Goal: Information Seeking & Learning: Learn about a topic

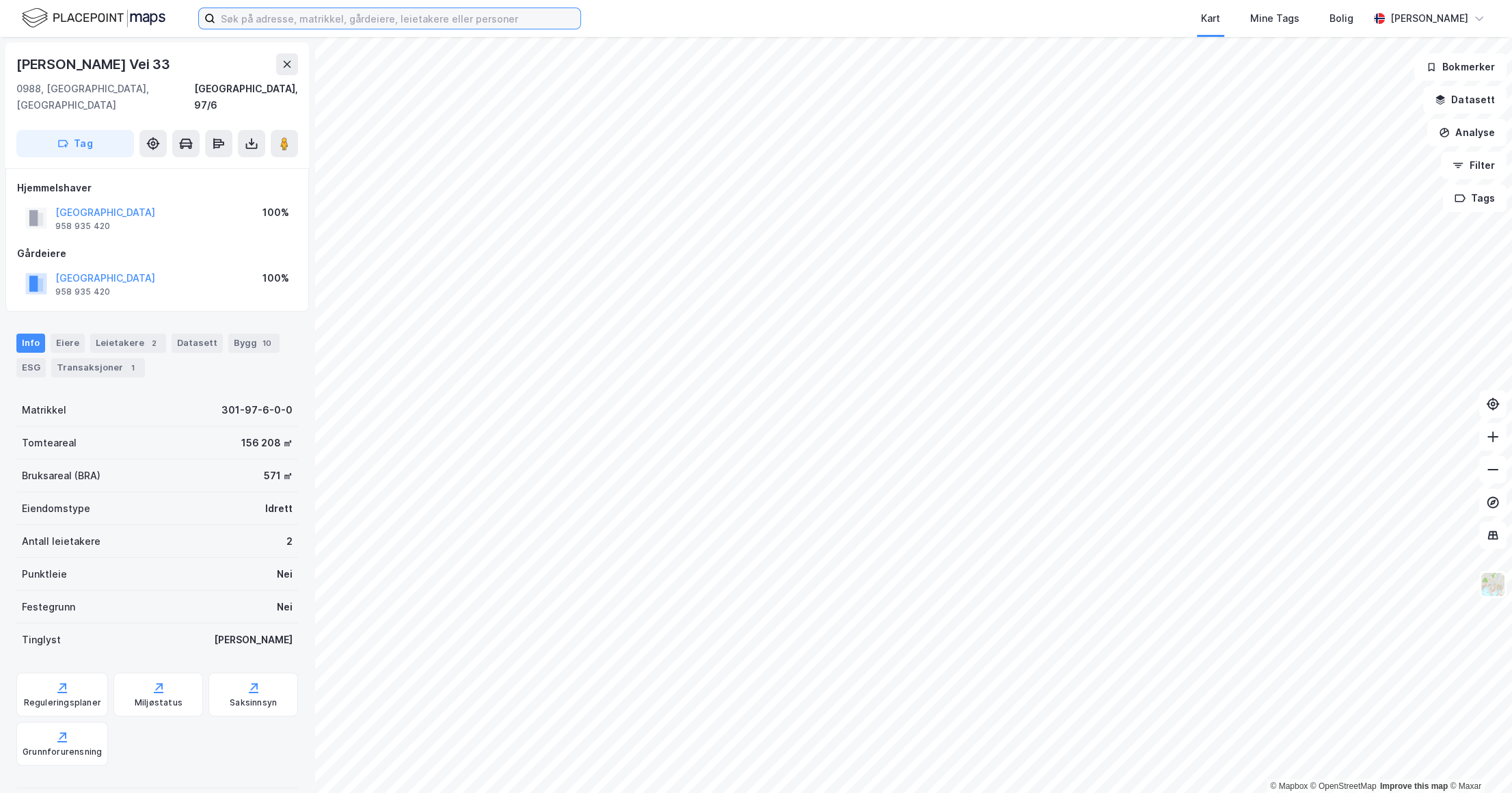
click at [328, 17] on input at bounding box center [397, 18] width 365 height 21
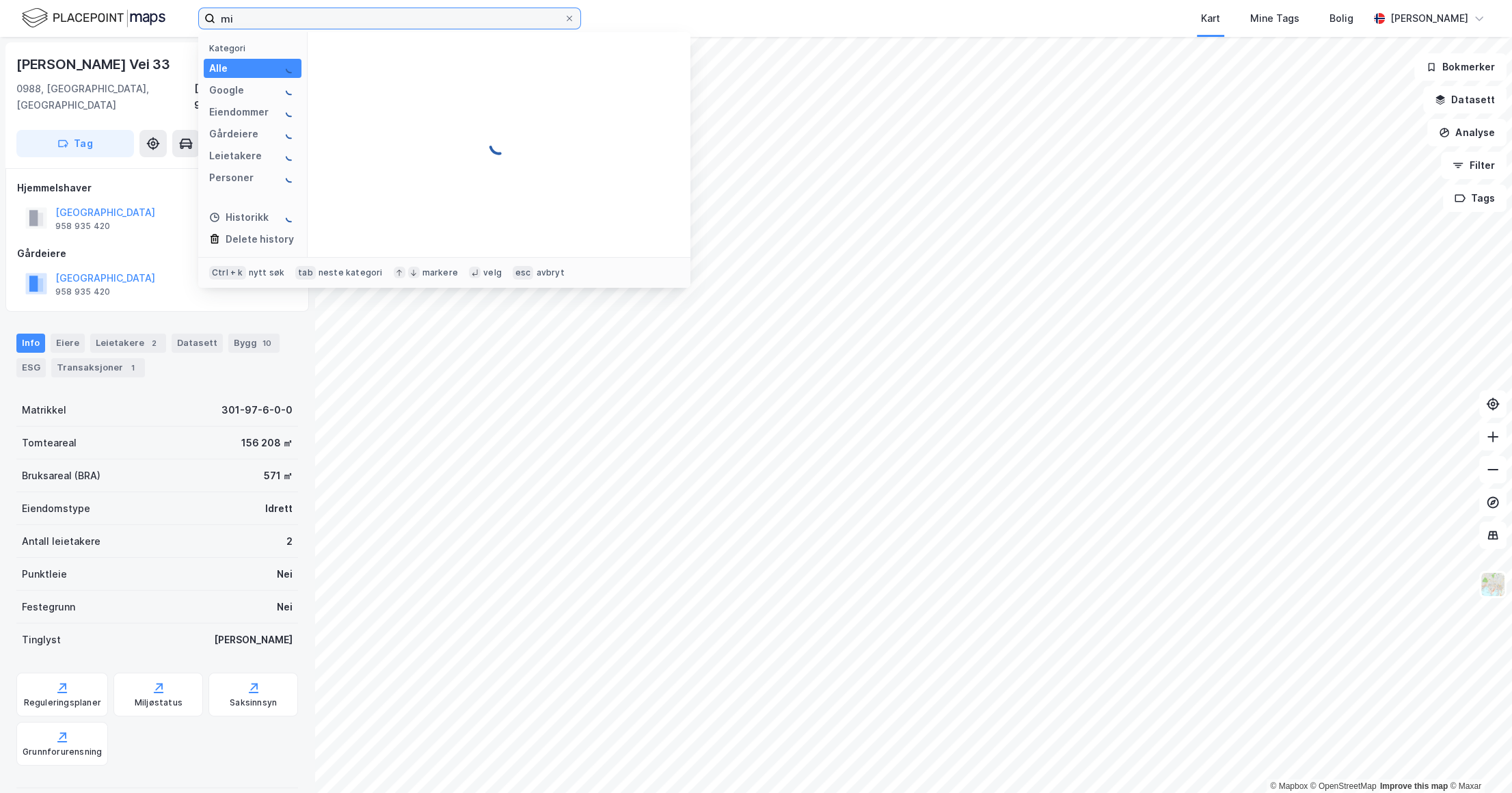
type input "m"
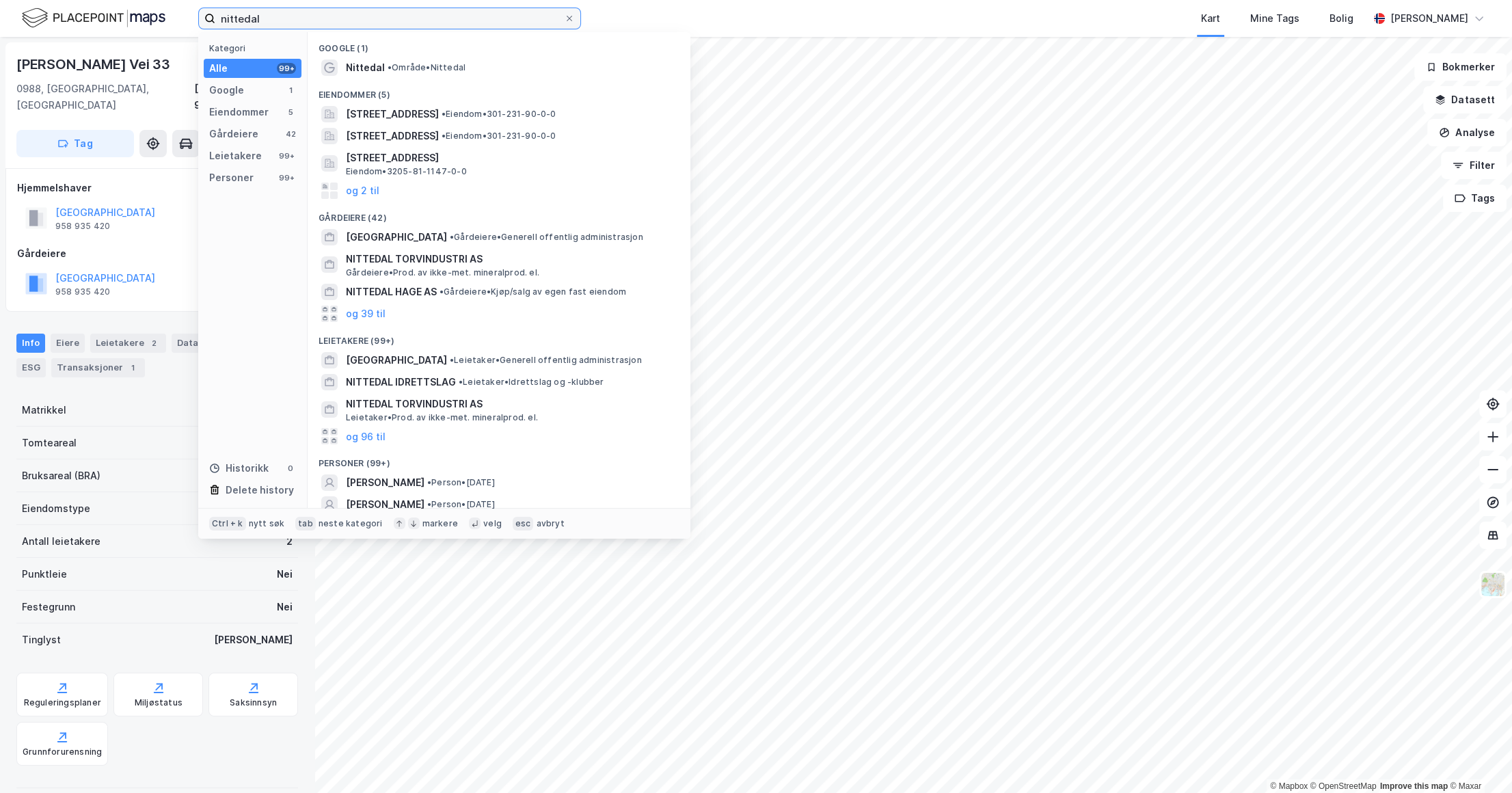
type input "nittedal"
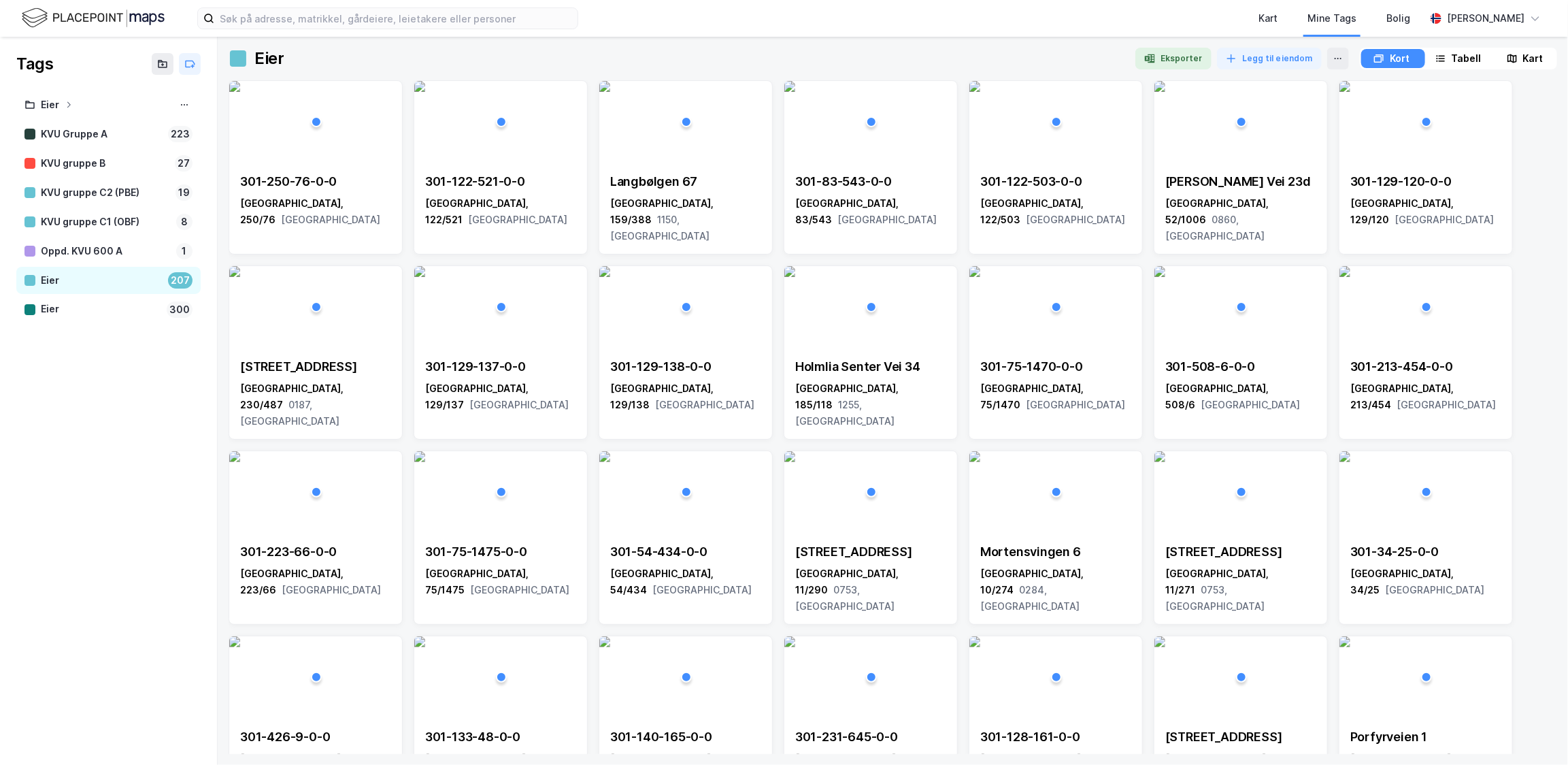
click at [136, 7] on img at bounding box center [92, 18] width 143 height 23
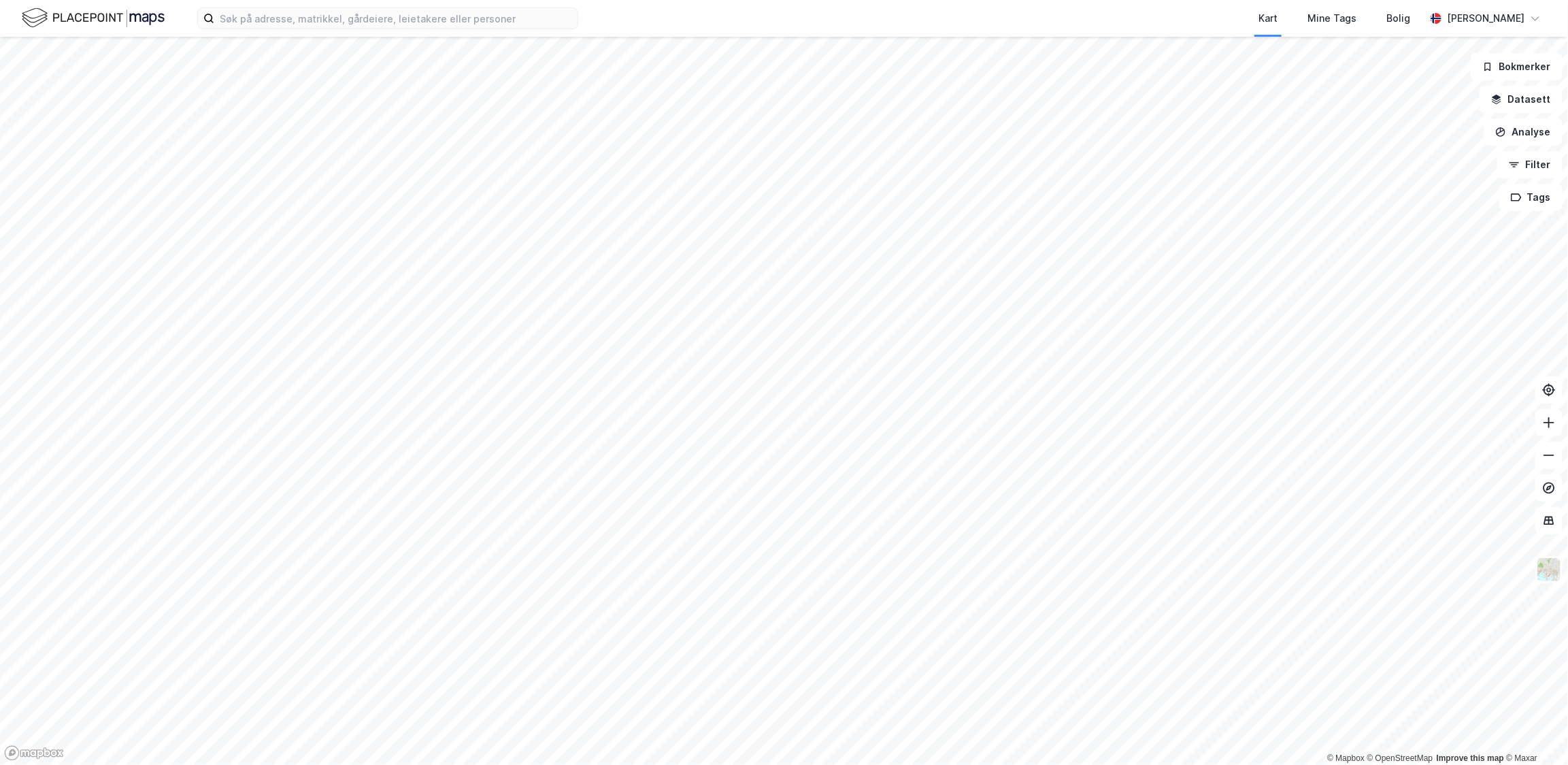
click at [302, 30] on div "Kart Mine Tags Bolig Gjermund Donali" at bounding box center [784, 18] width 1568 height 37
click at [308, 21] on input at bounding box center [395, 18] width 363 height 20
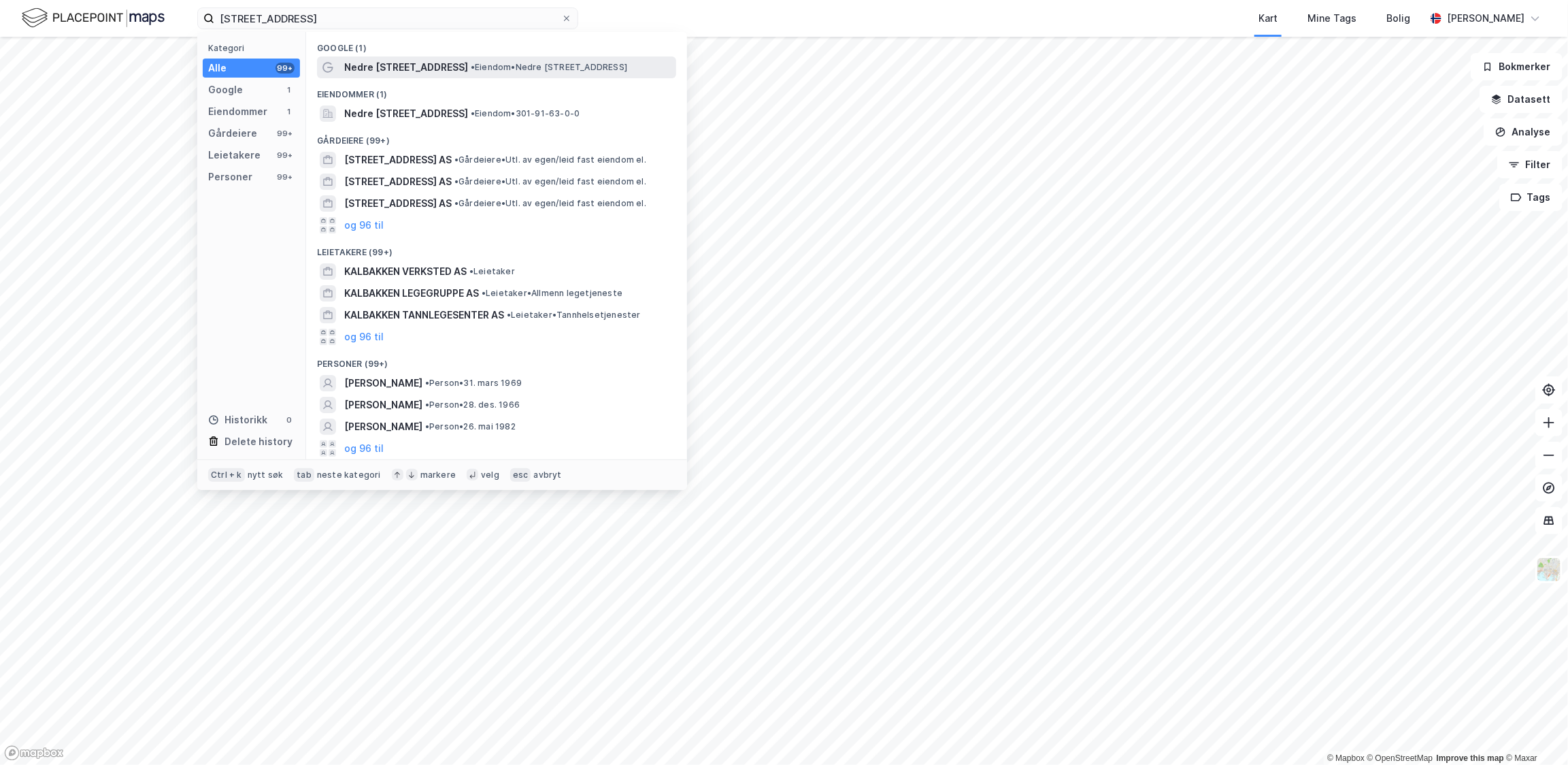
click at [400, 61] on span "Nedre [STREET_ADDRESS]" at bounding box center [406, 67] width 124 height 17
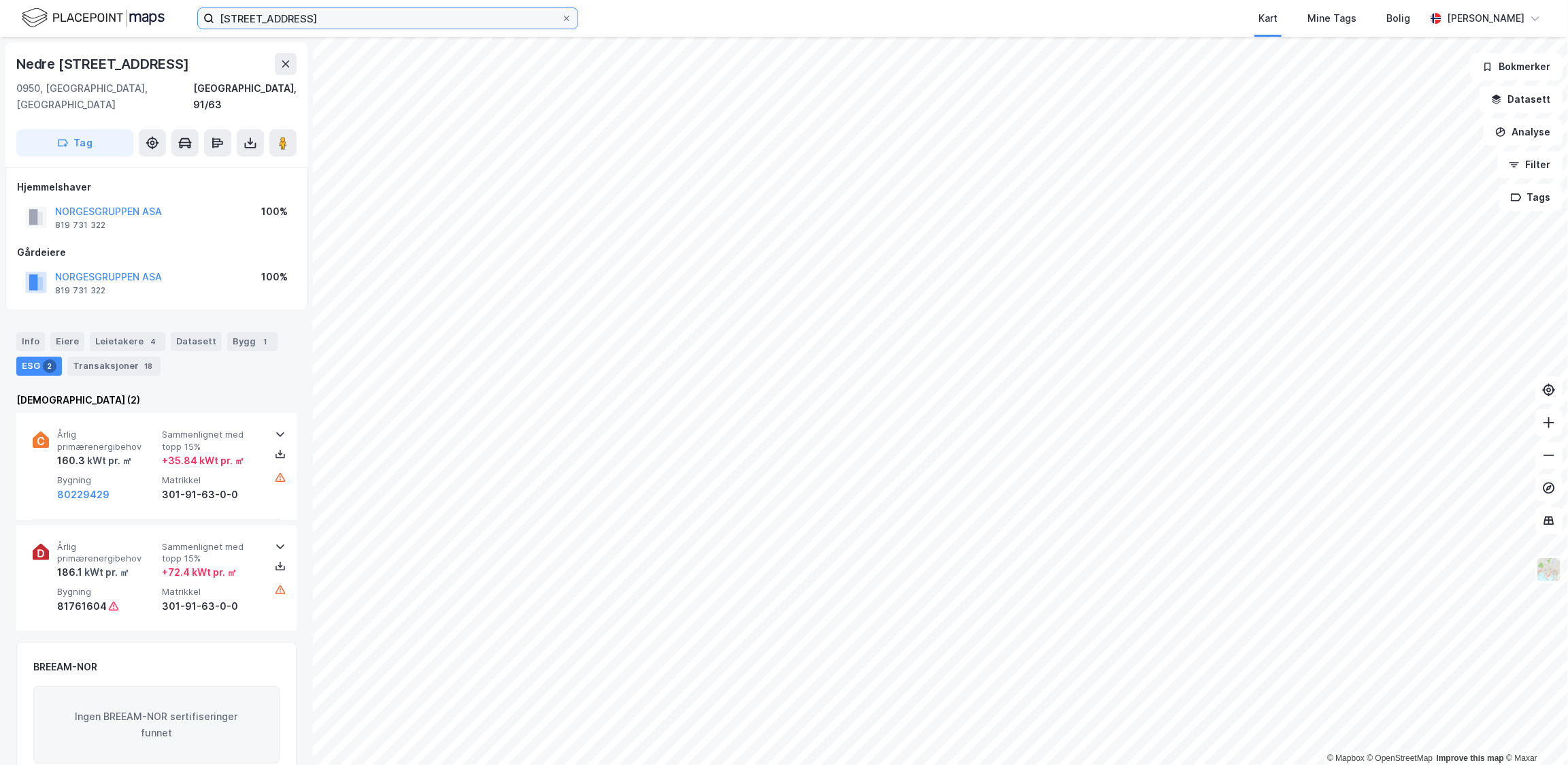
click at [422, 19] on input "nedre kalbakkvei 22" at bounding box center [387, 18] width 347 height 20
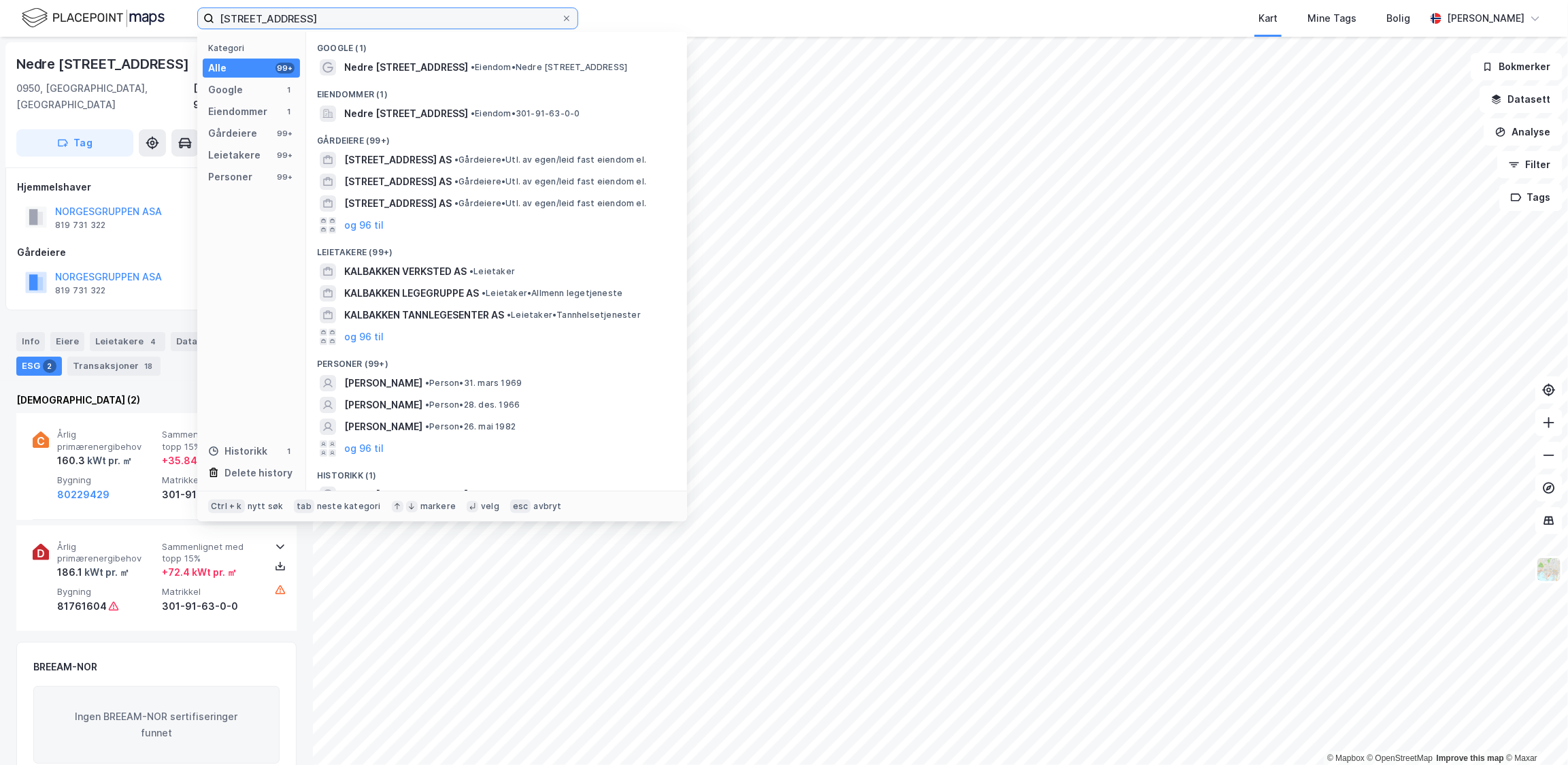
click at [422, 19] on input "nedre kalbakkvei 22" at bounding box center [387, 18] width 347 height 20
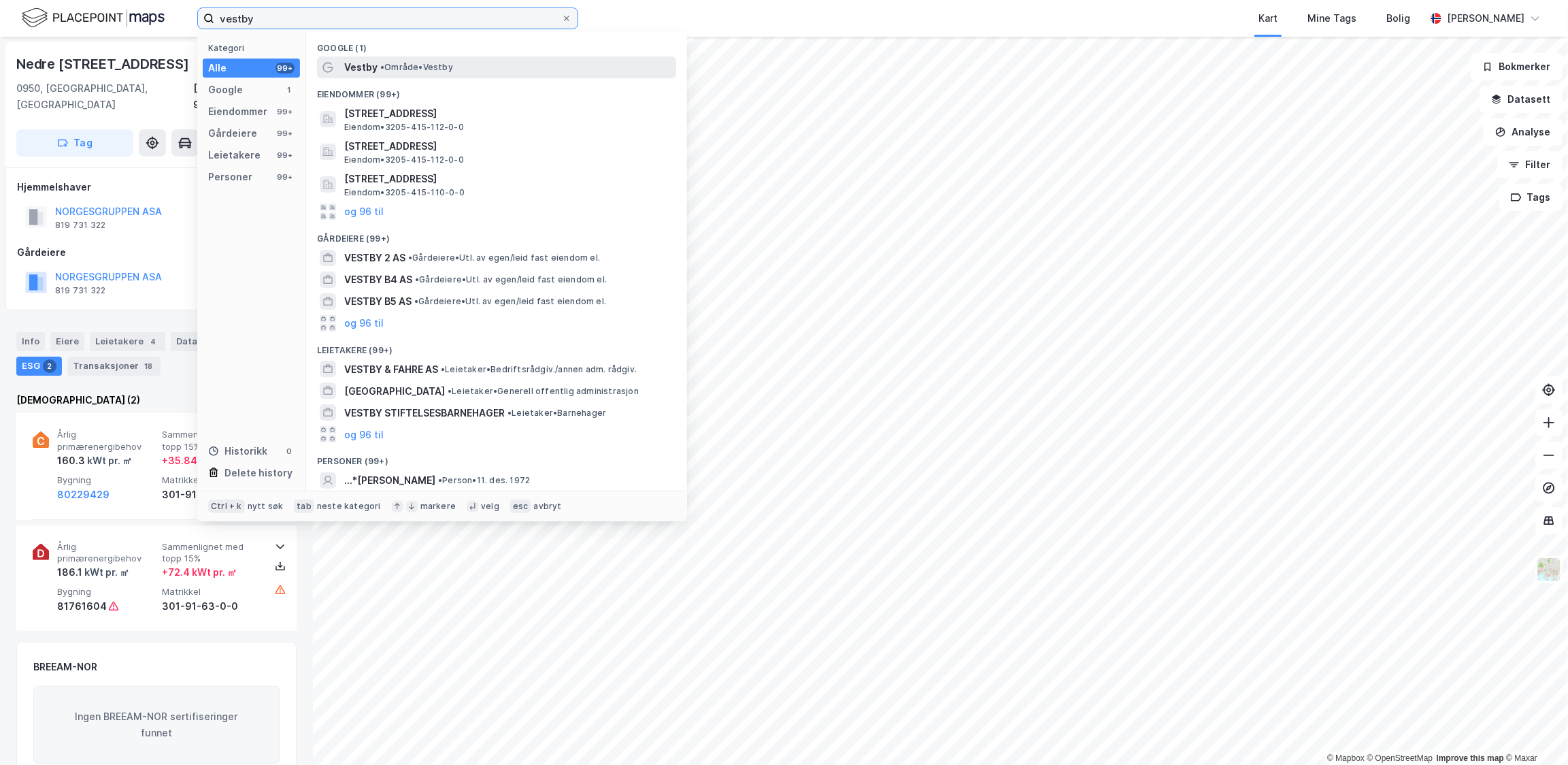
type input "vestby"
click at [440, 69] on span "• Område • Vestby" at bounding box center [416, 67] width 73 height 11
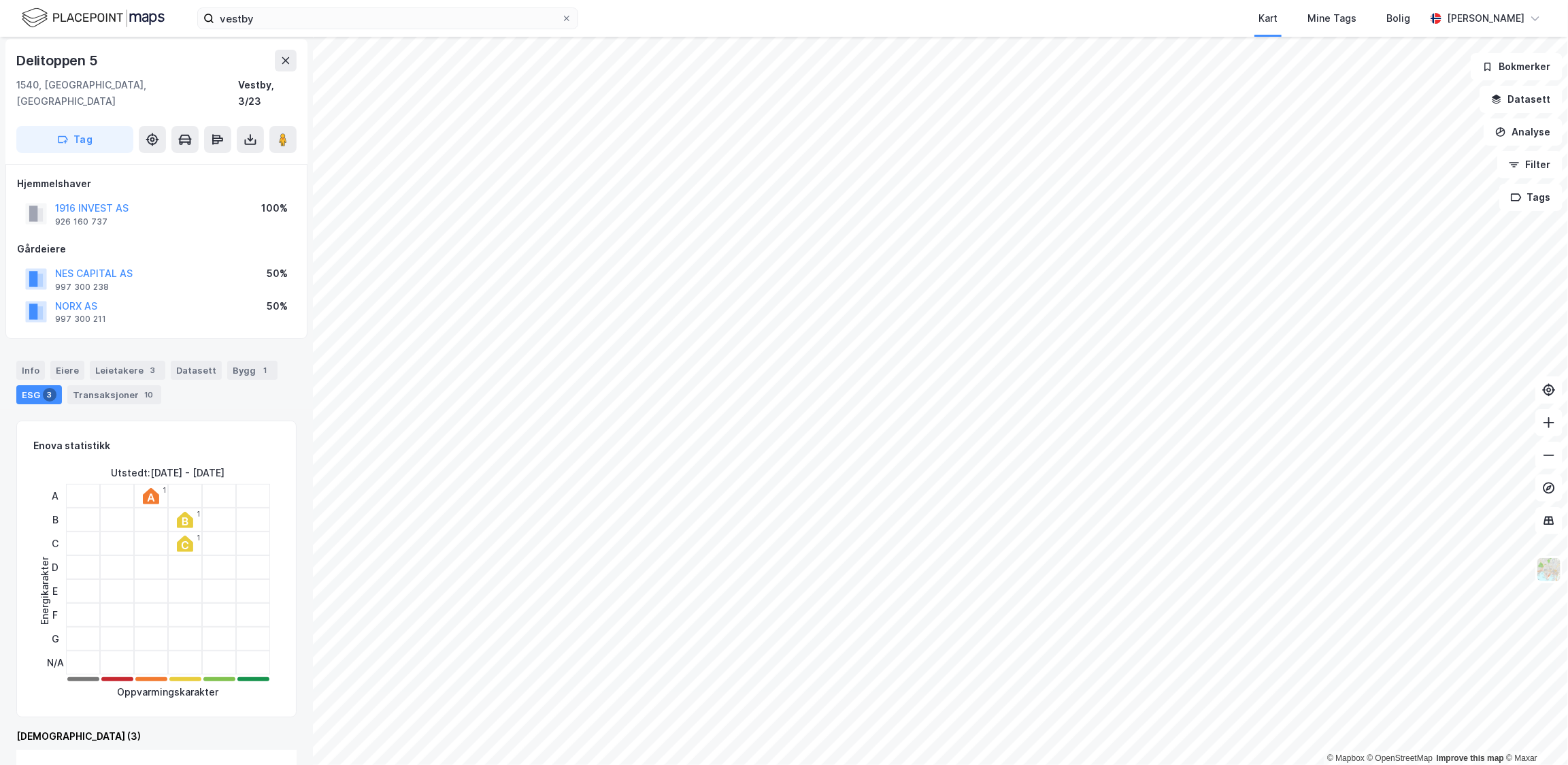
scroll to position [3, 0]
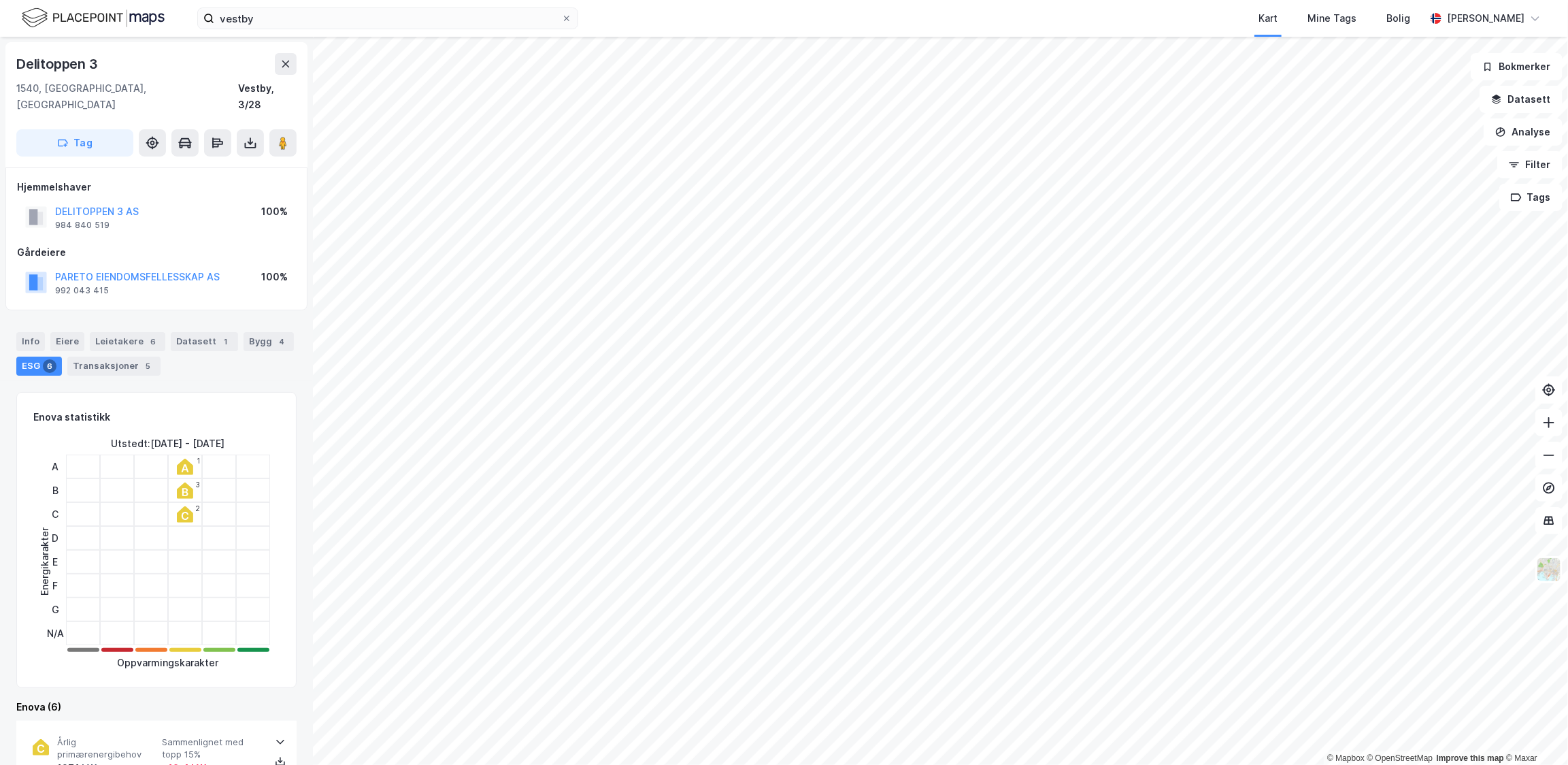
scroll to position [3, 0]
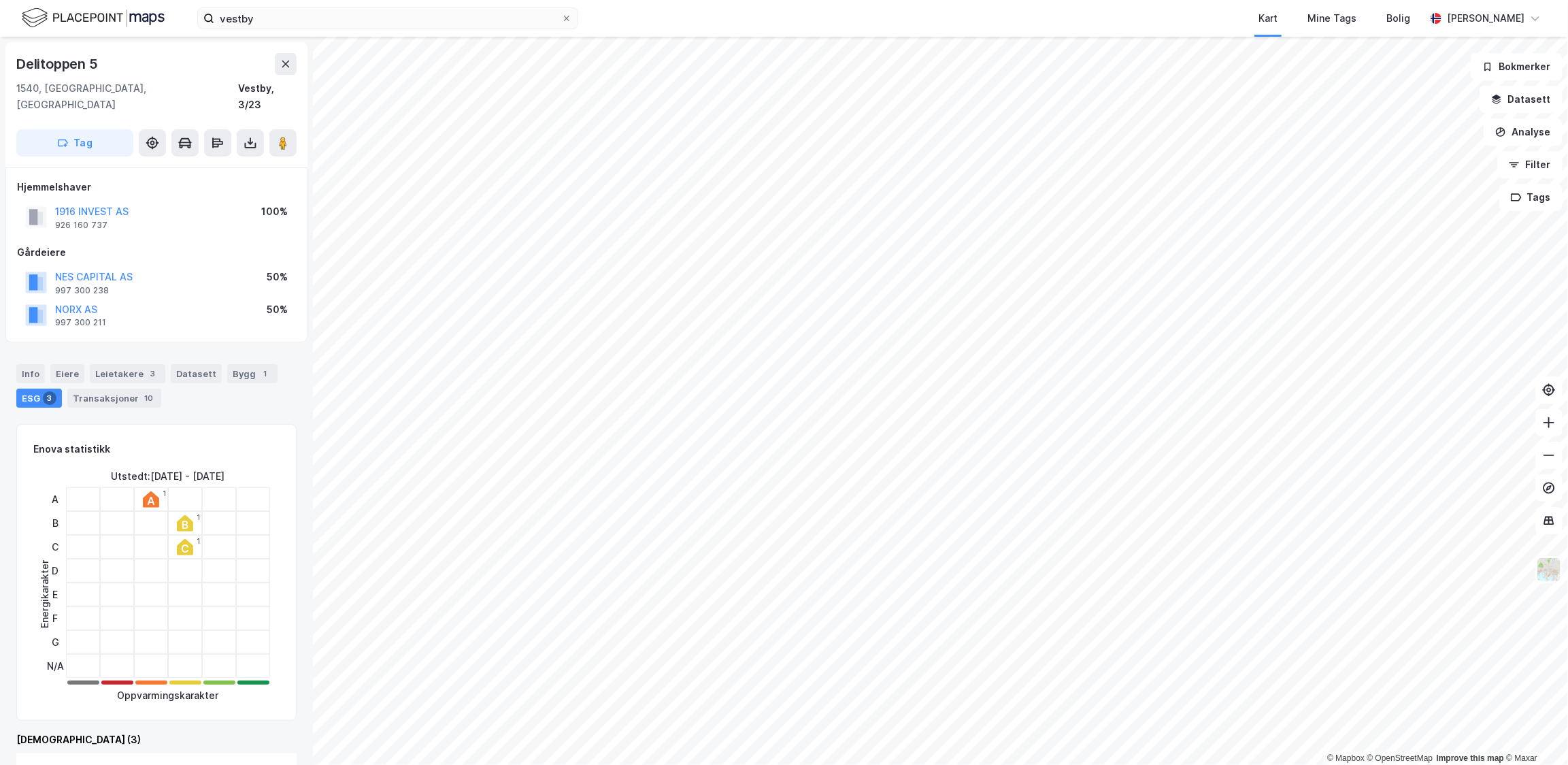
scroll to position [3, 0]
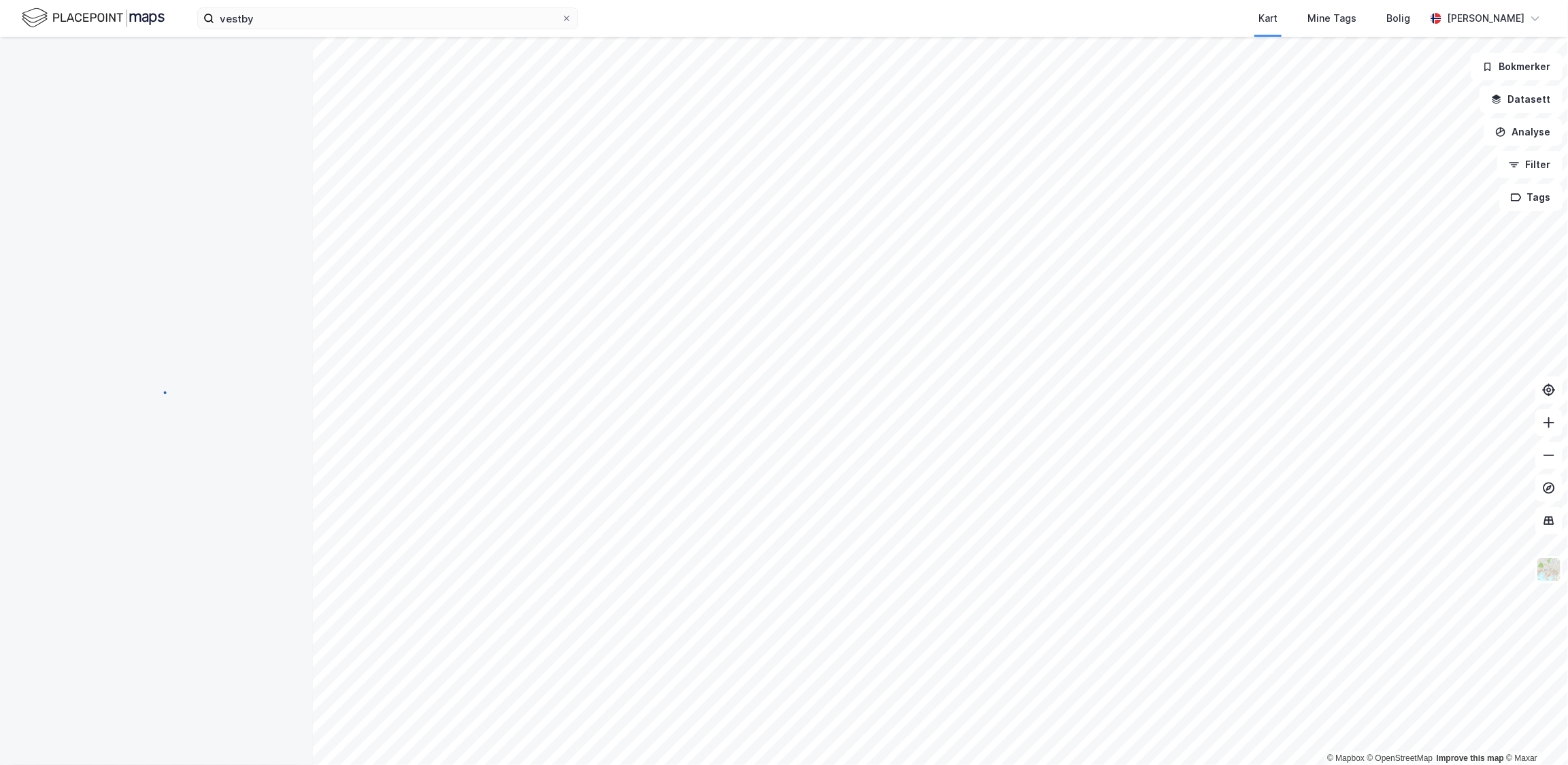
scroll to position [3, 0]
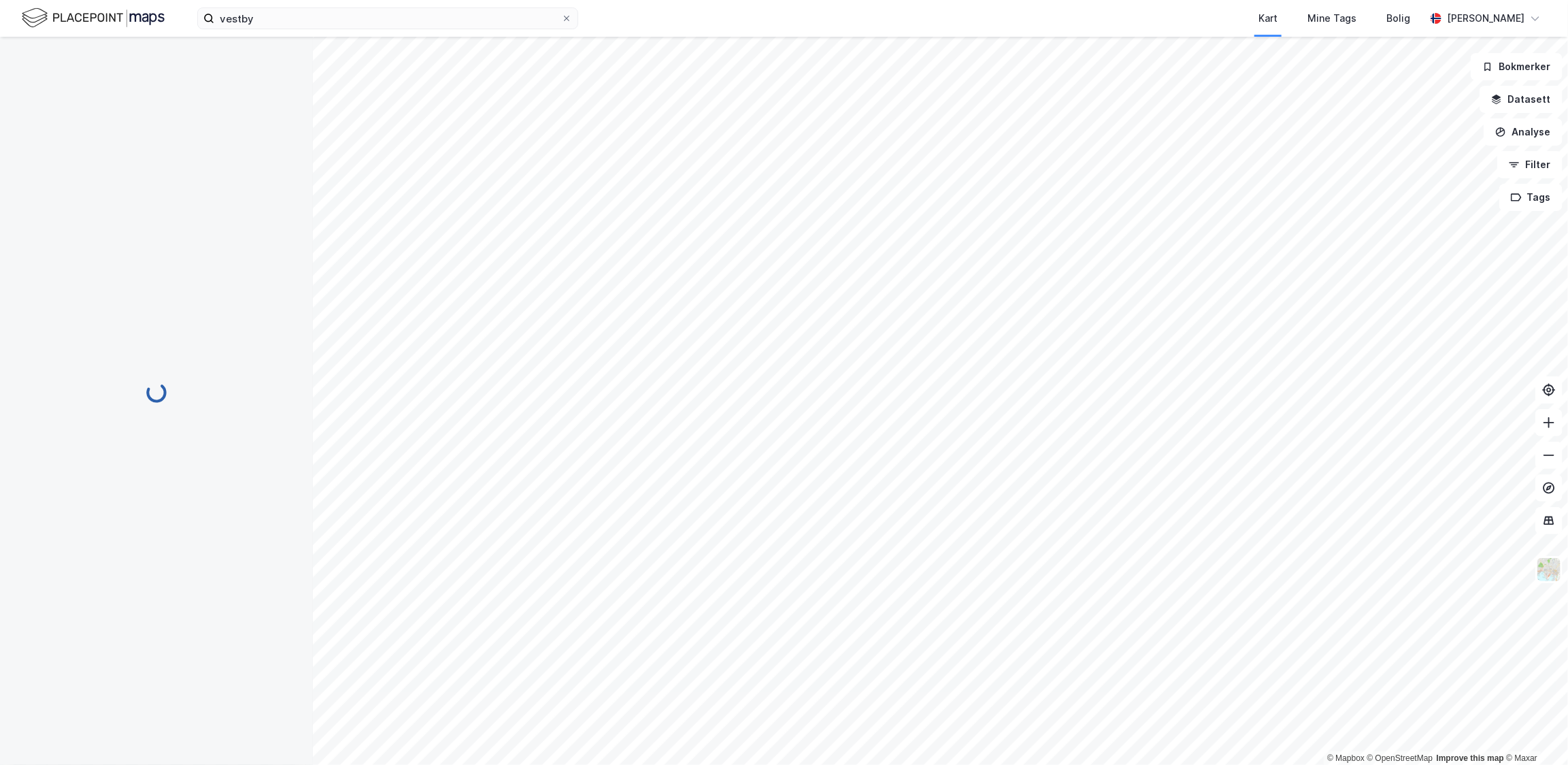
scroll to position [3, 0]
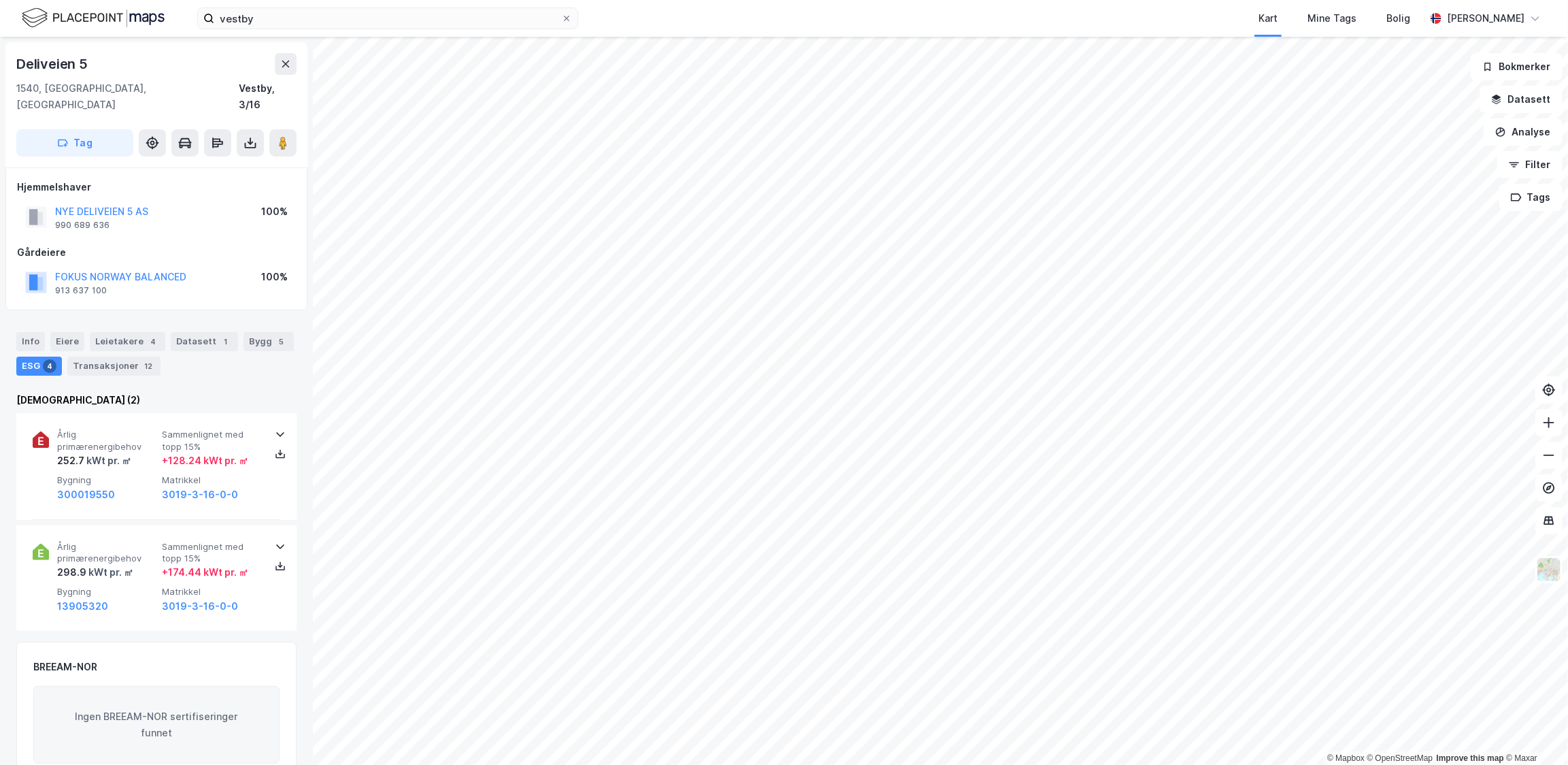
scroll to position [3, 0]
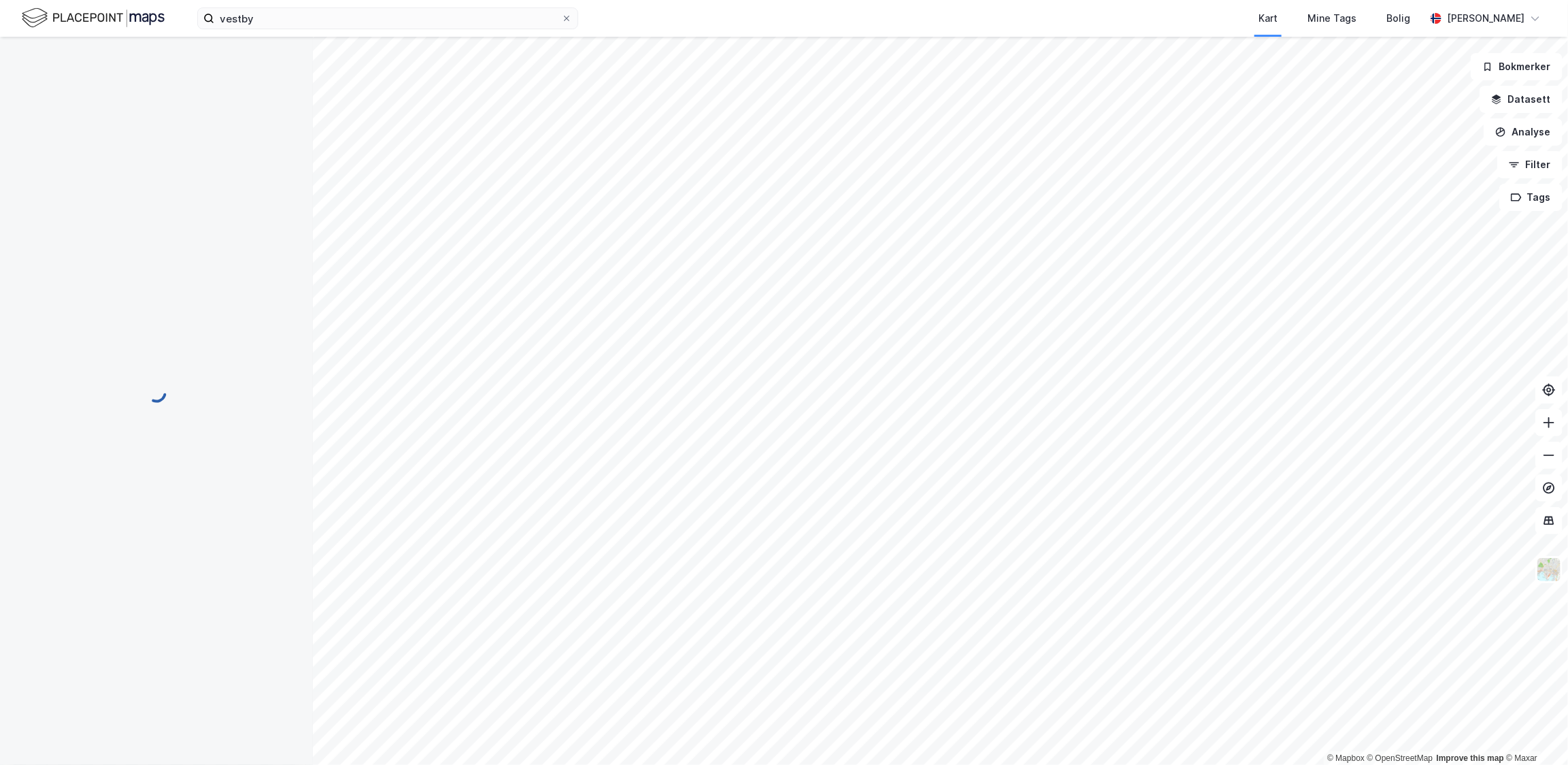
scroll to position [3, 0]
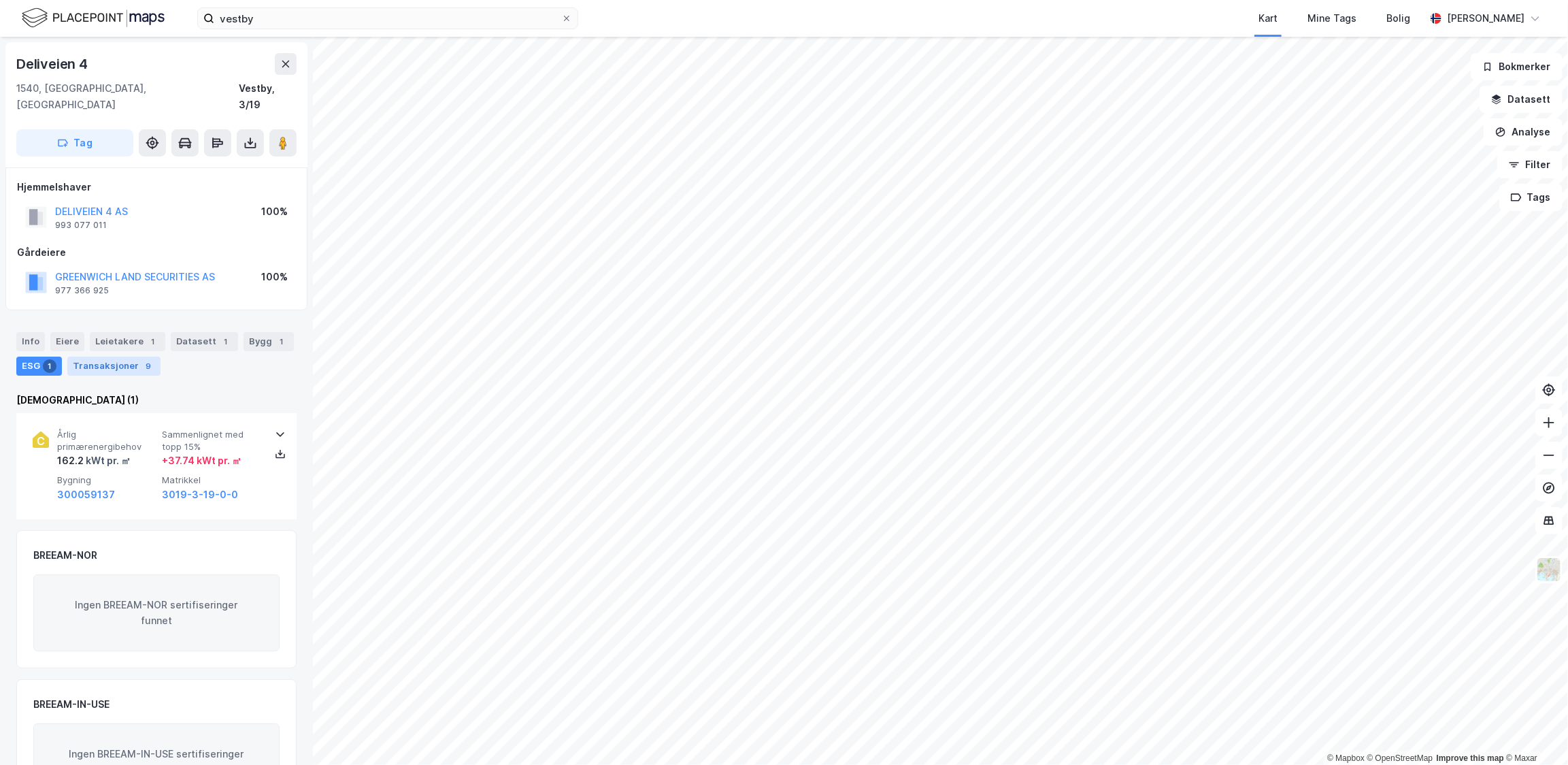
scroll to position [3, 0]
click at [72, 353] on div "Transaksjoner 9" at bounding box center [114, 363] width 93 height 19
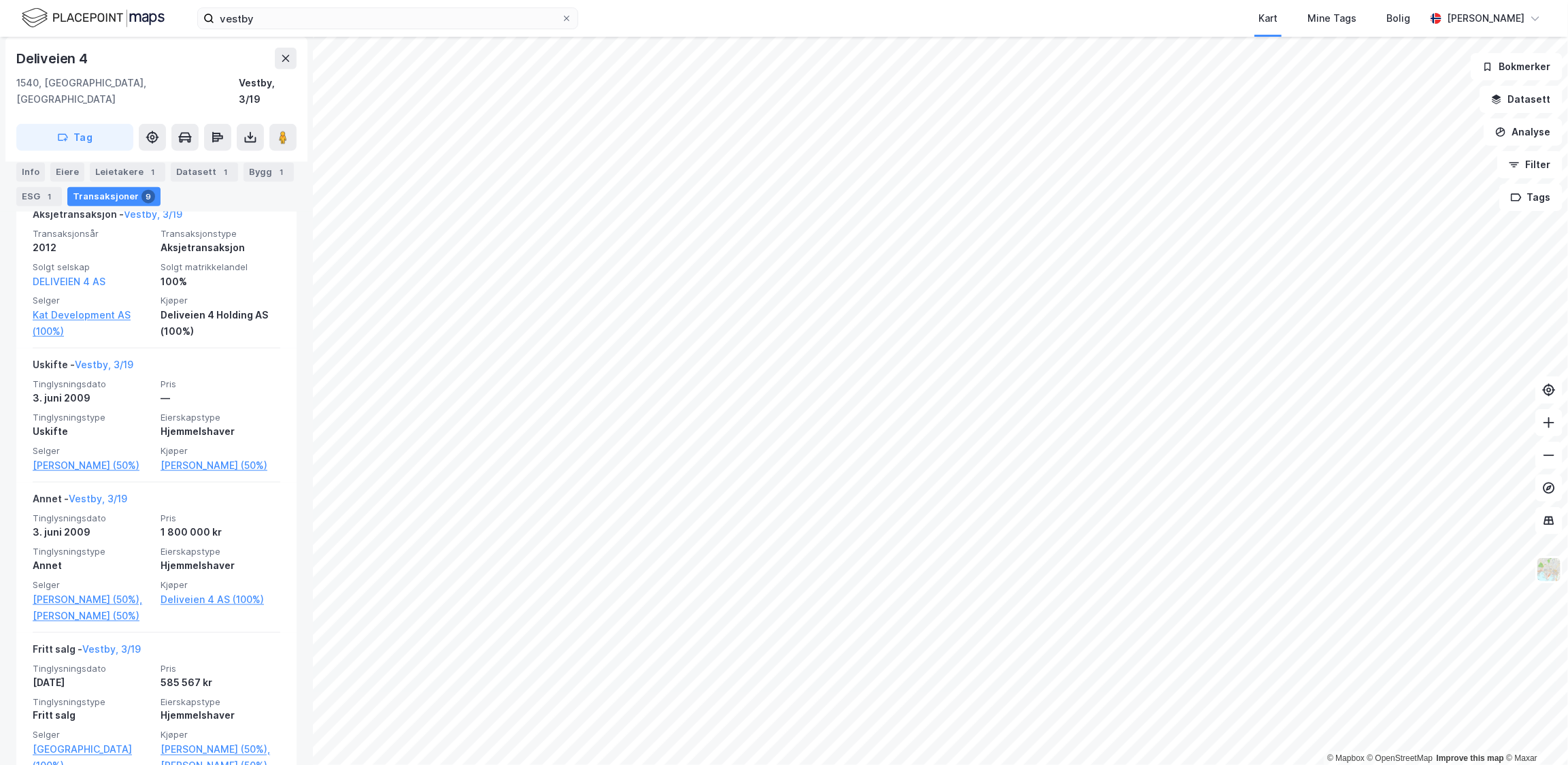
scroll to position [1051, 0]
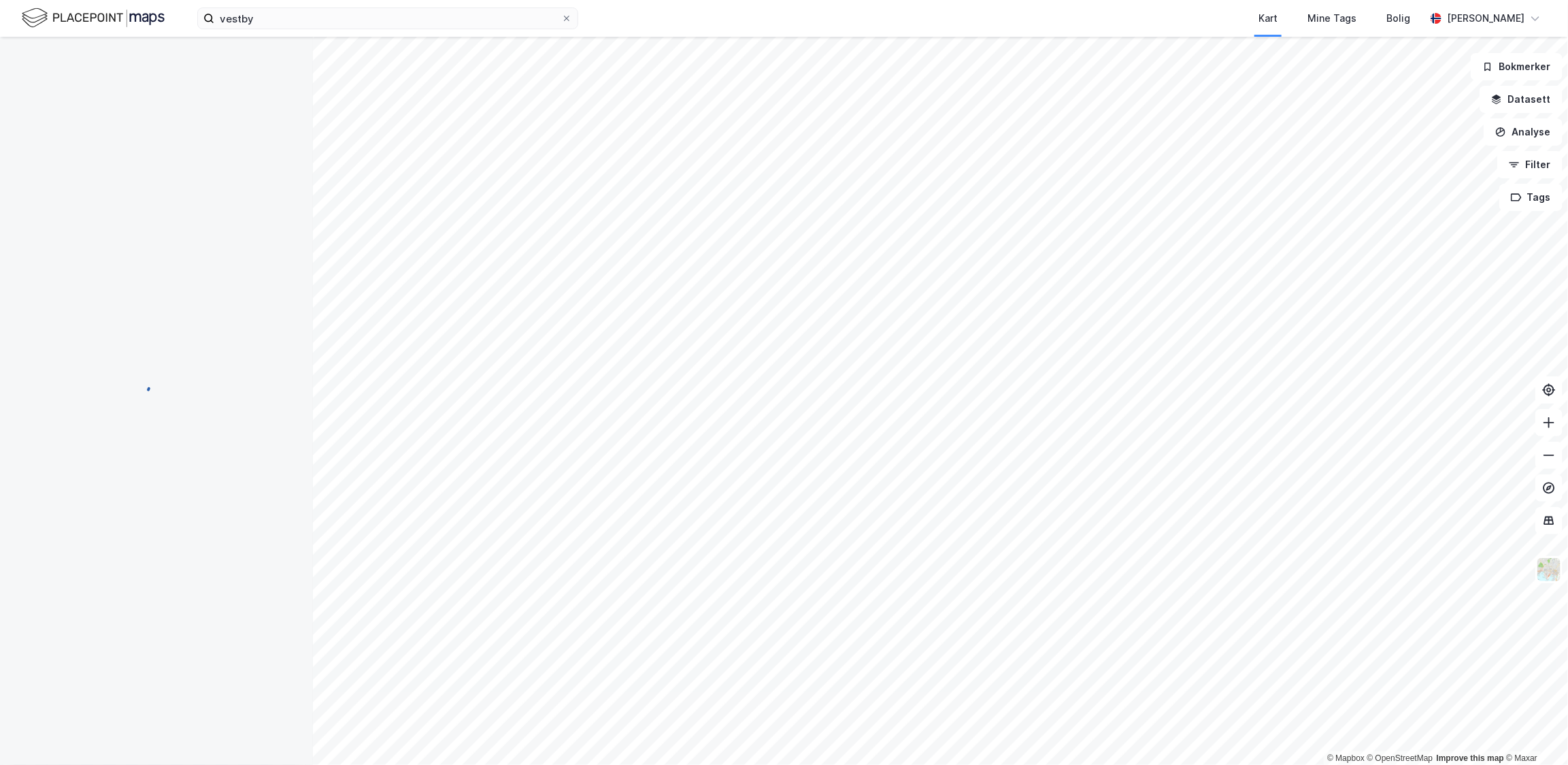
scroll to position [2, 0]
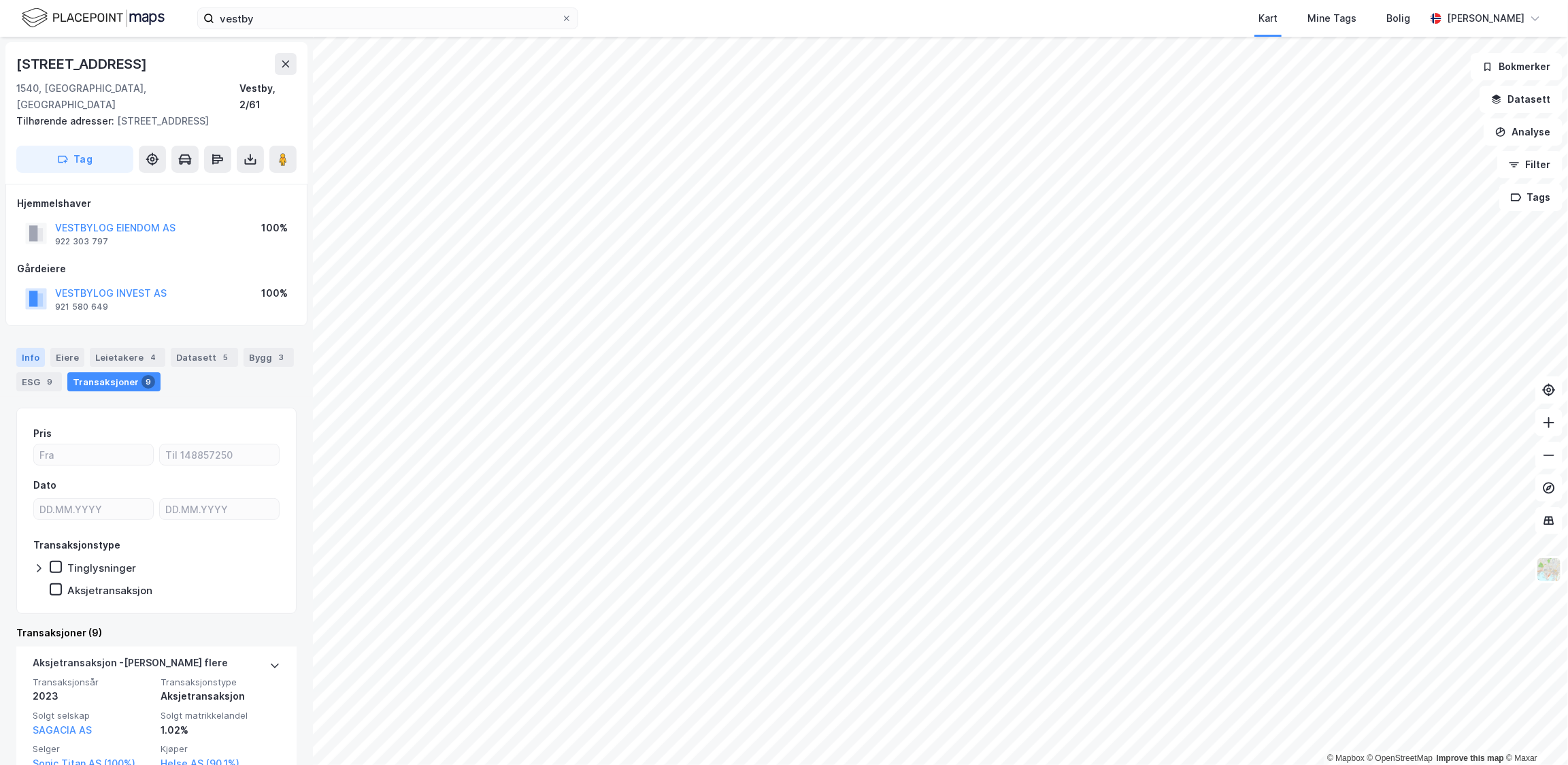
click at [21, 347] on div "Info" at bounding box center [30, 357] width 28 height 19
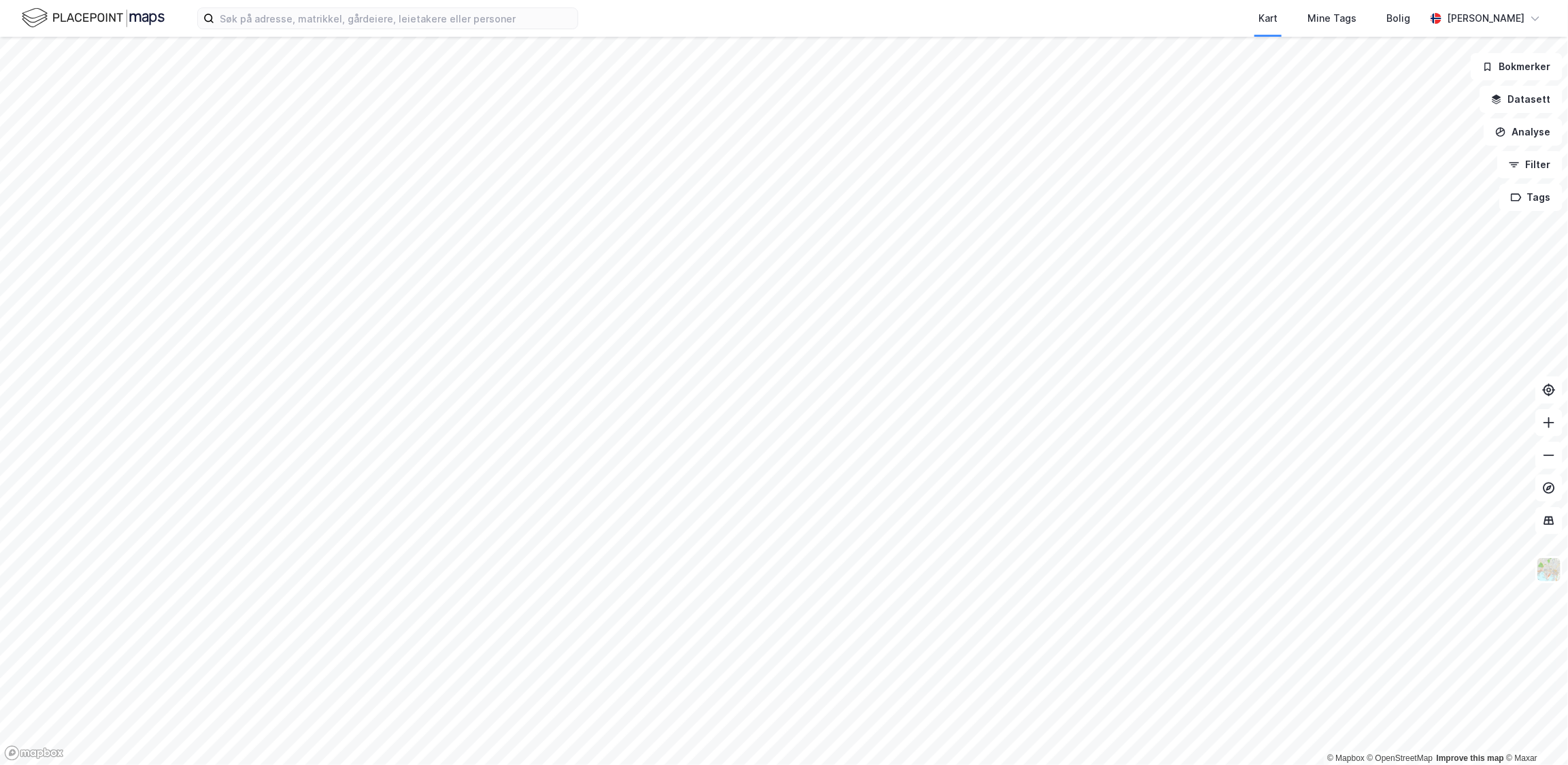
click at [566, 0] on html "Kart Mine Tags Bolig Gjermund Donali © Mapbox © OpenStreetMap Improve this map …" at bounding box center [784, 382] width 1568 height 765
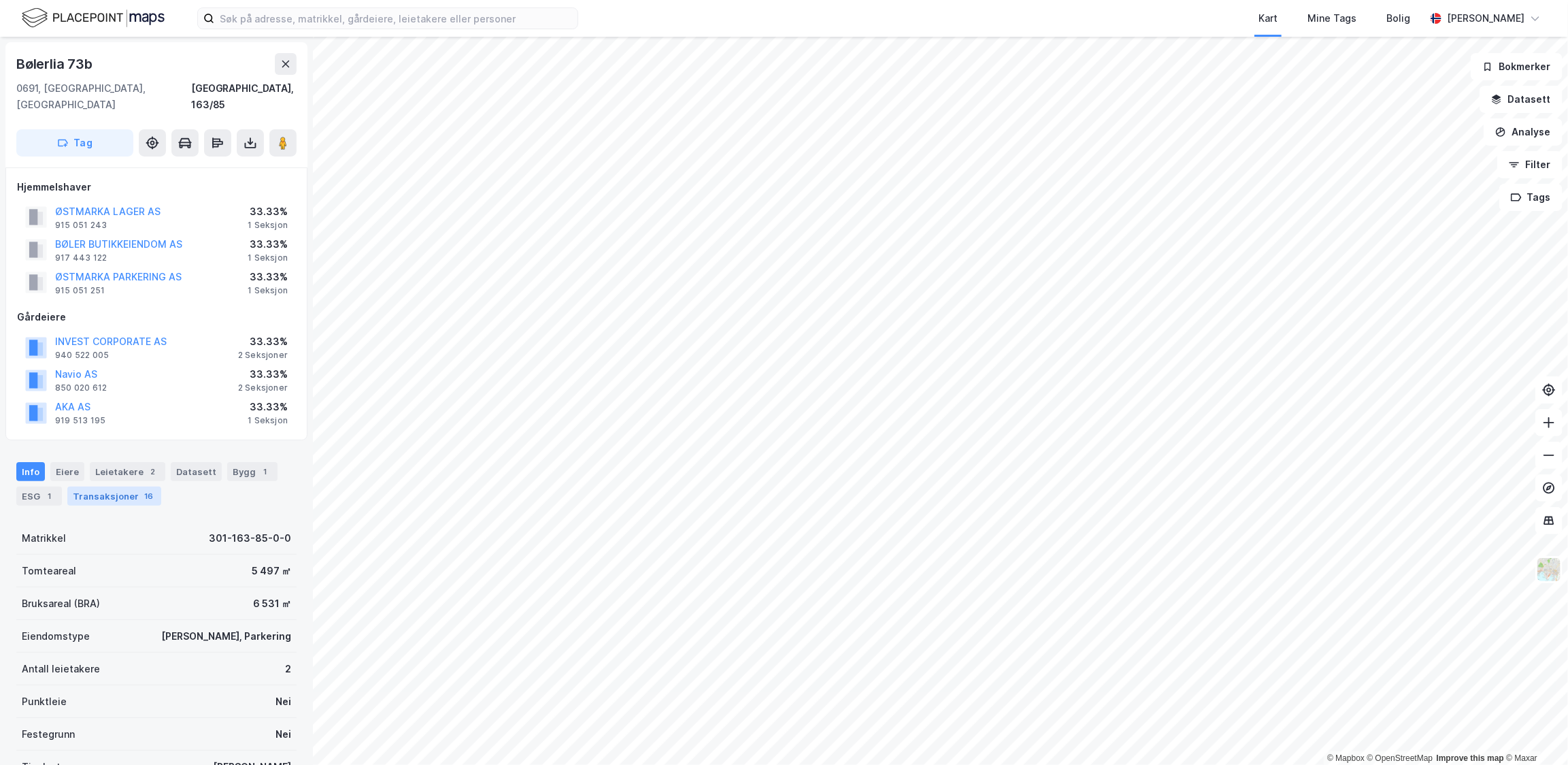
click at [134, 487] on div "Transaksjoner 16" at bounding box center [114, 496] width 93 height 19
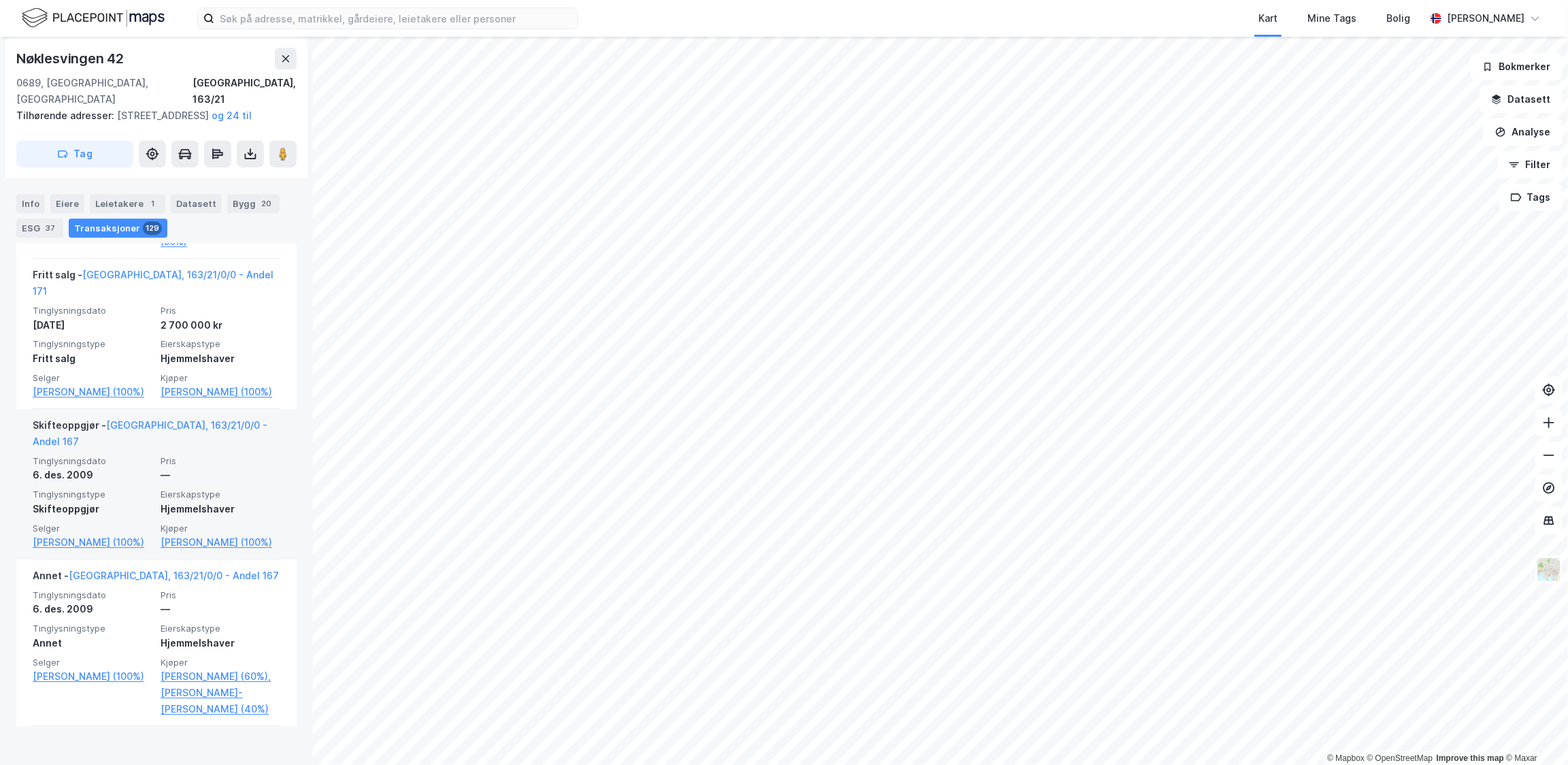
scroll to position [9590, 0]
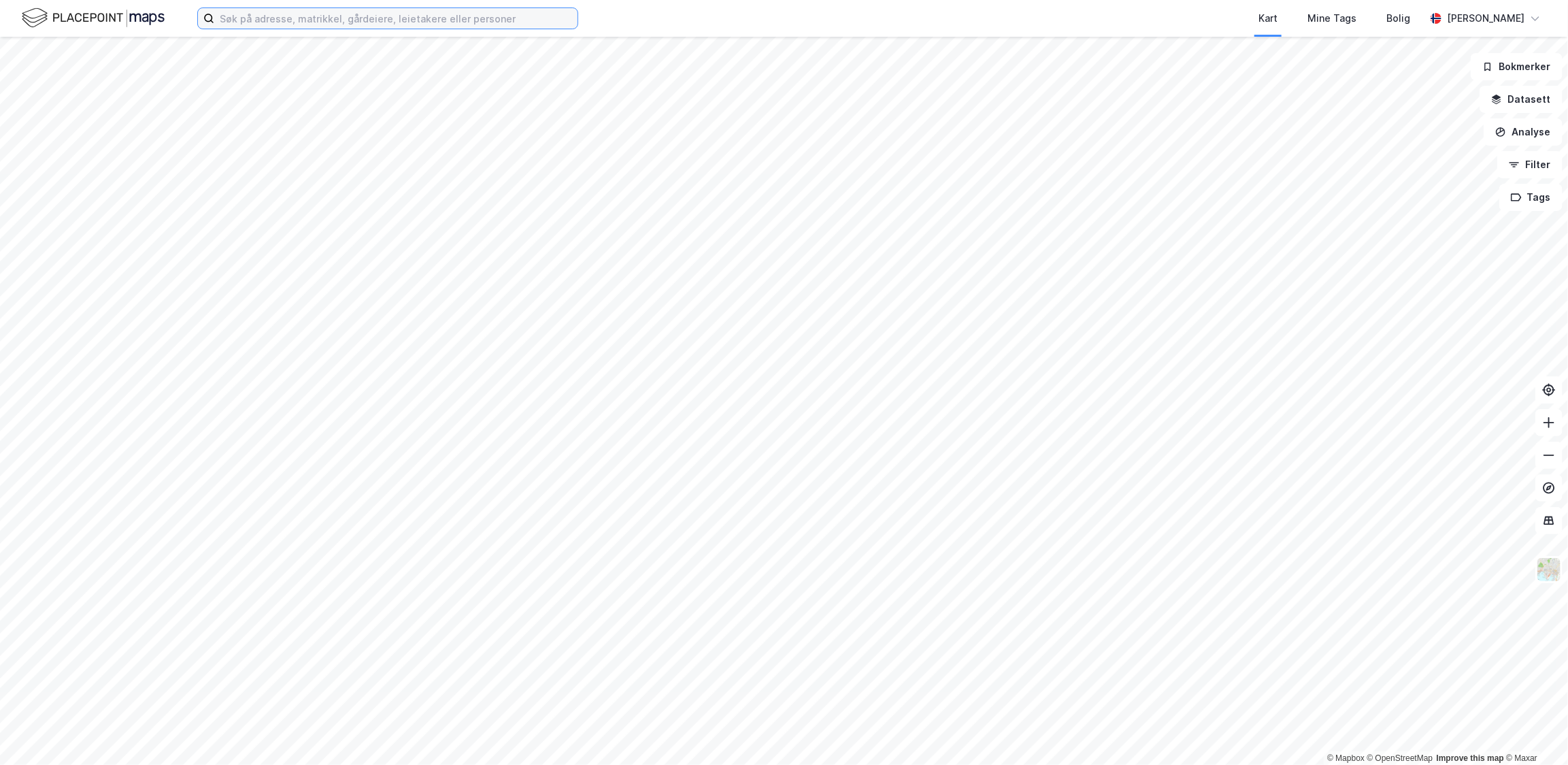
click at [299, 15] on input at bounding box center [395, 18] width 363 height 20
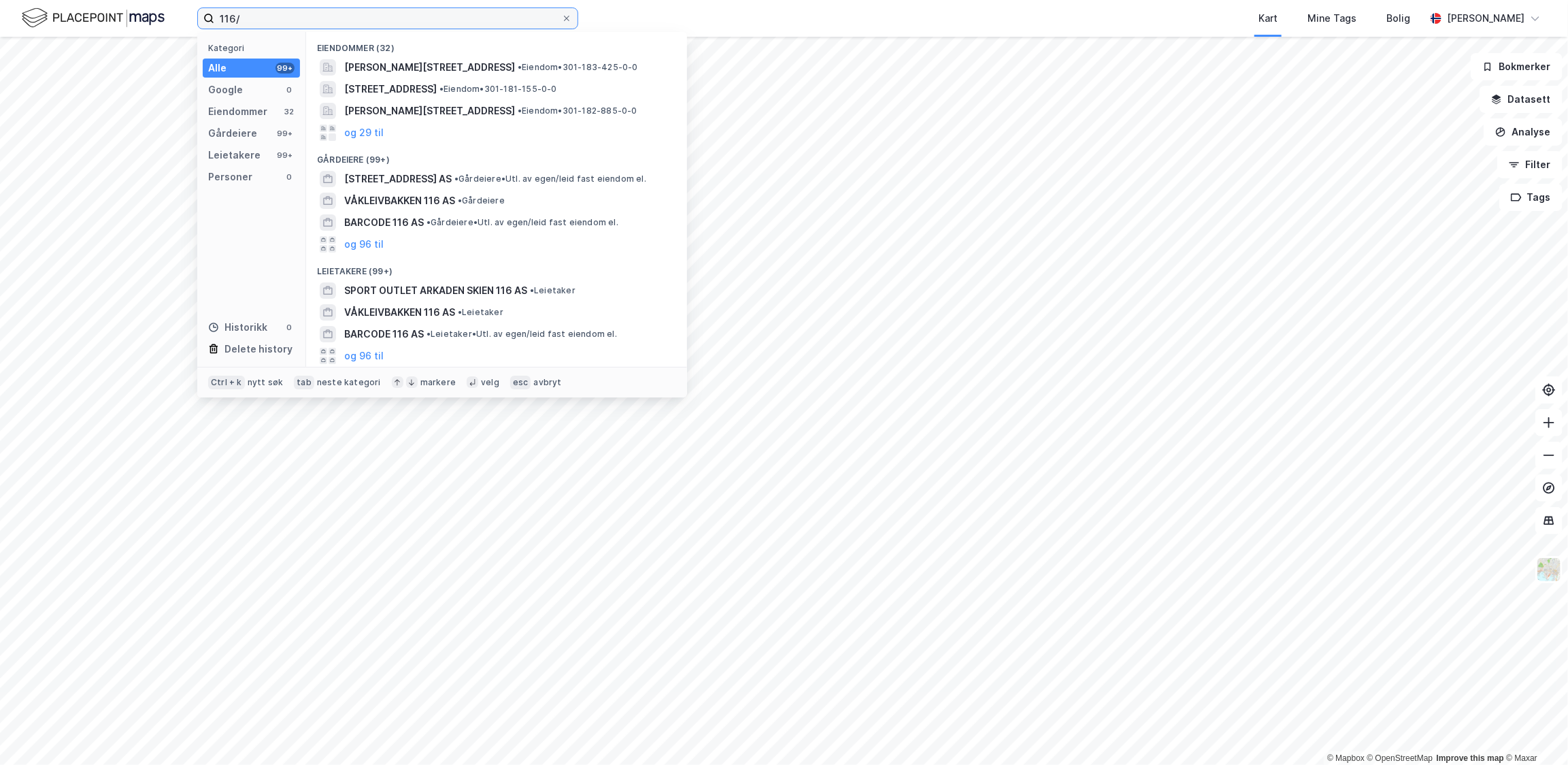
click at [299, 15] on input "116/" at bounding box center [387, 18] width 347 height 20
type input "116/"
drag, startPoint x: 299, startPoint y: 15, endPoint x: 197, endPoint y: 14, distance: 102.0
click at [197, 14] on label "116/" at bounding box center [388, 18] width 381 height 21
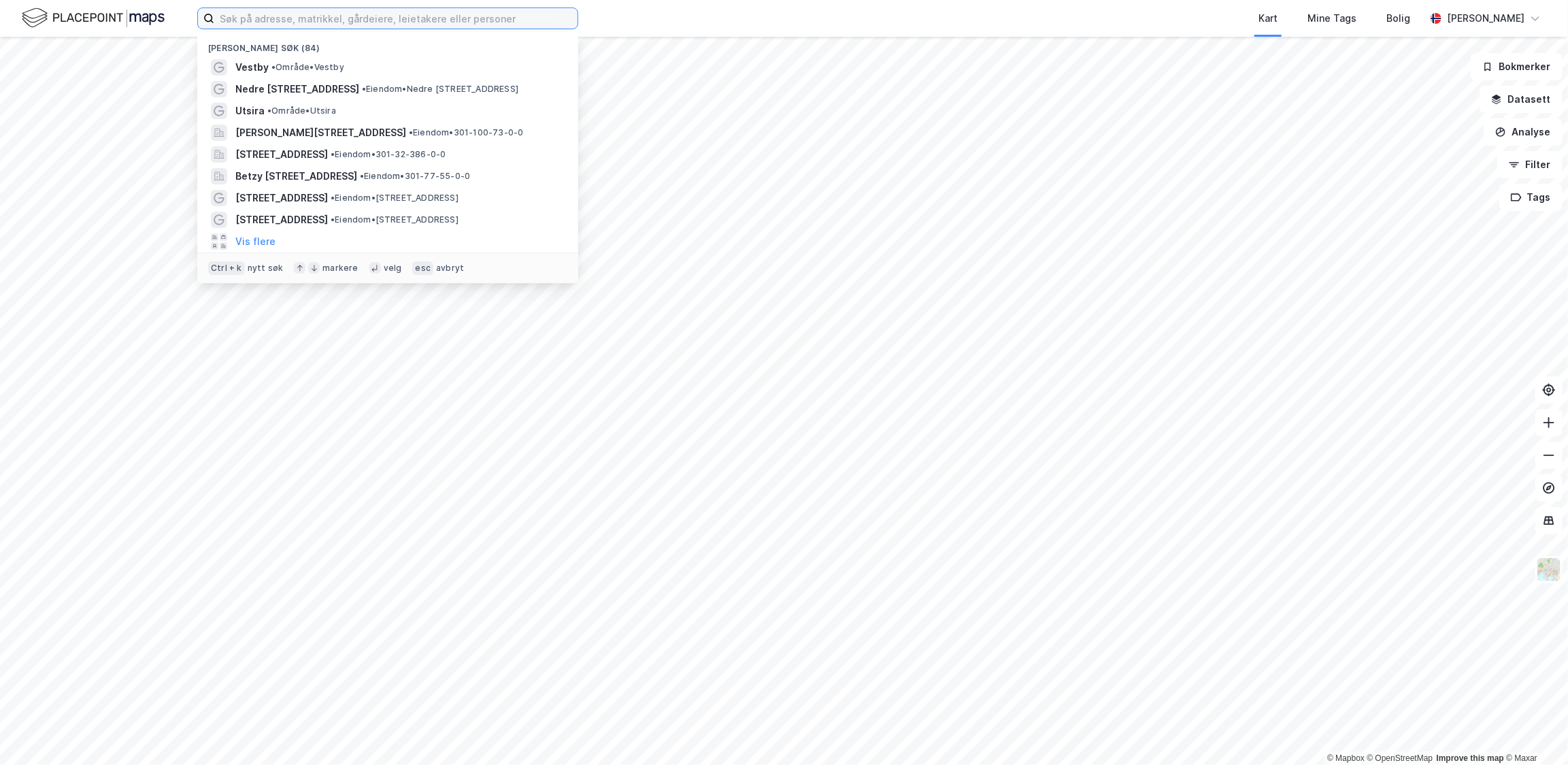
type input "/"
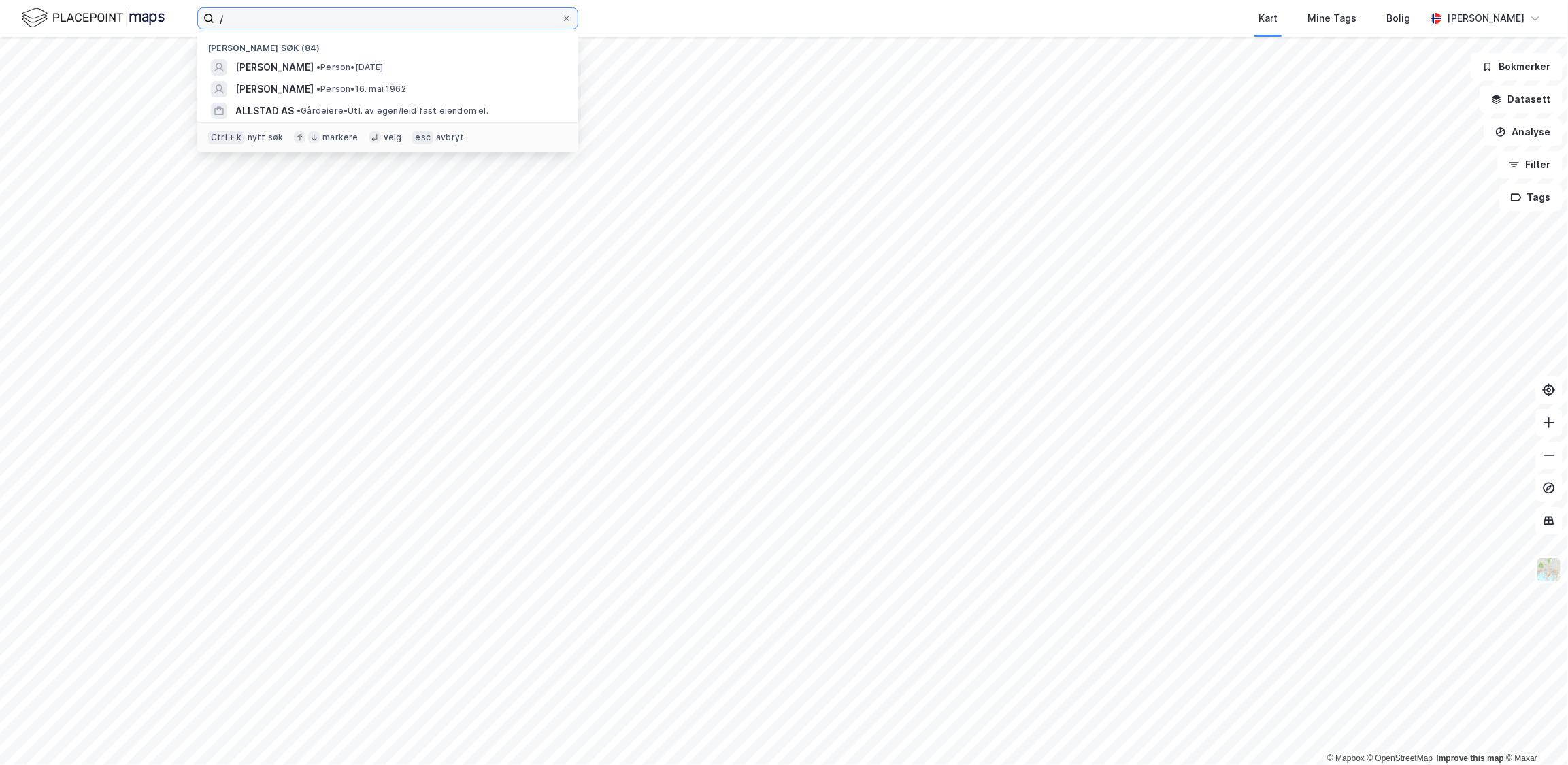
click at [262, 14] on input "/" at bounding box center [387, 18] width 347 height 20
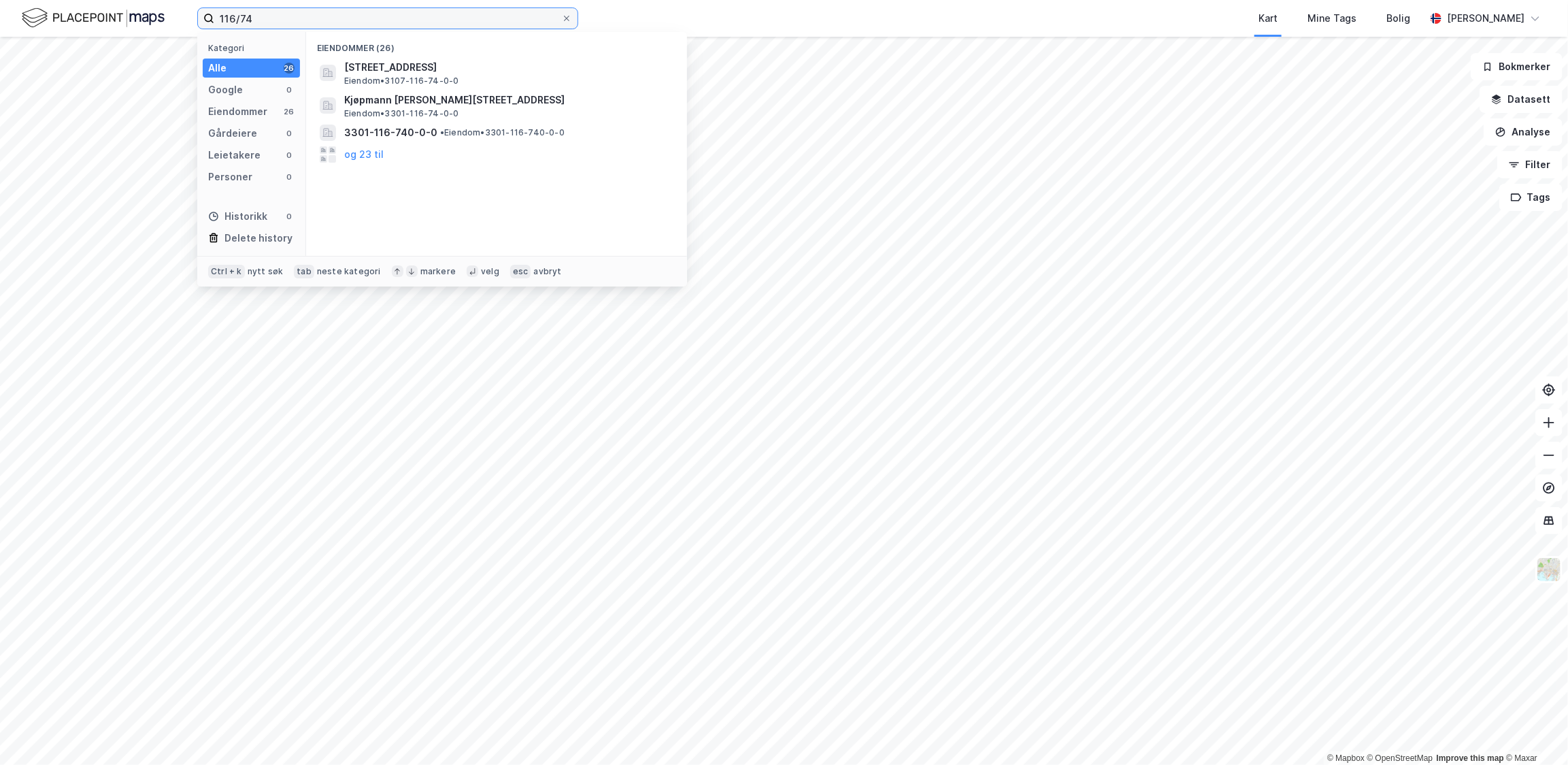
type input "116/74"
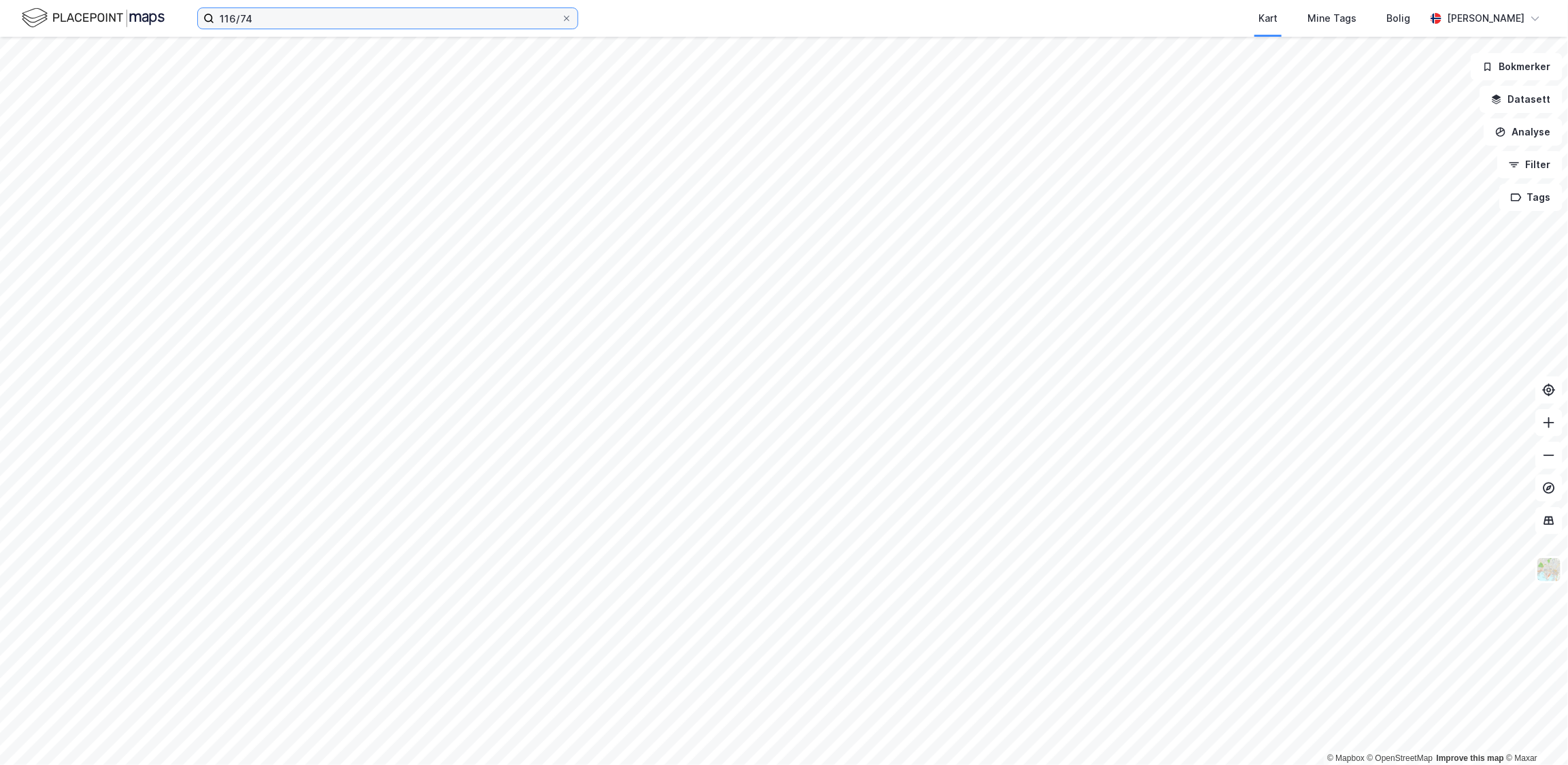
click at [262, 14] on input "116/74" at bounding box center [387, 18] width 347 height 20
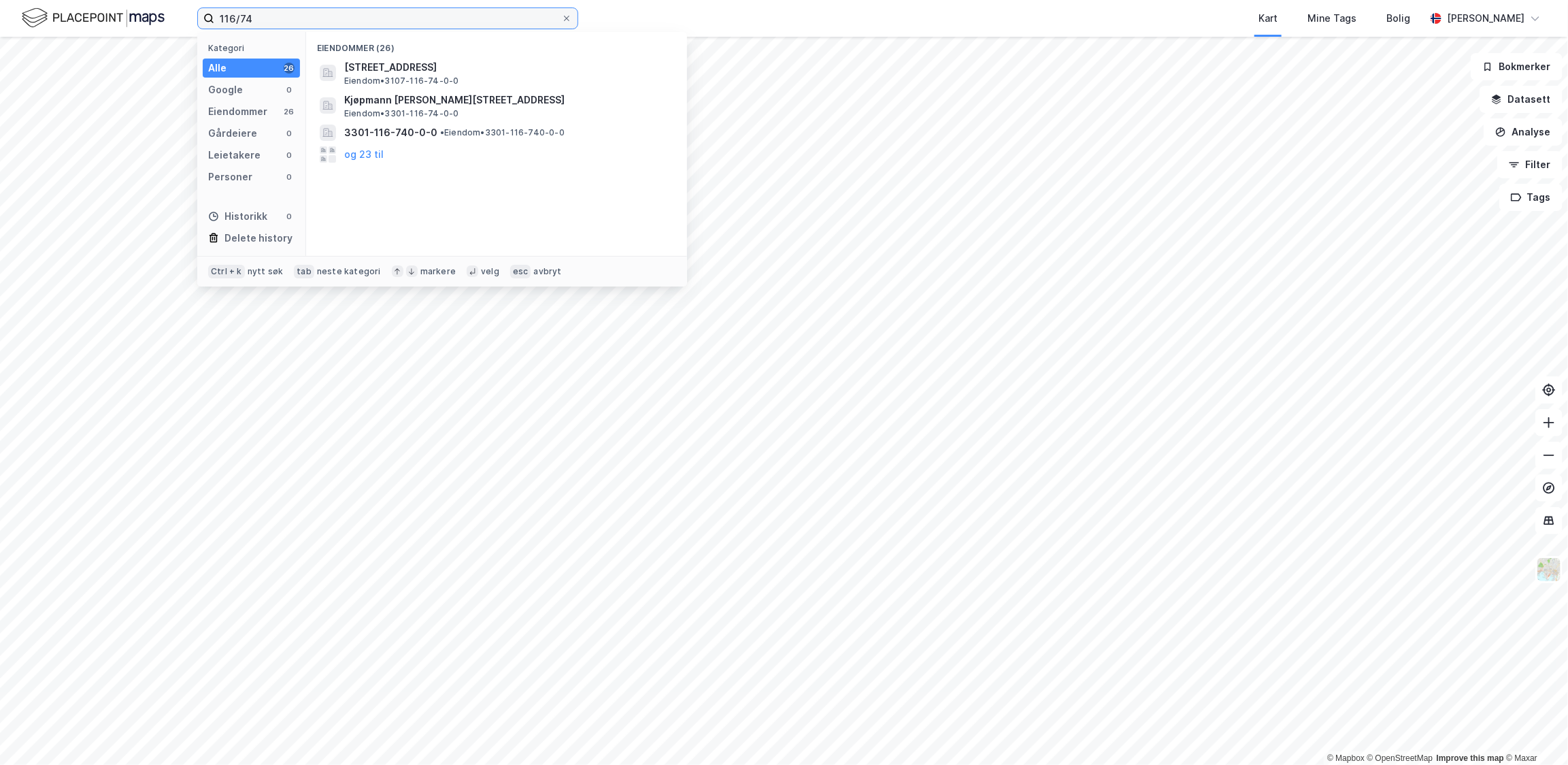
click at [262, 14] on input "116/74" at bounding box center [387, 18] width 347 height 20
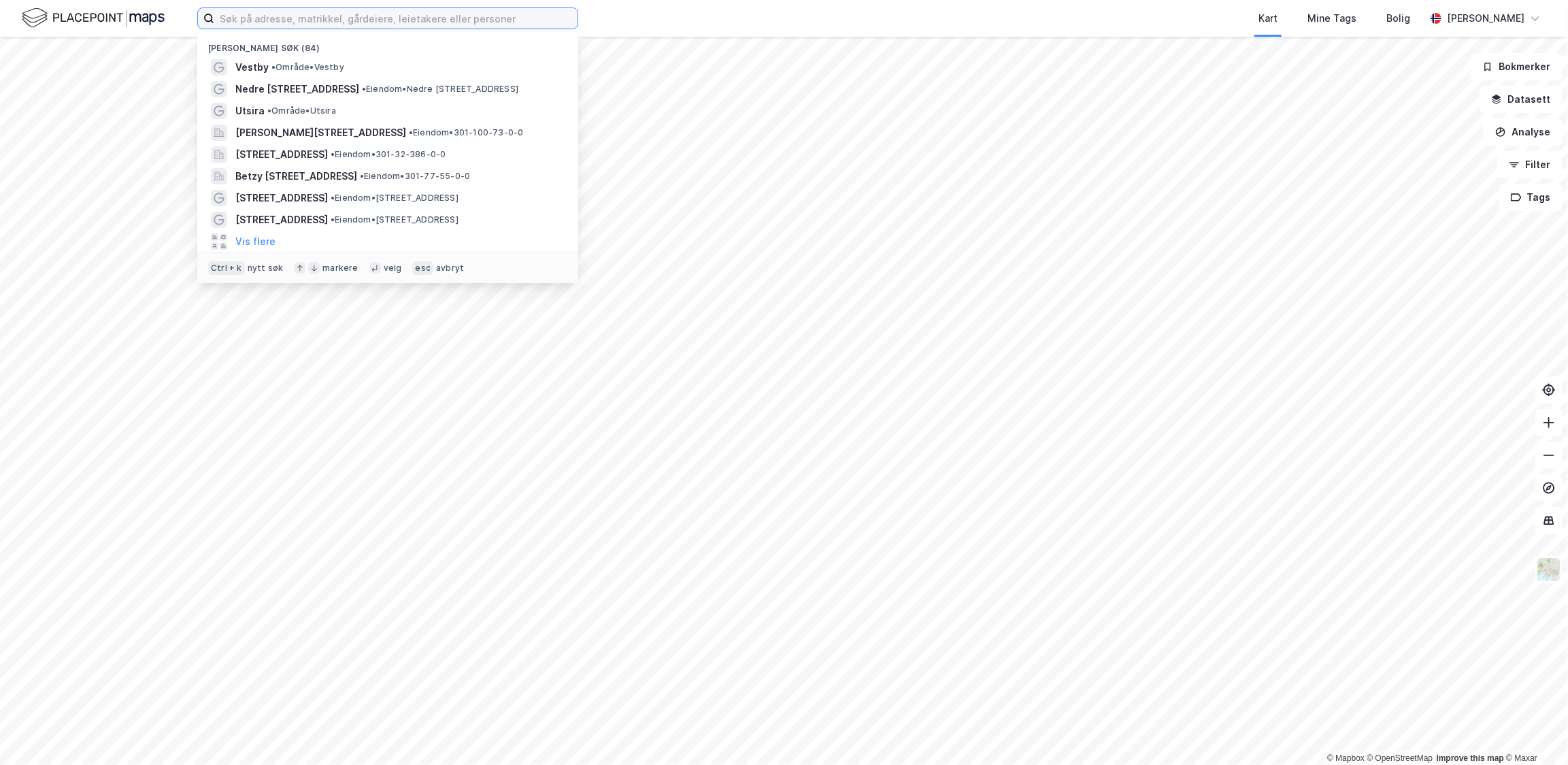
type input "/"
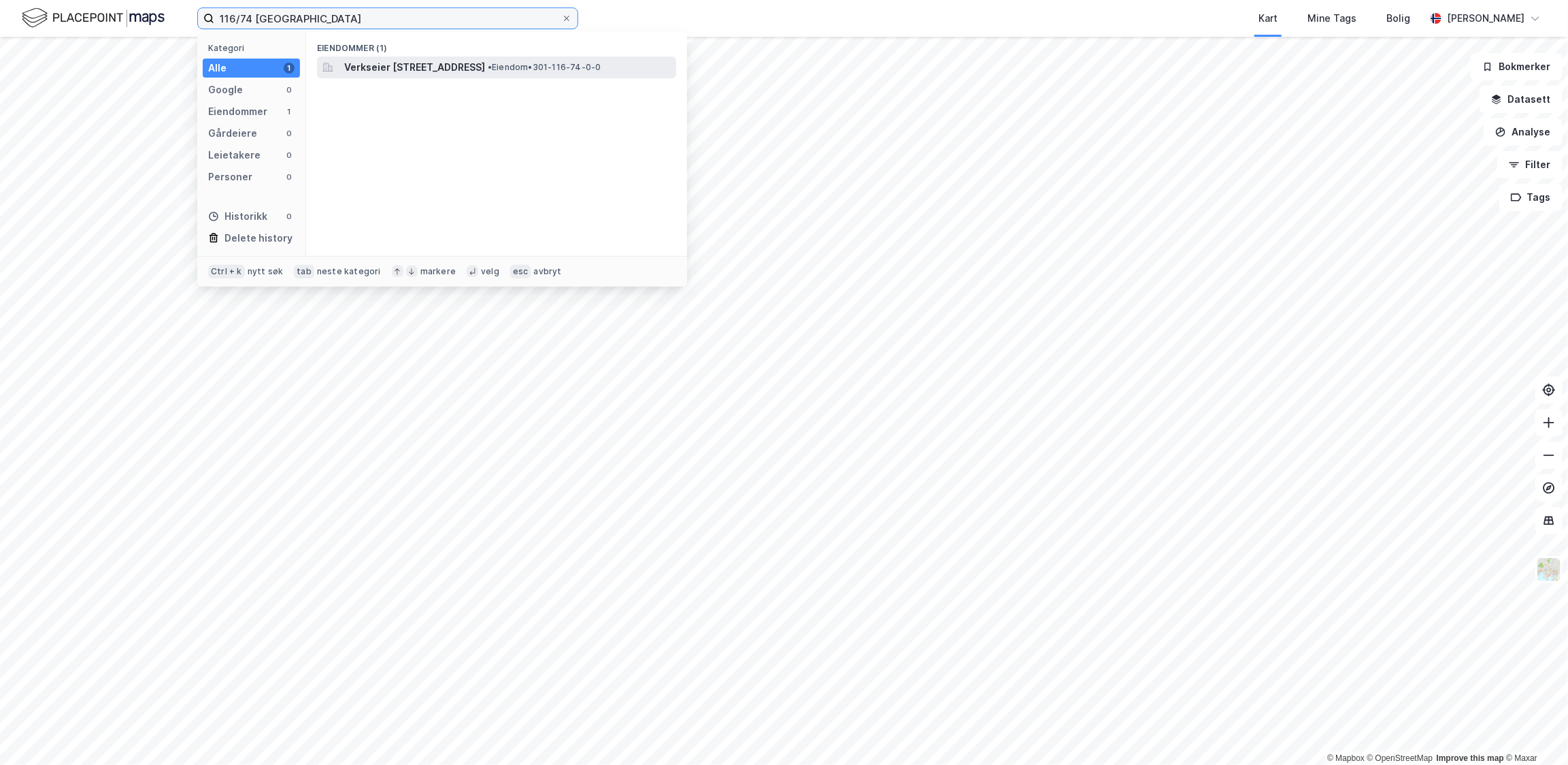
type input "116/74 [GEOGRAPHIC_DATA]"
click at [358, 70] on span "Verkseier [STREET_ADDRESS]" at bounding box center [414, 67] width 141 height 17
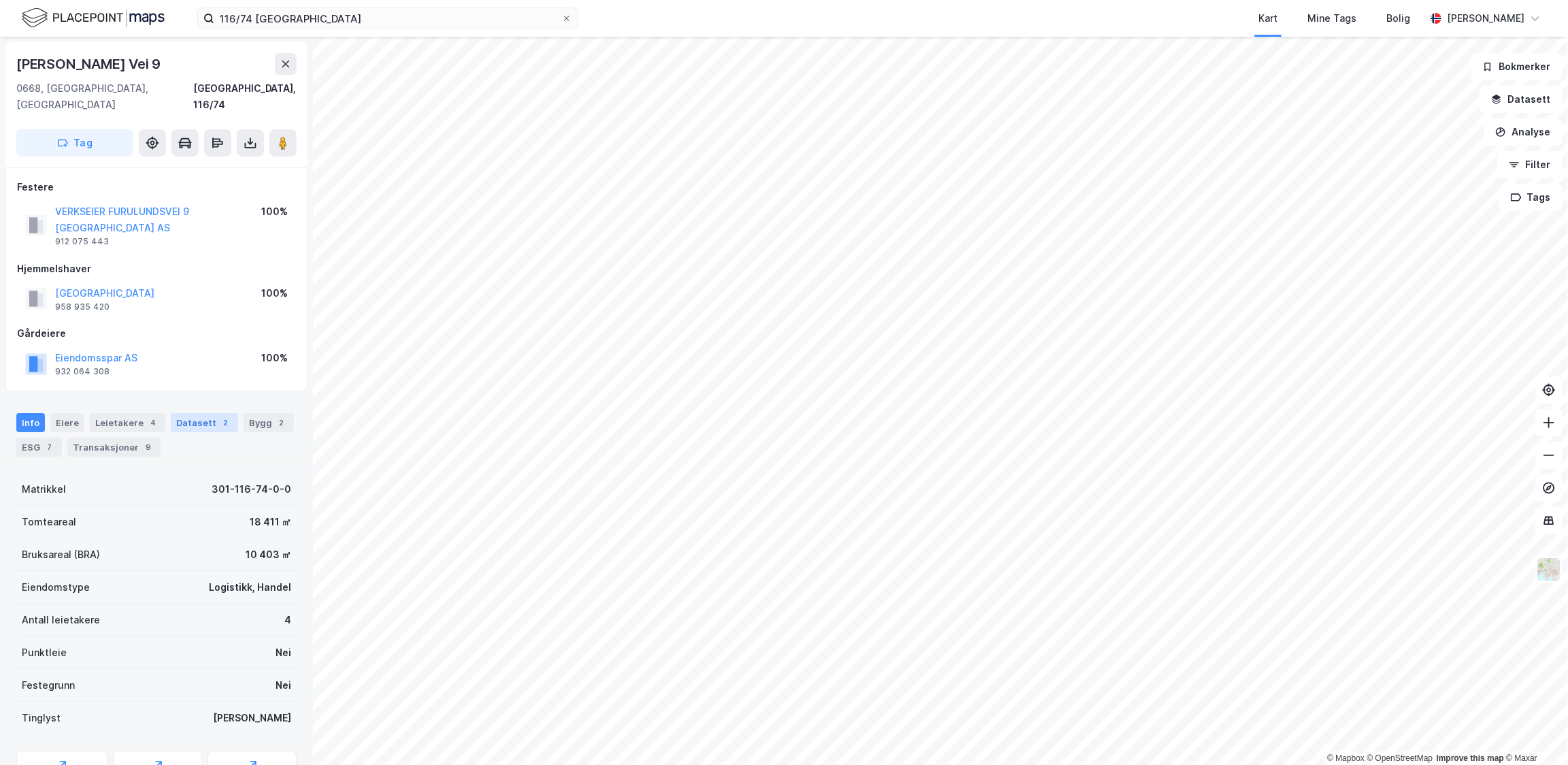
click at [209, 413] on div "Datasett 2" at bounding box center [204, 422] width 67 height 19
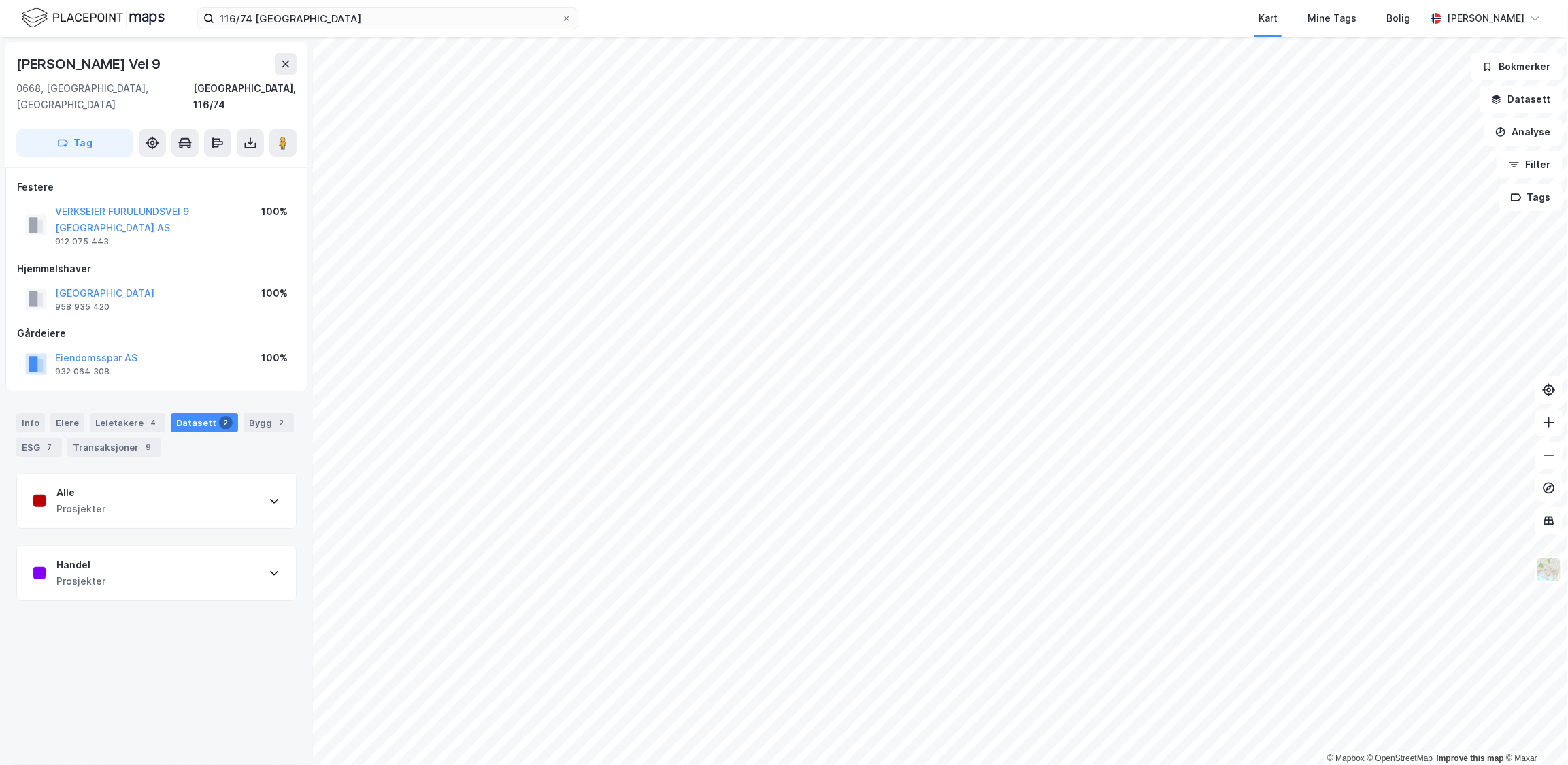
click at [219, 474] on div "Alle Prosjekter" at bounding box center [156, 501] width 279 height 55
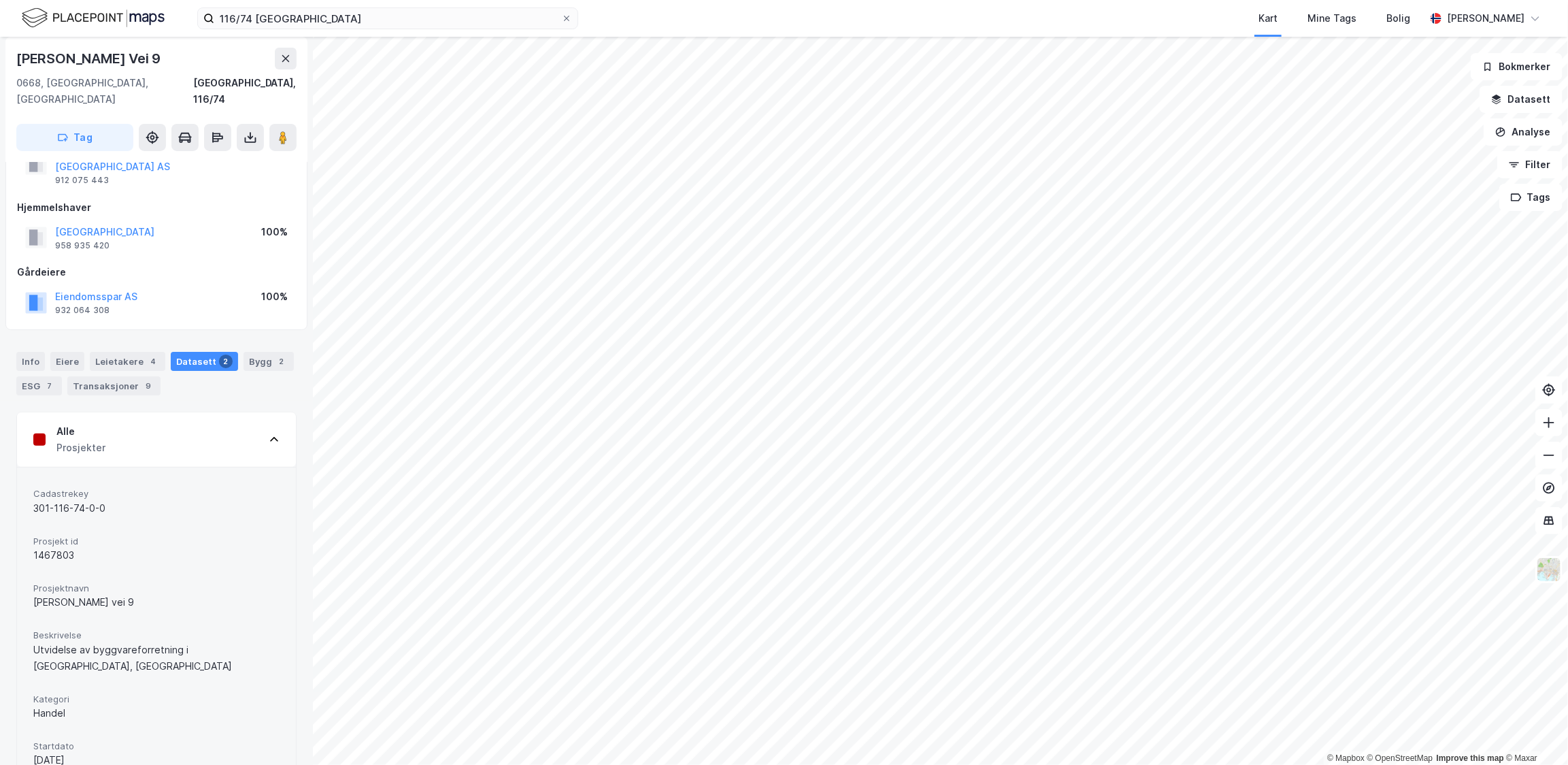
scroll to position [185, 0]
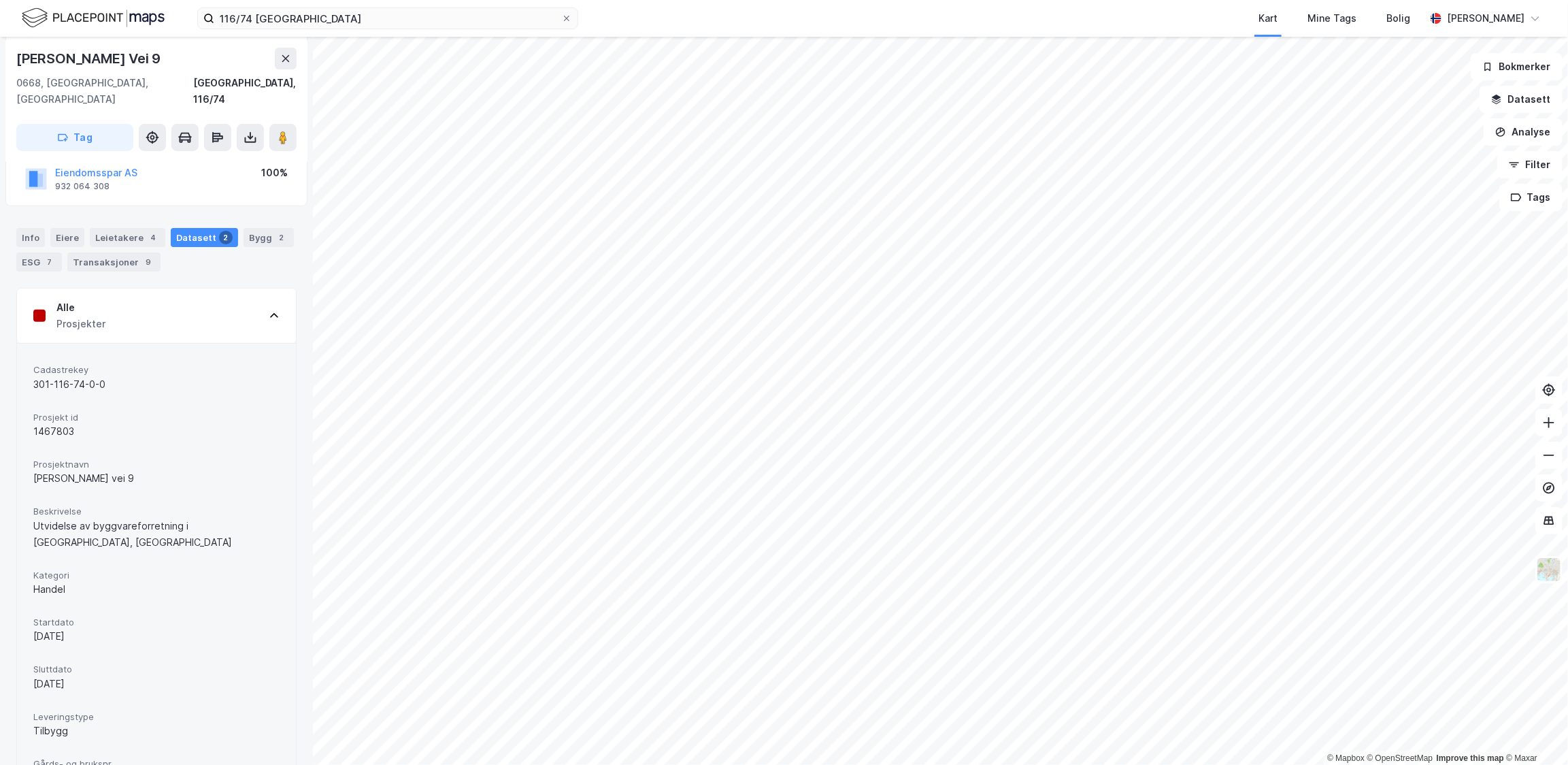
click at [228, 295] on div "Alle Prosjekter" at bounding box center [156, 315] width 279 height 55
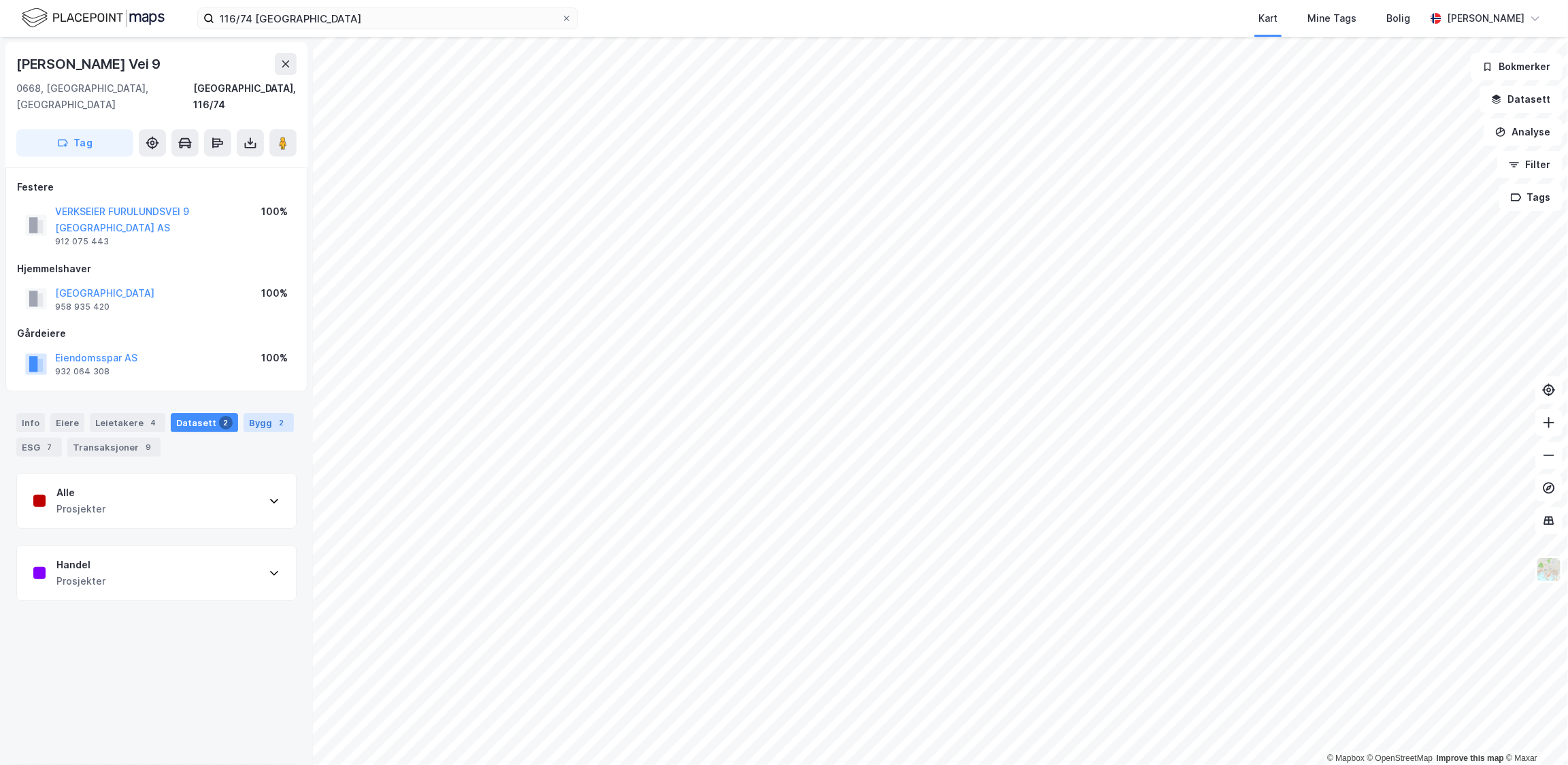
click at [260, 413] on div "Bygg 2" at bounding box center [268, 422] width 51 height 19
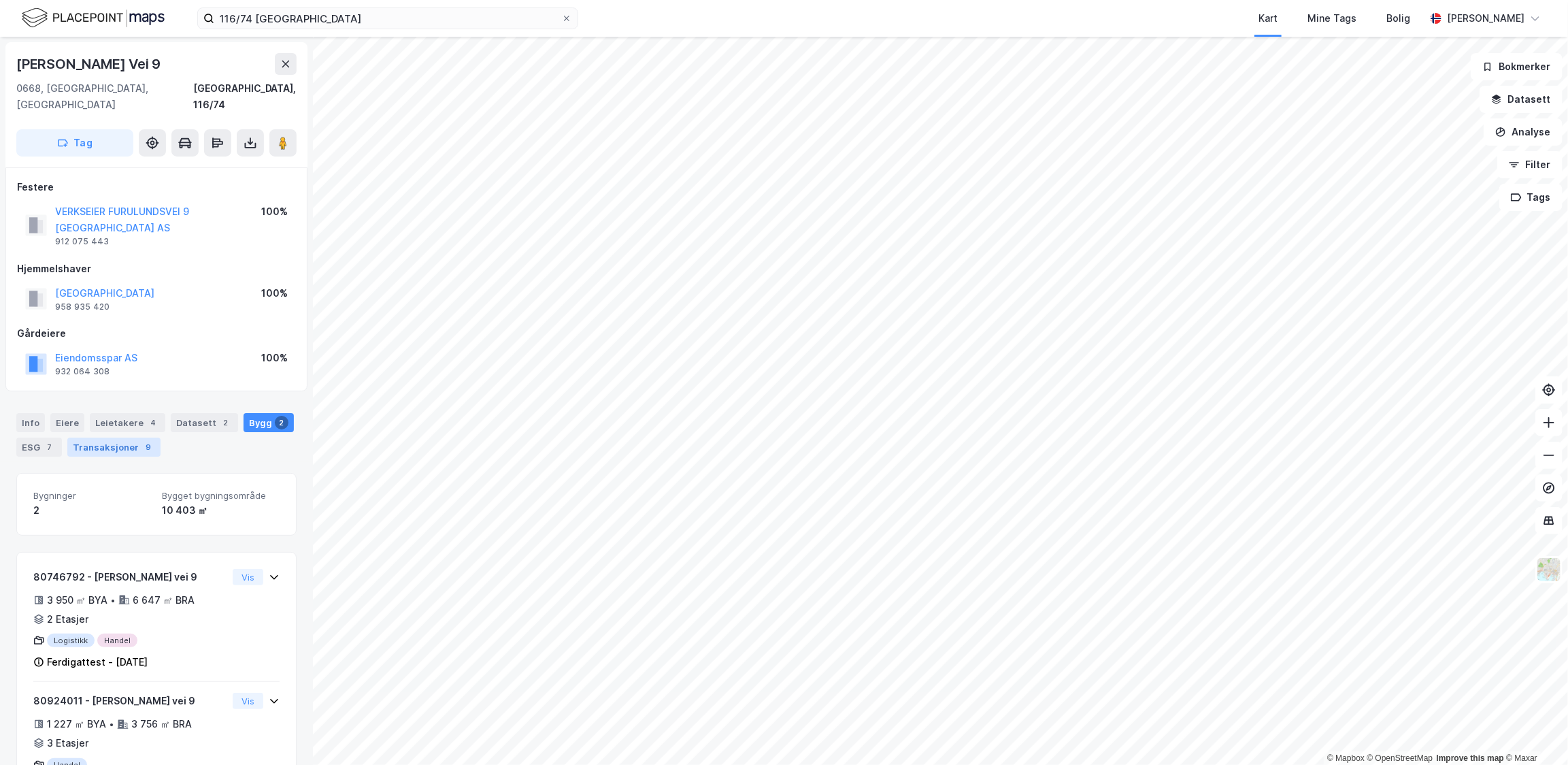
click at [106, 438] on div "Transaksjoner 9" at bounding box center [114, 448] width 93 height 19
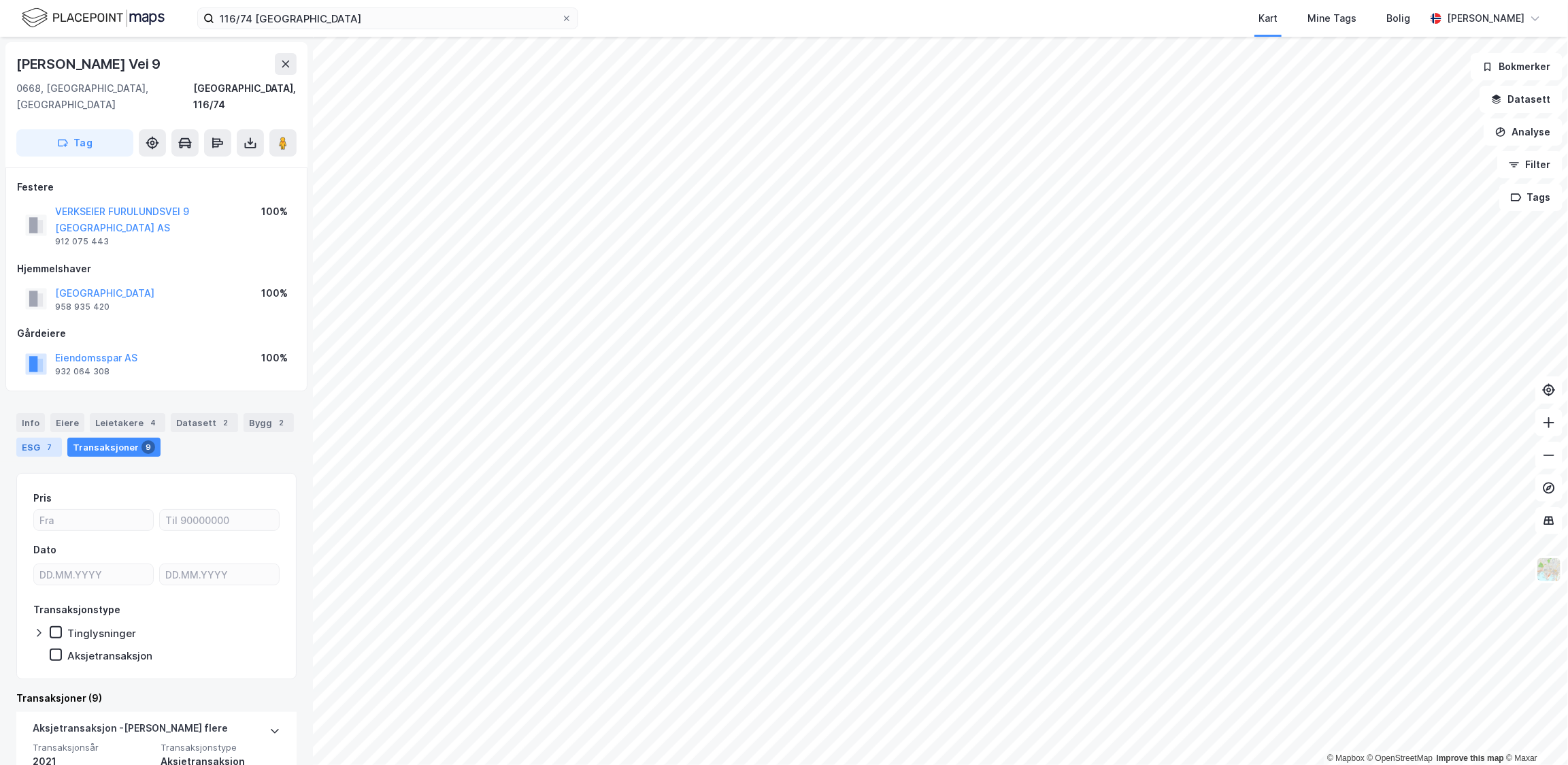
click at [38, 438] on div "ESG 7" at bounding box center [39, 448] width 46 height 19
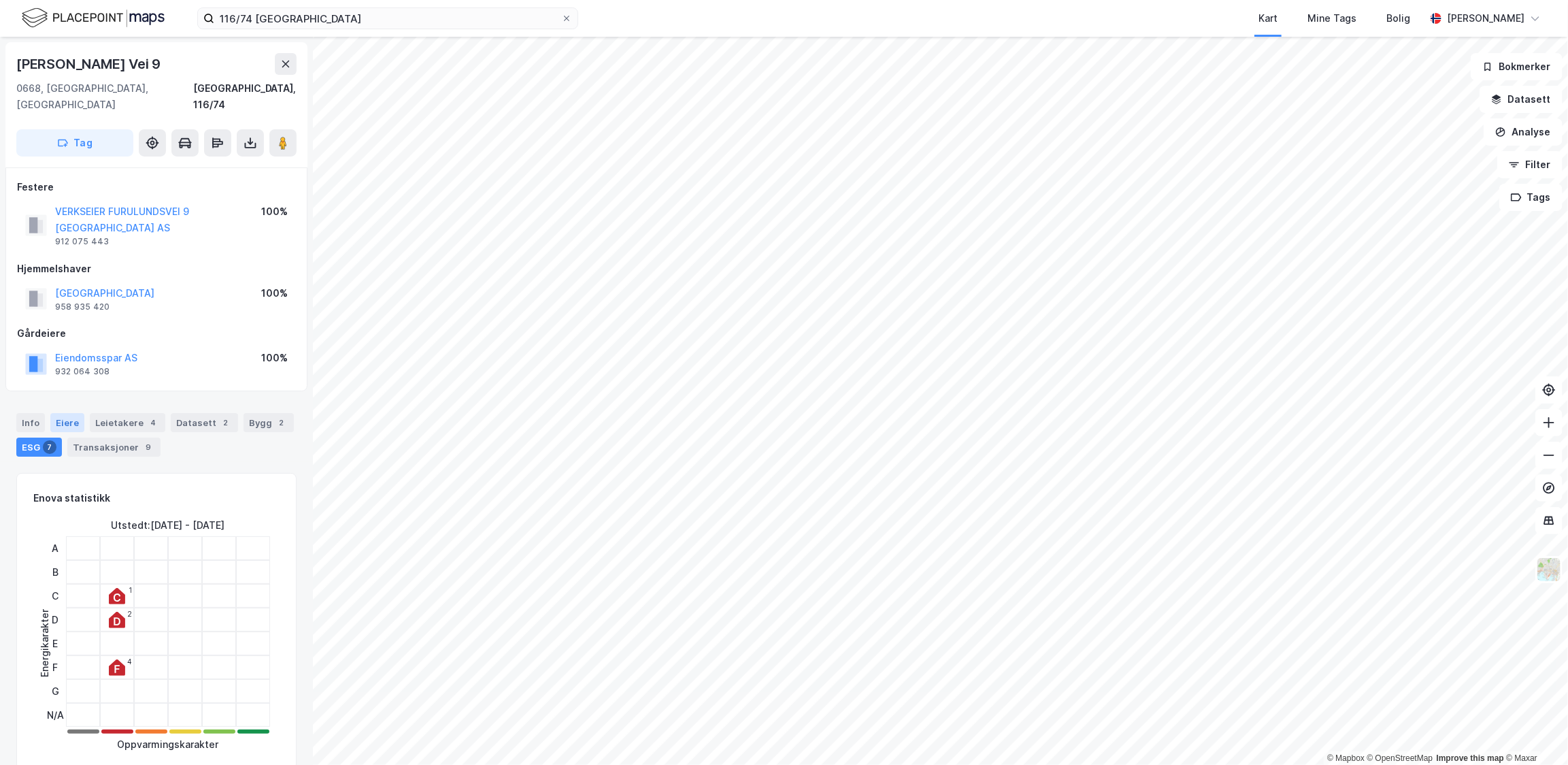
click at [70, 413] on div "Eiere" at bounding box center [67, 422] width 34 height 19
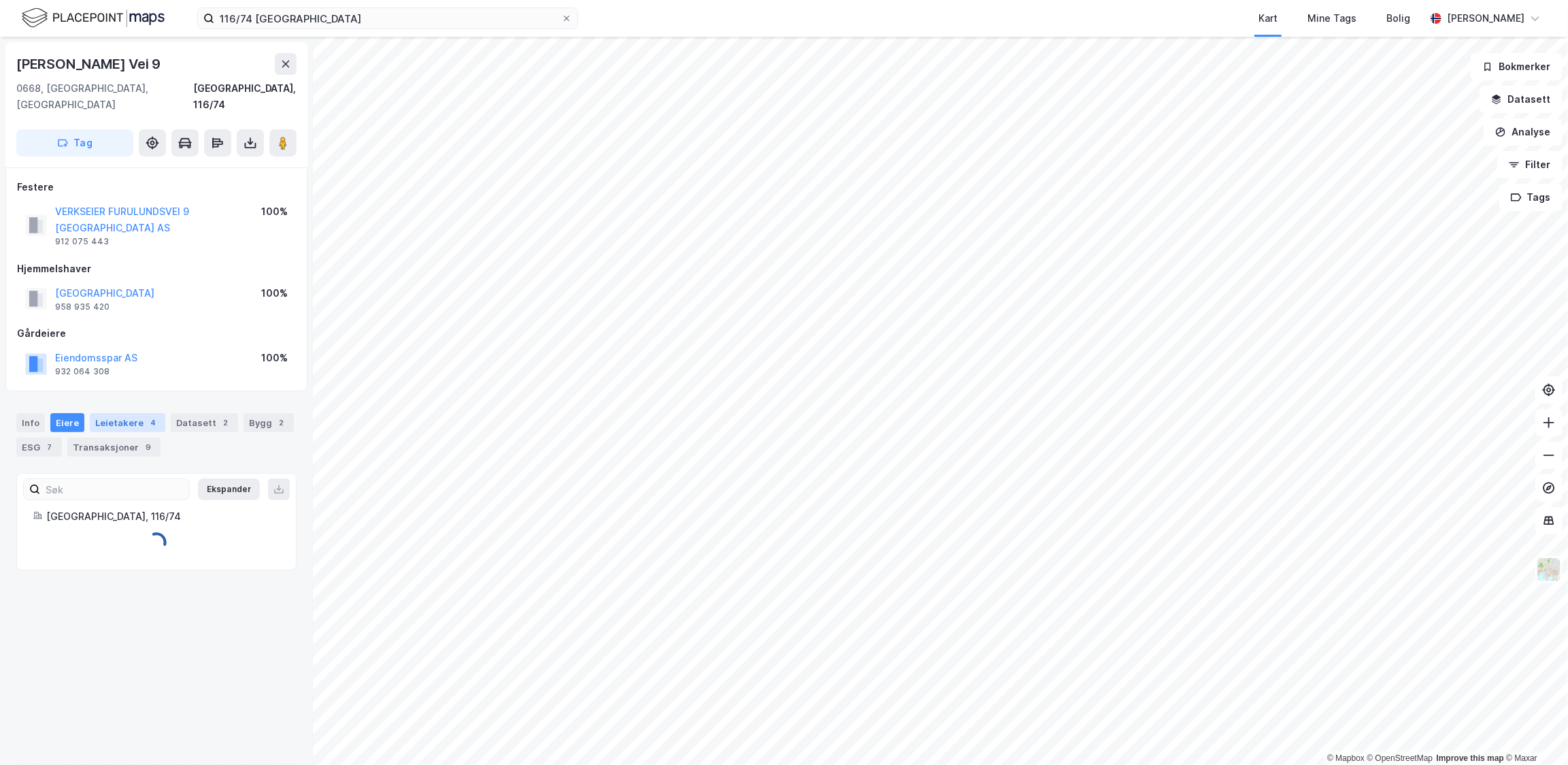
click at [131, 413] on div "Leietakere 4" at bounding box center [127, 422] width 76 height 19
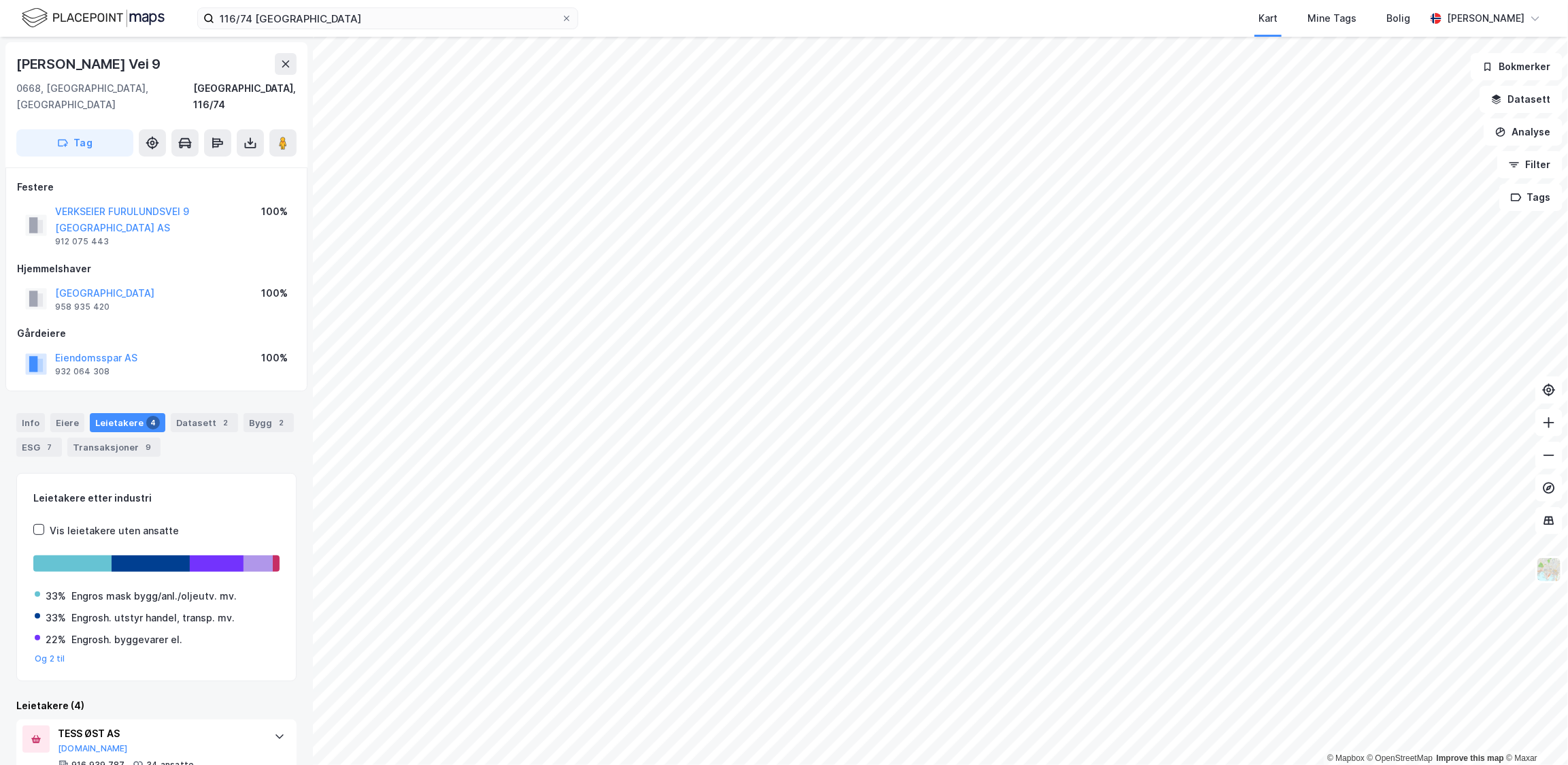
scroll to position [274, 0]
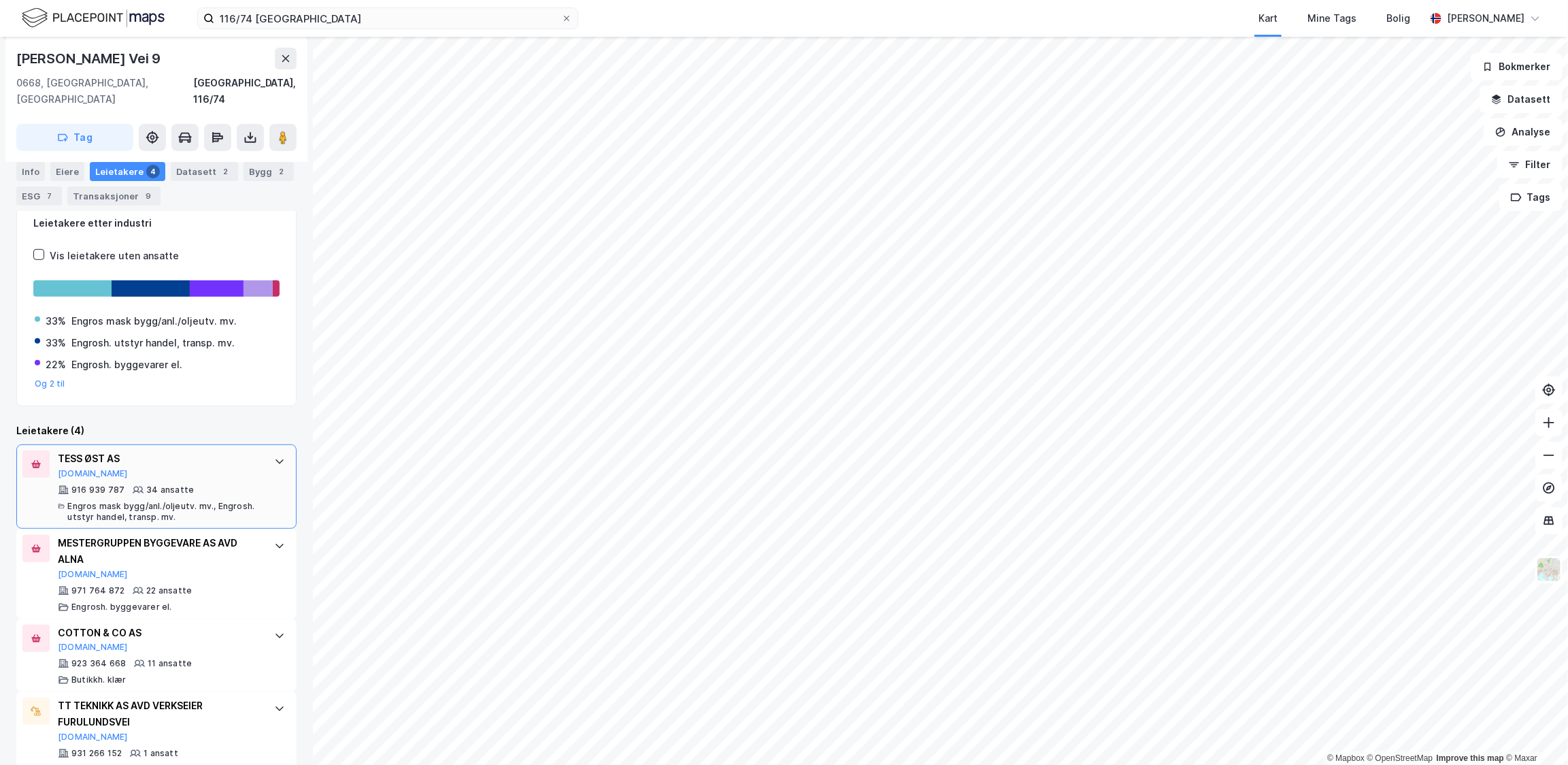
click at [230, 501] on div "Engros mask bygg/anl./oljeutv. mv., Engrosh. utstyr handel, transp. mv." at bounding box center [163, 512] width 194 height 21
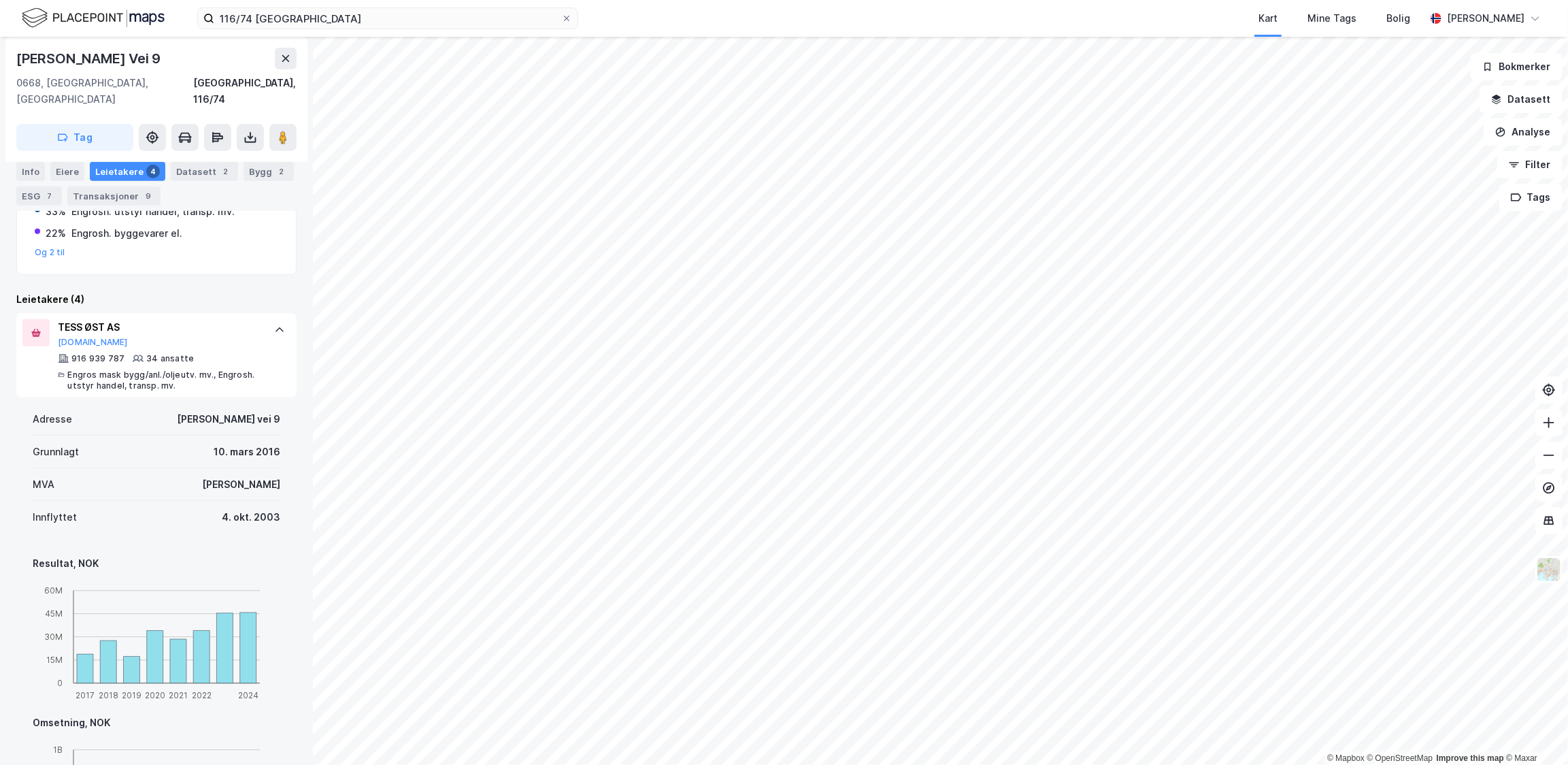
scroll to position [399, 0]
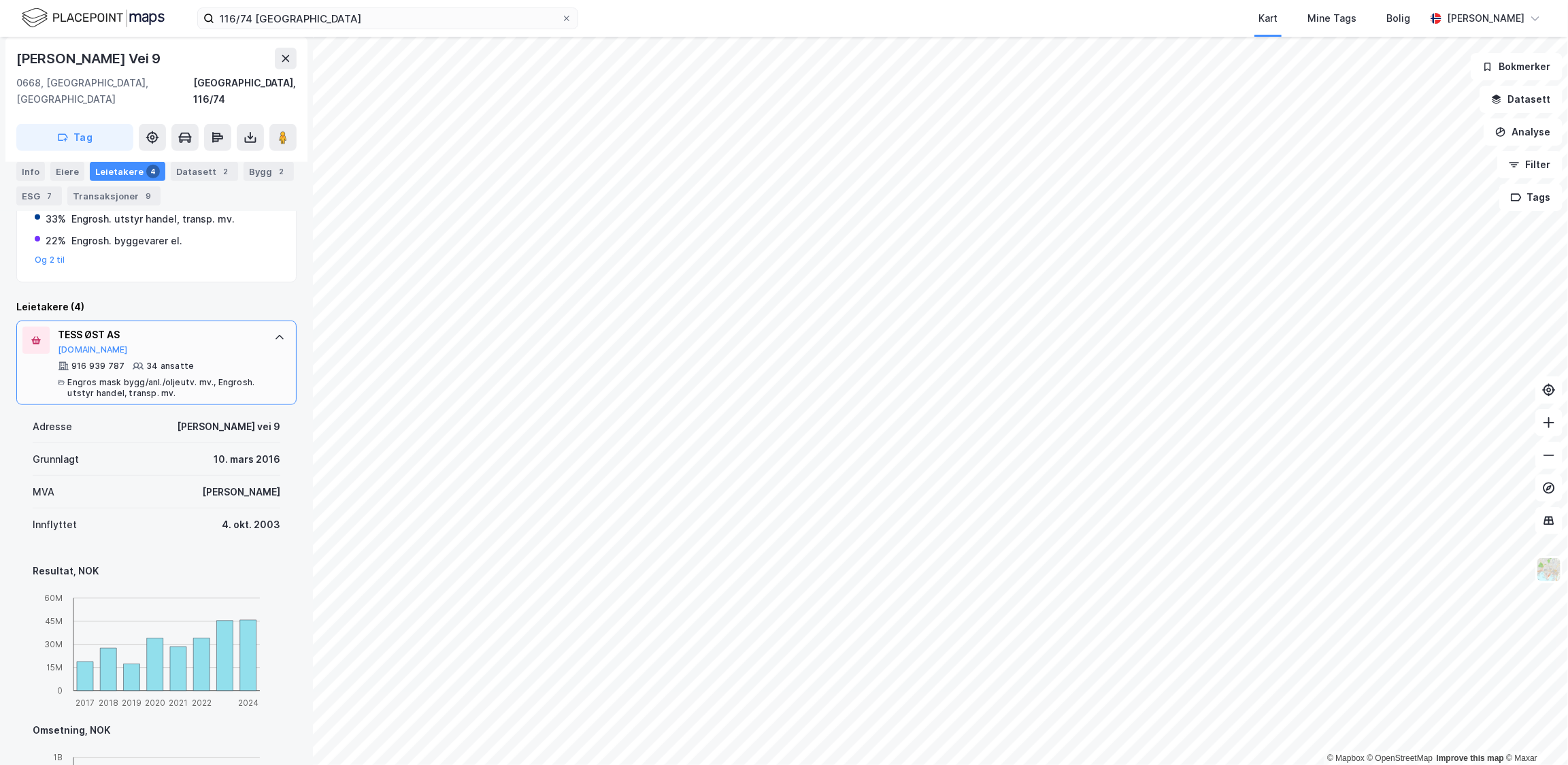
click at [268, 327] on div at bounding box center [279, 338] width 21 height 21
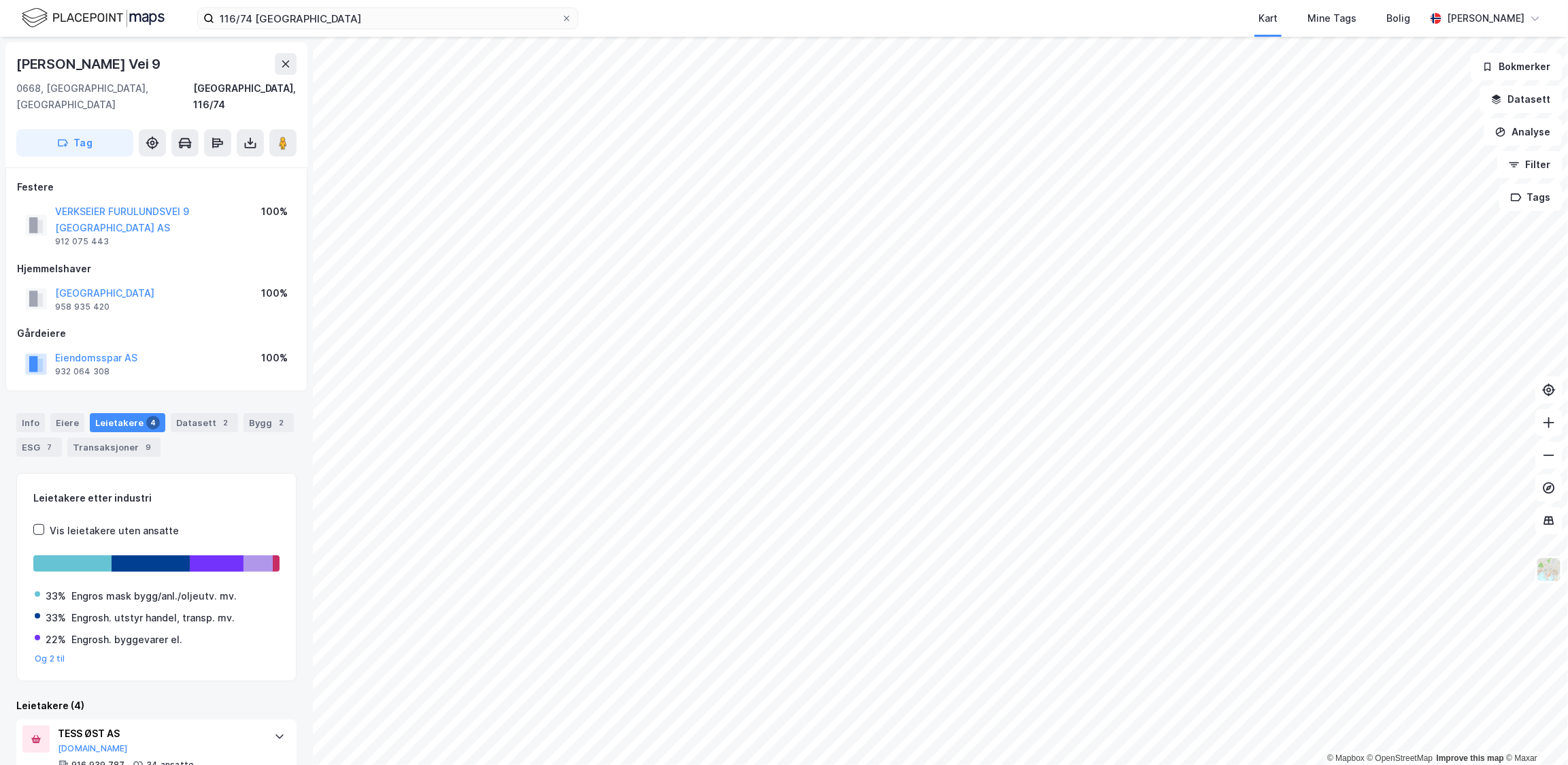
scroll to position [0, 0]
click at [40, 413] on div "Info" at bounding box center [30, 422] width 28 height 19
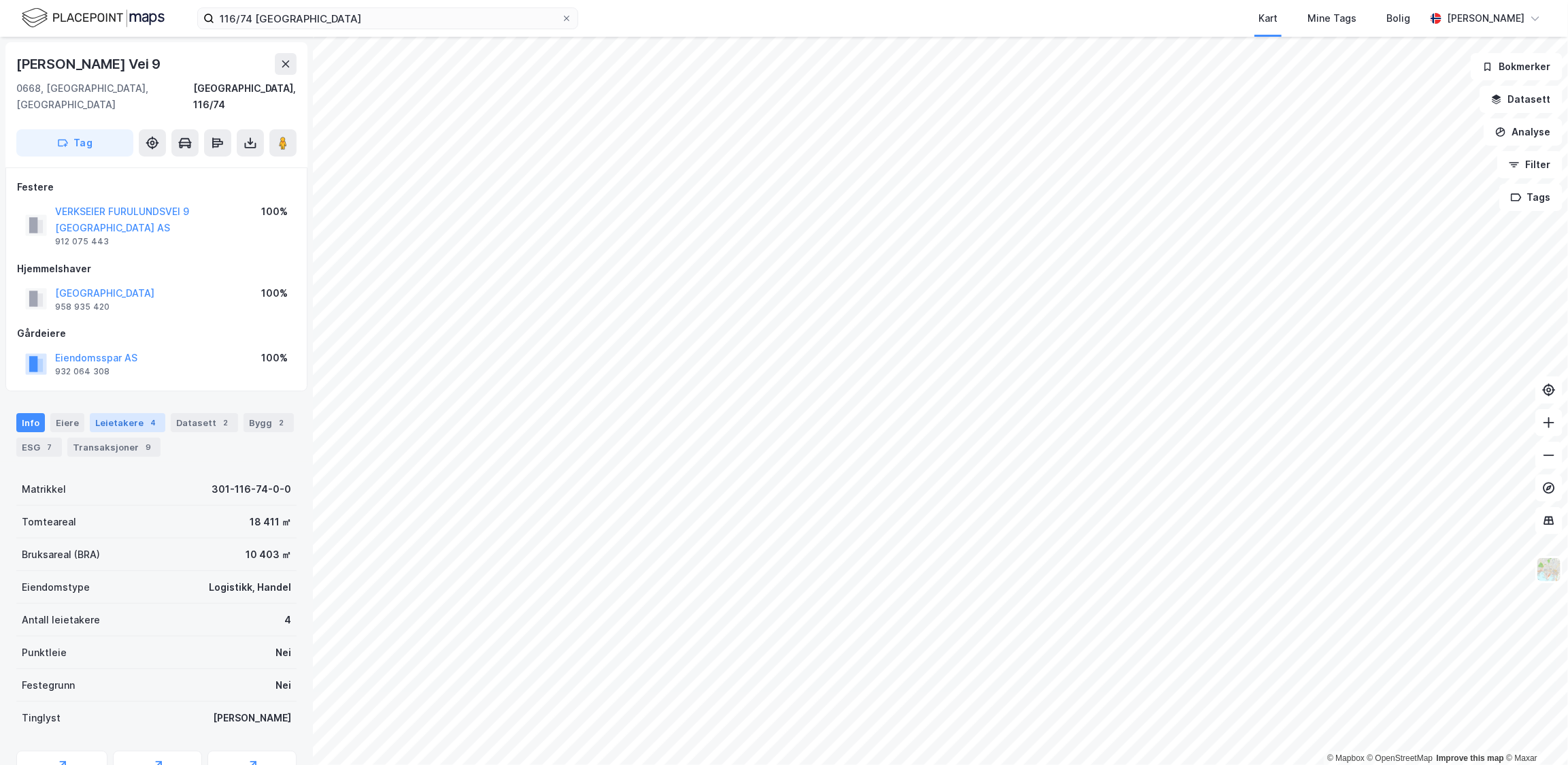
click at [109, 413] on div "Leietakere 4" at bounding box center [127, 422] width 76 height 19
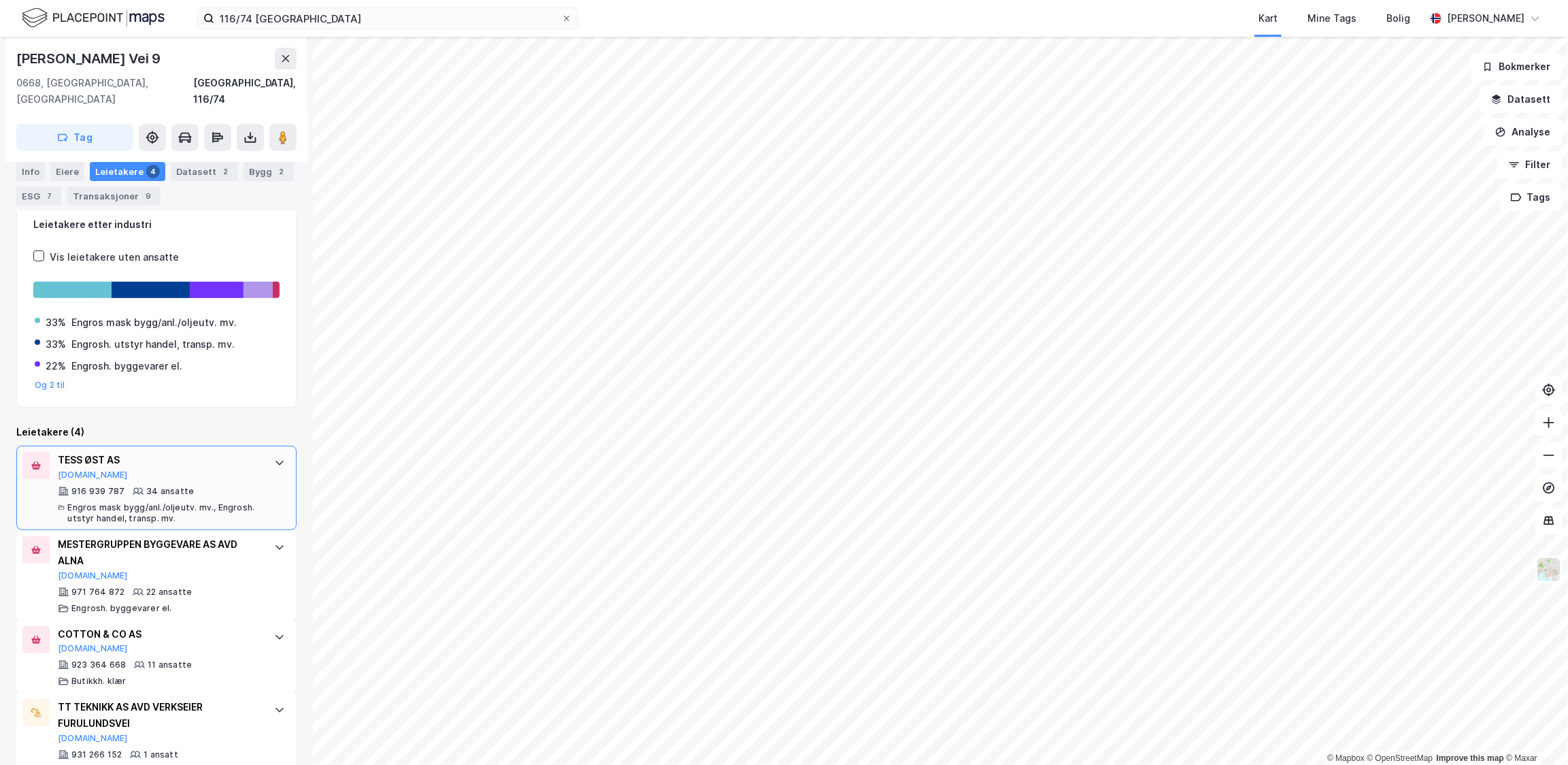
scroll to position [274, 0]
click at [1556, 108] on button "Datasett" at bounding box center [1520, 99] width 83 height 27
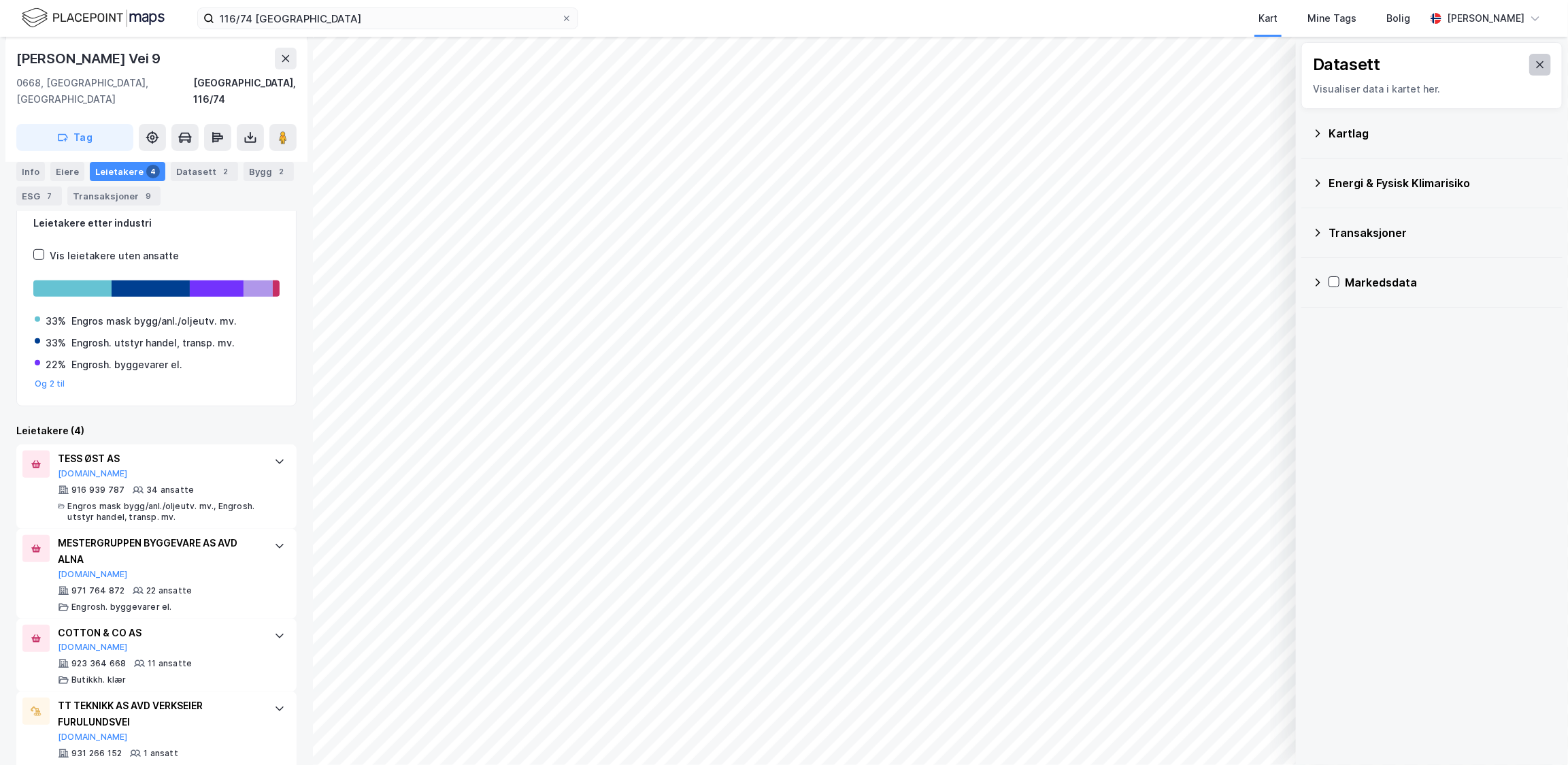
click at [1535, 68] on icon at bounding box center [1540, 64] width 11 height 11
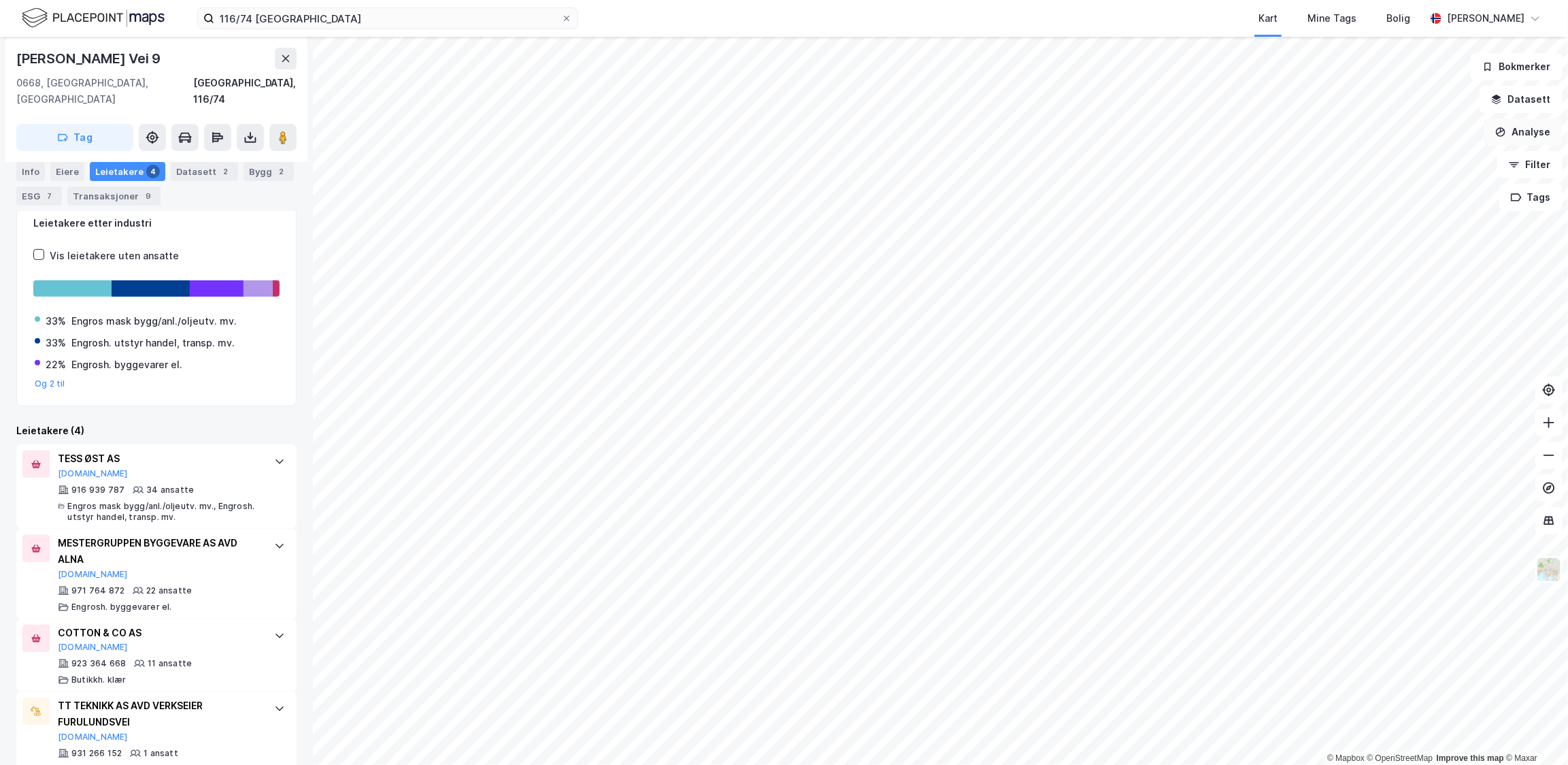
click at [1549, 137] on button "Analyse" at bounding box center [1522, 132] width 79 height 27
click at [1546, 135] on button "Analyse" at bounding box center [1522, 132] width 79 height 27
click at [1523, 66] on button "Bokmerker" at bounding box center [1516, 67] width 91 height 27
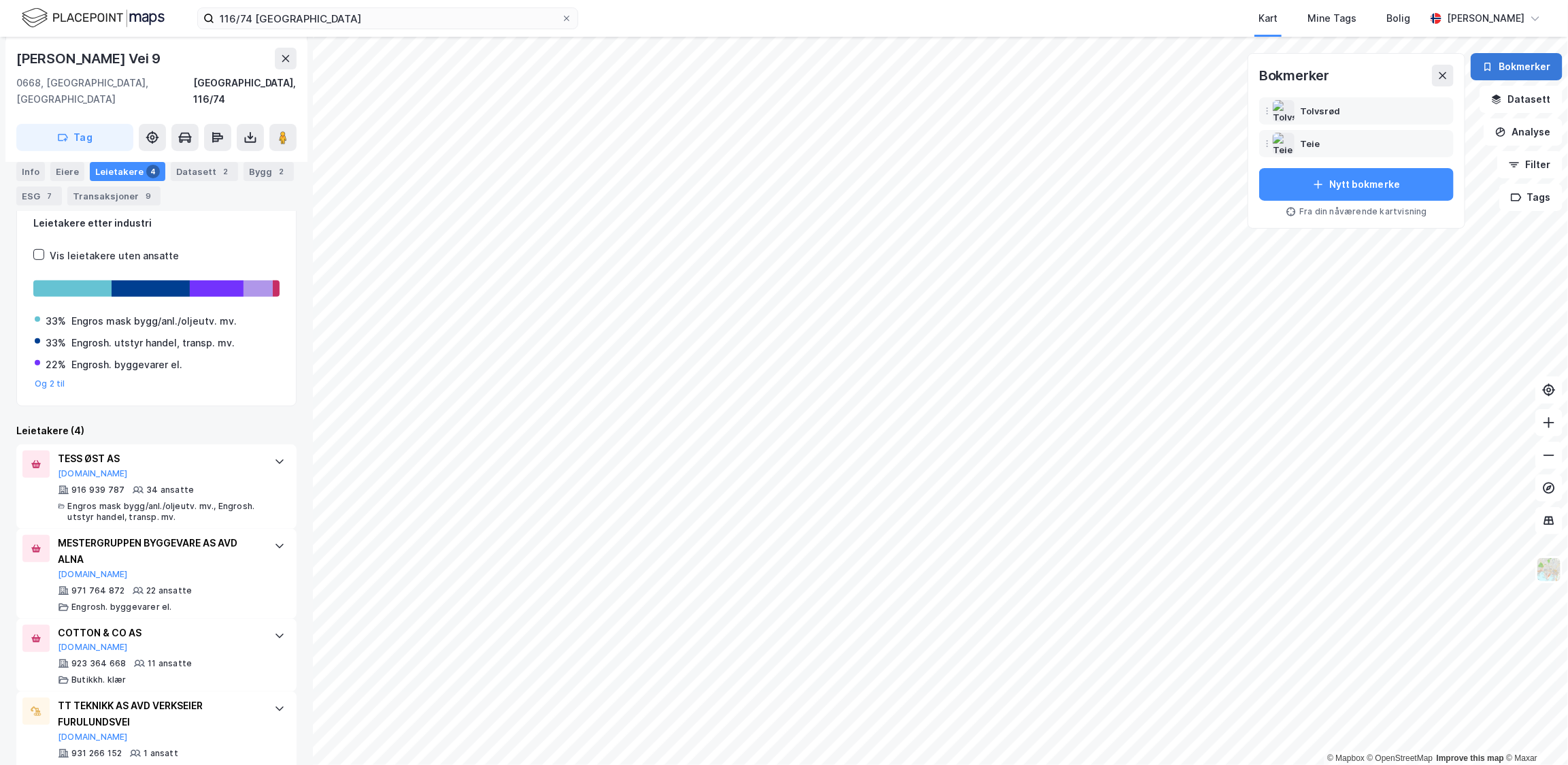
click at [1523, 66] on button "Bokmerker" at bounding box center [1516, 67] width 91 height 27
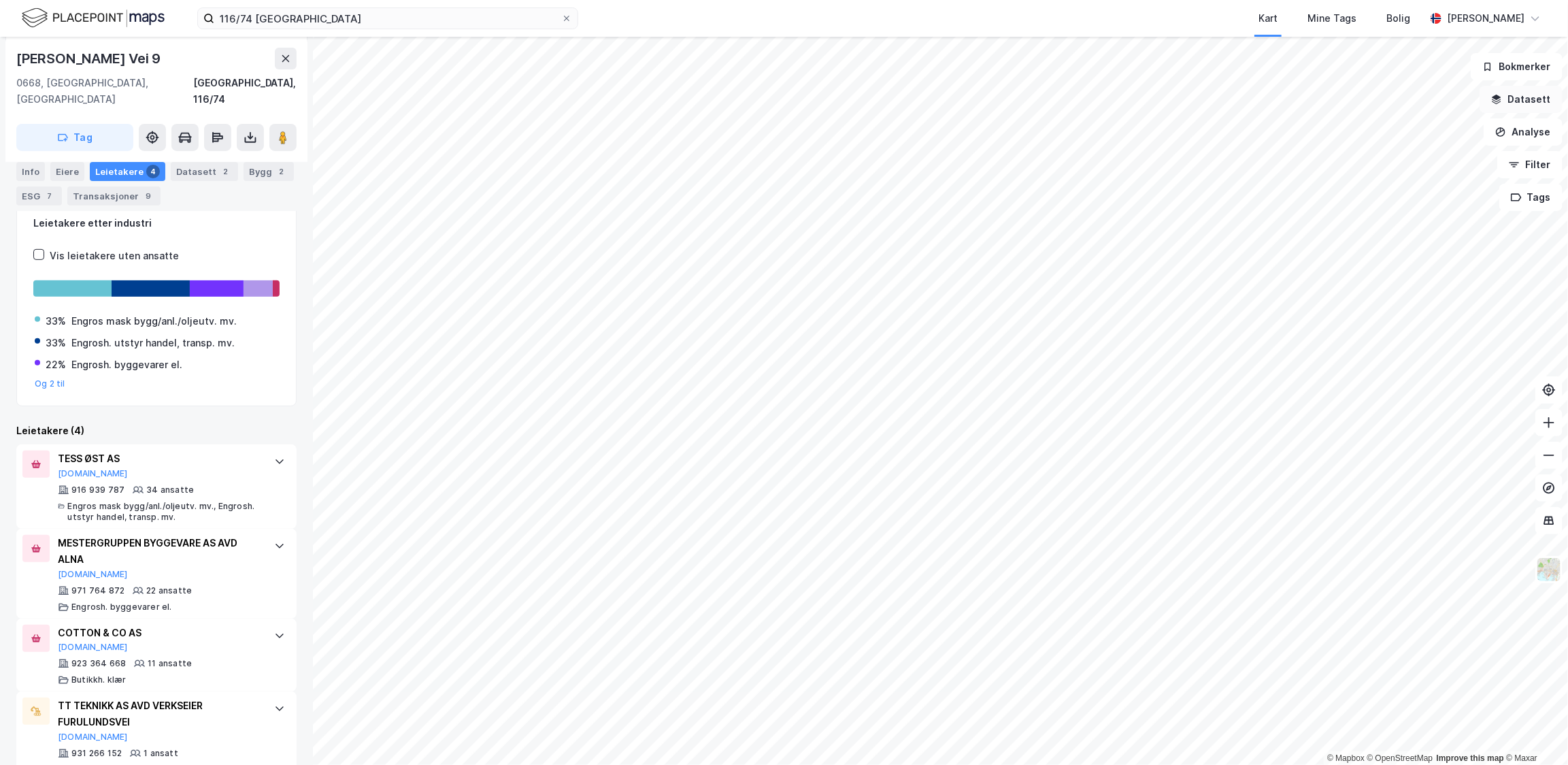
click at [1523, 105] on button "Datasett" at bounding box center [1520, 99] width 83 height 27
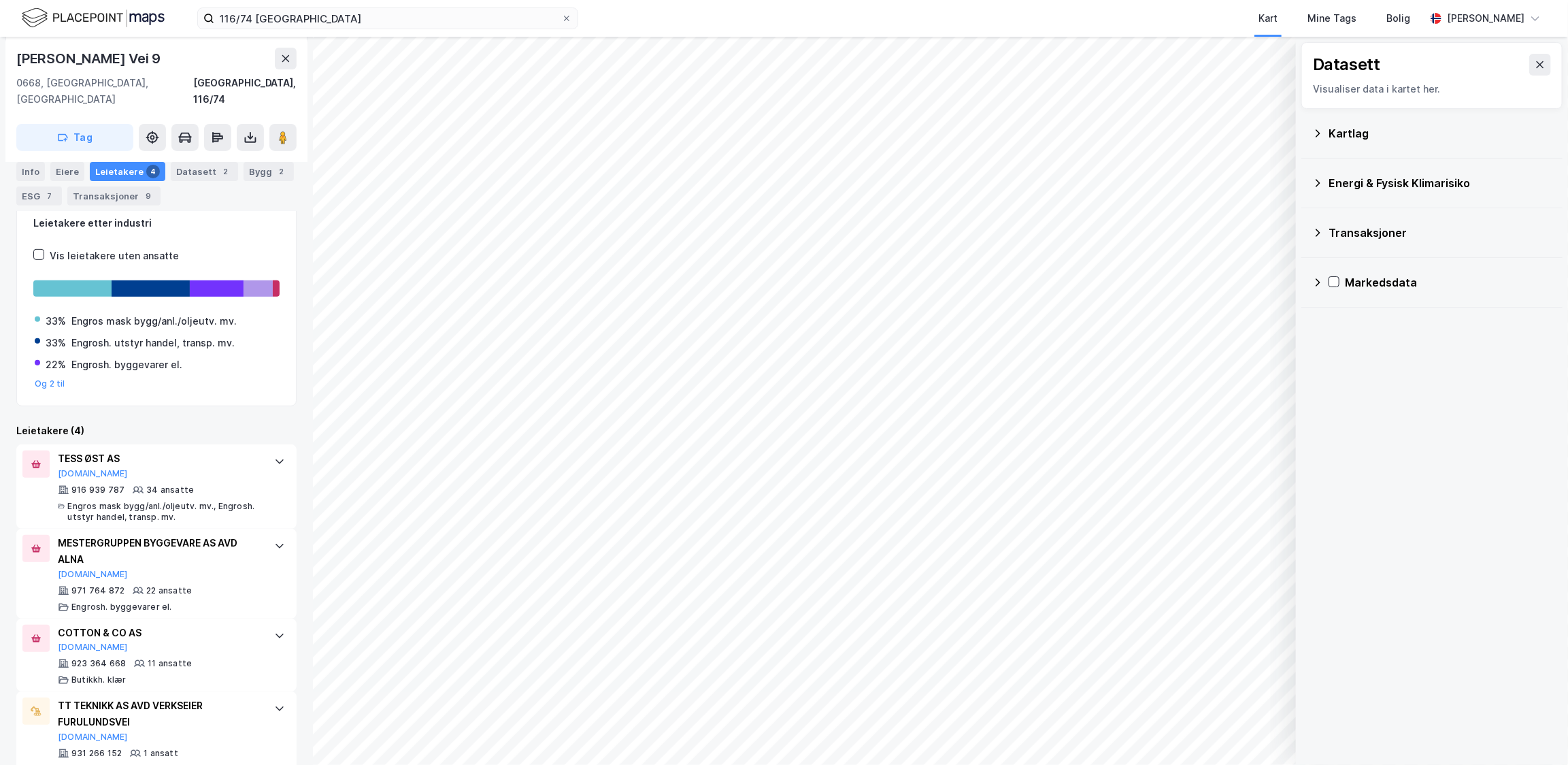
click at [1438, 237] on div "Transaksjoner" at bounding box center [1440, 233] width 223 height 17
click at [1437, 236] on div "Transaksjoner" at bounding box center [1440, 233] width 223 height 17
click at [1387, 145] on div "Kartlag" at bounding box center [1432, 133] width 239 height 33
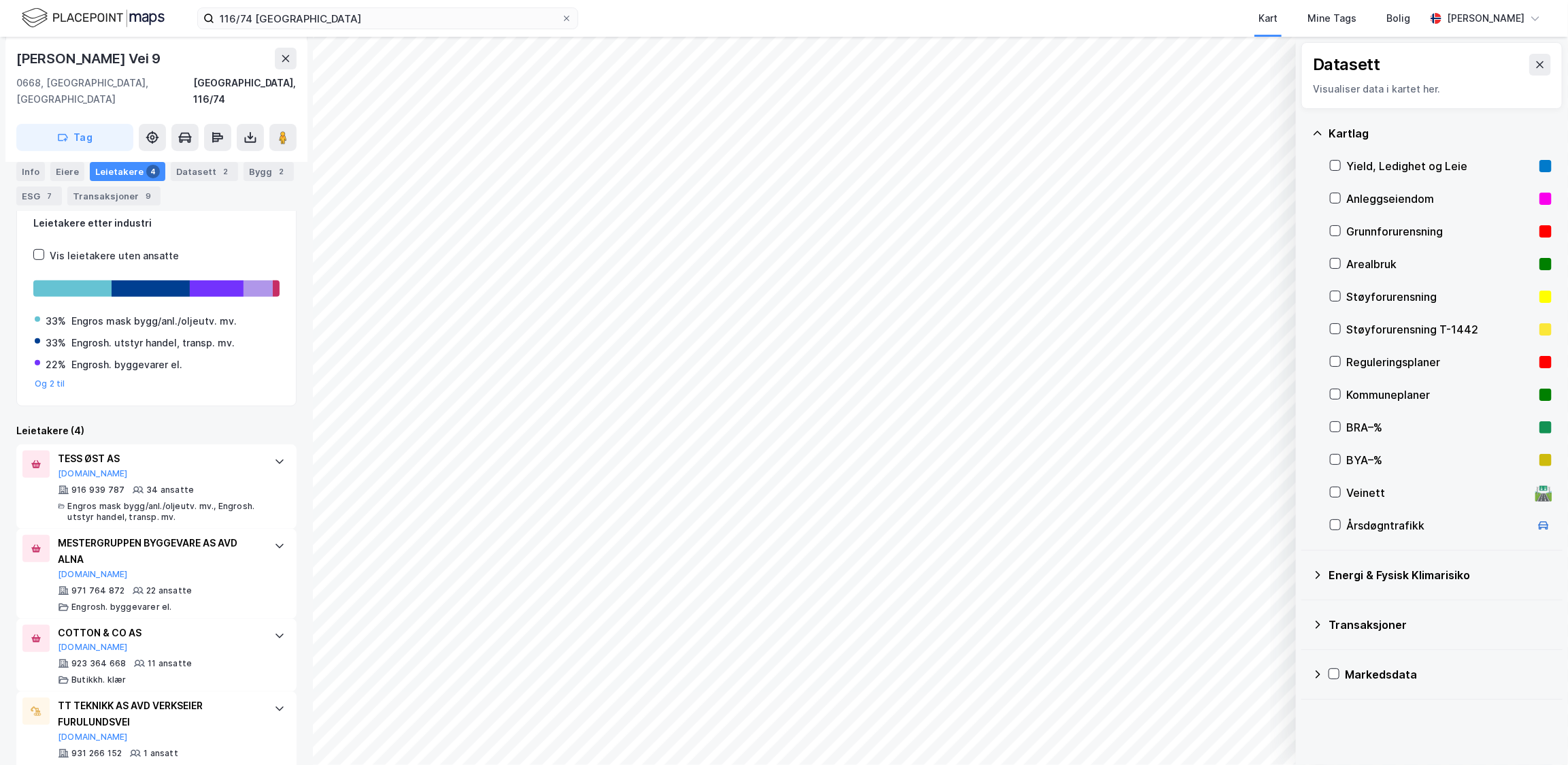
click at [1387, 145] on div "Kartlag" at bounding box center [1432, 133] width 239 height 33
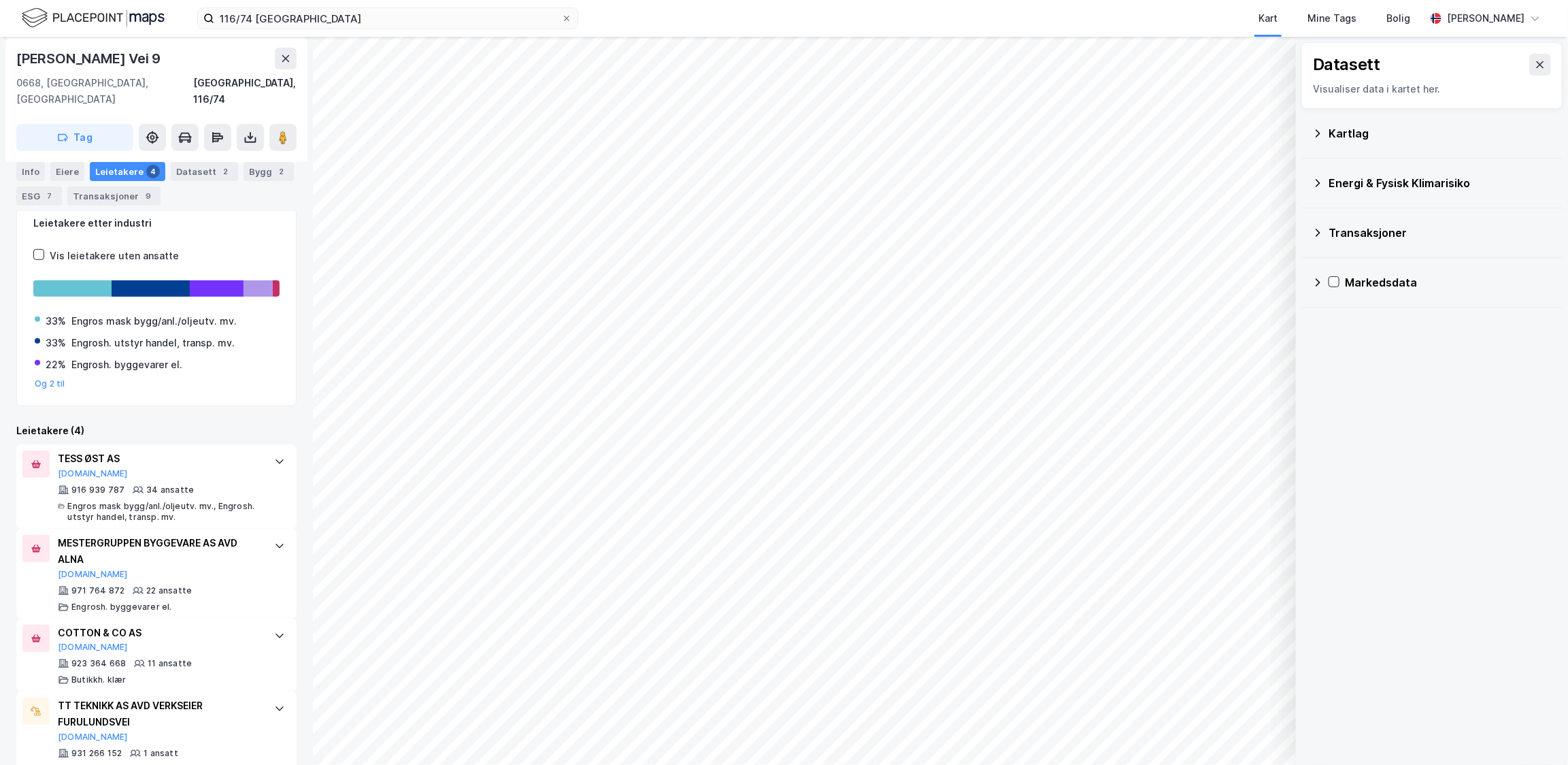
click at [1382, 274] on div "Markedsdata" at bounding box center [1447, 282] width 207 height 17
click at [1363, 350] on div "Leiekontrakter" at bounding box center [1457, 347] width 189 height 17
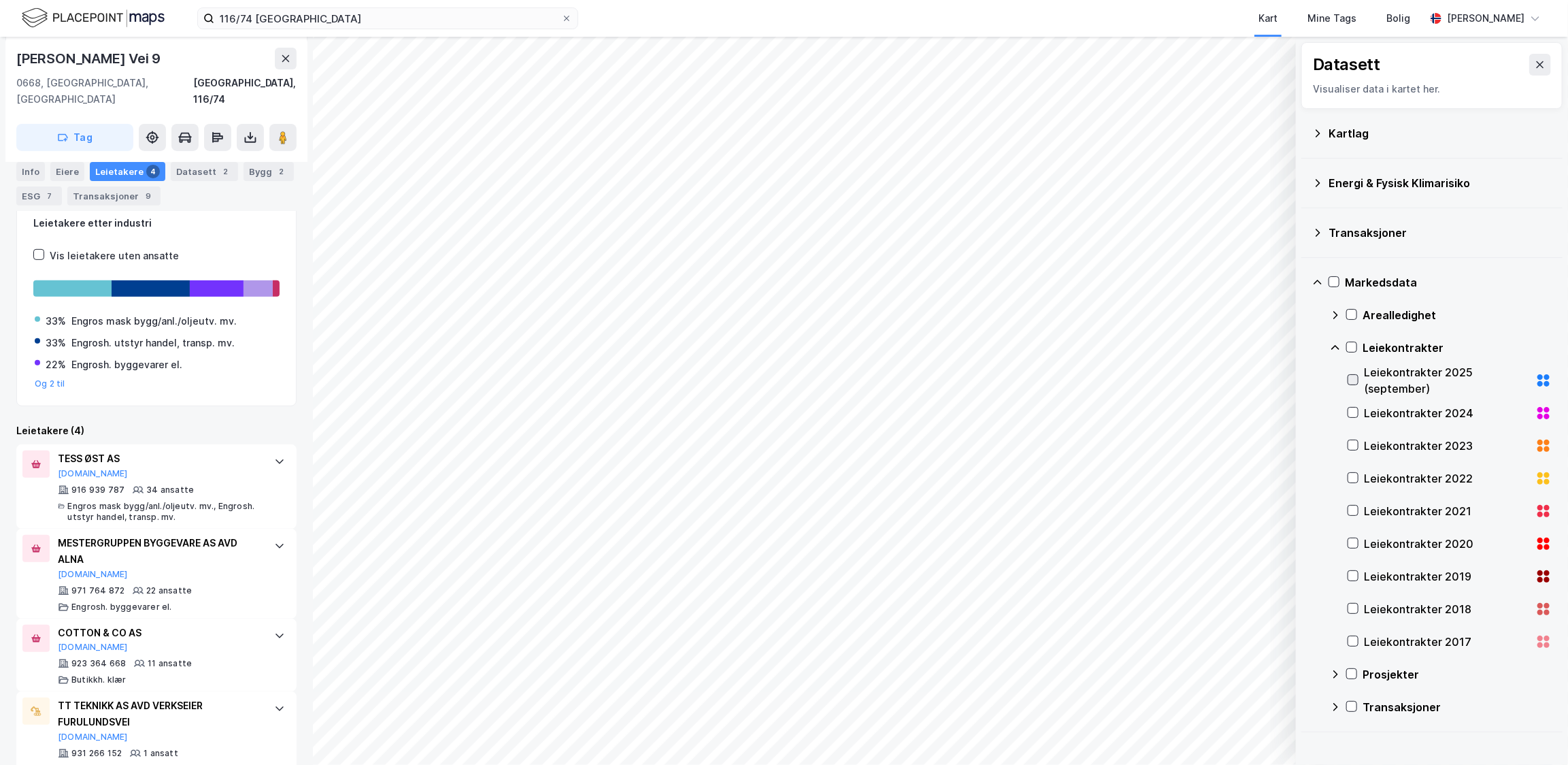
click at [1354, 380] on icon at bounding box center [1353, 380] width 8 height 5
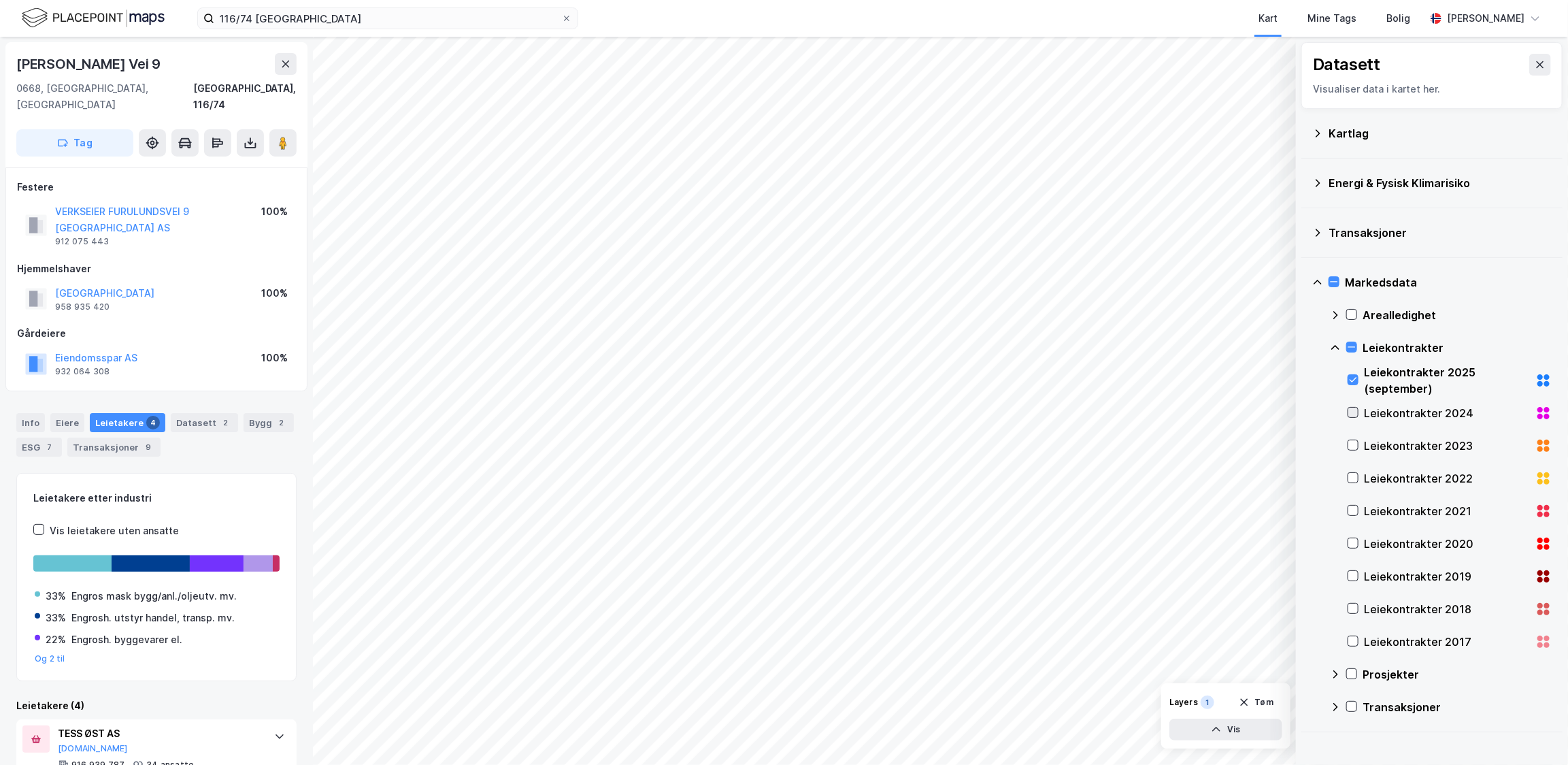
click at [1356, 411] on icon at bounding box center [1353, 413] width 8 height 5
click at [293, 64] on button at bounding box center [285, 64] width 21 height 21
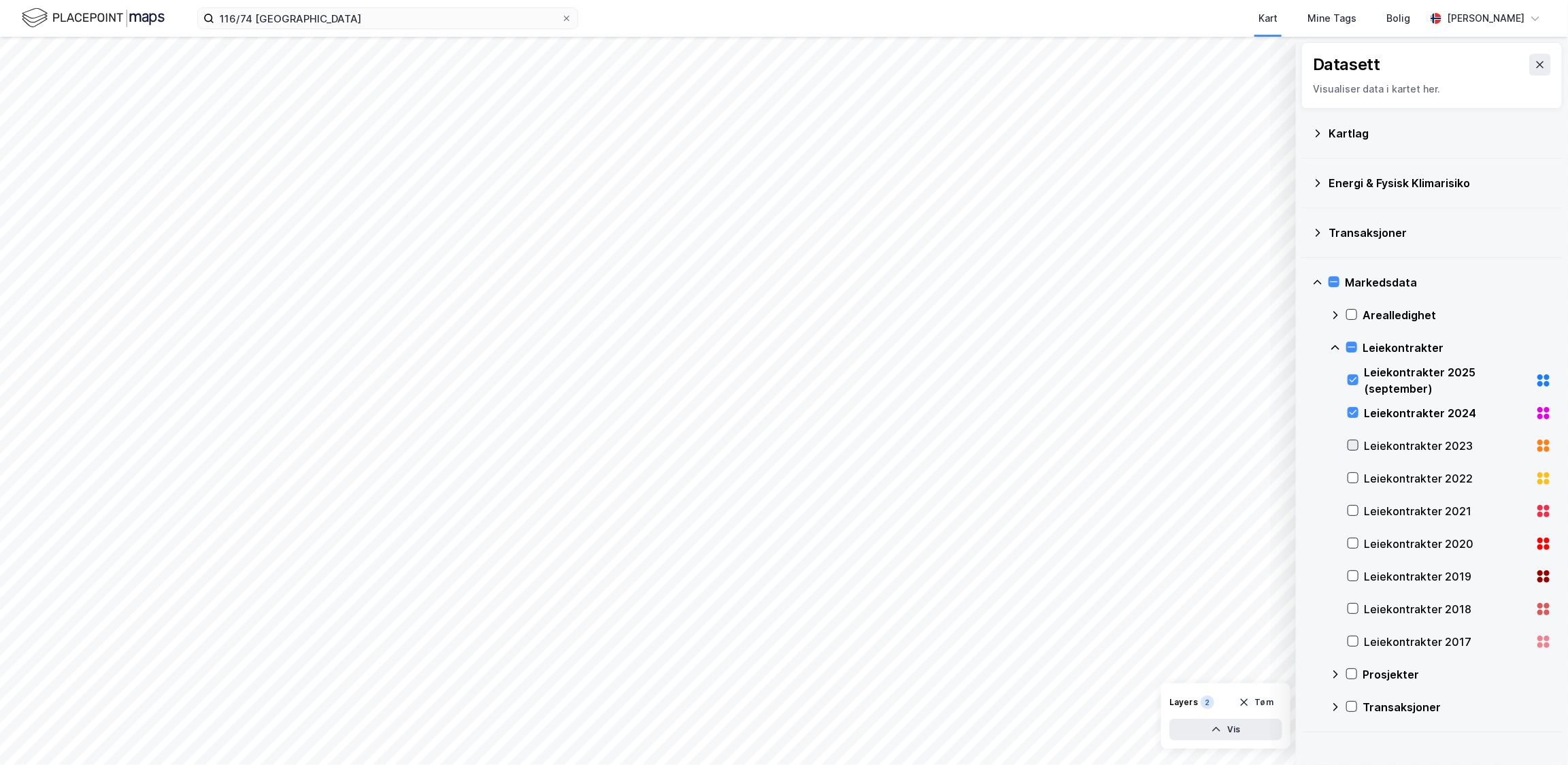
click at [1348, 447] on icon at bounding box center [1353, 445] width 10 height 10
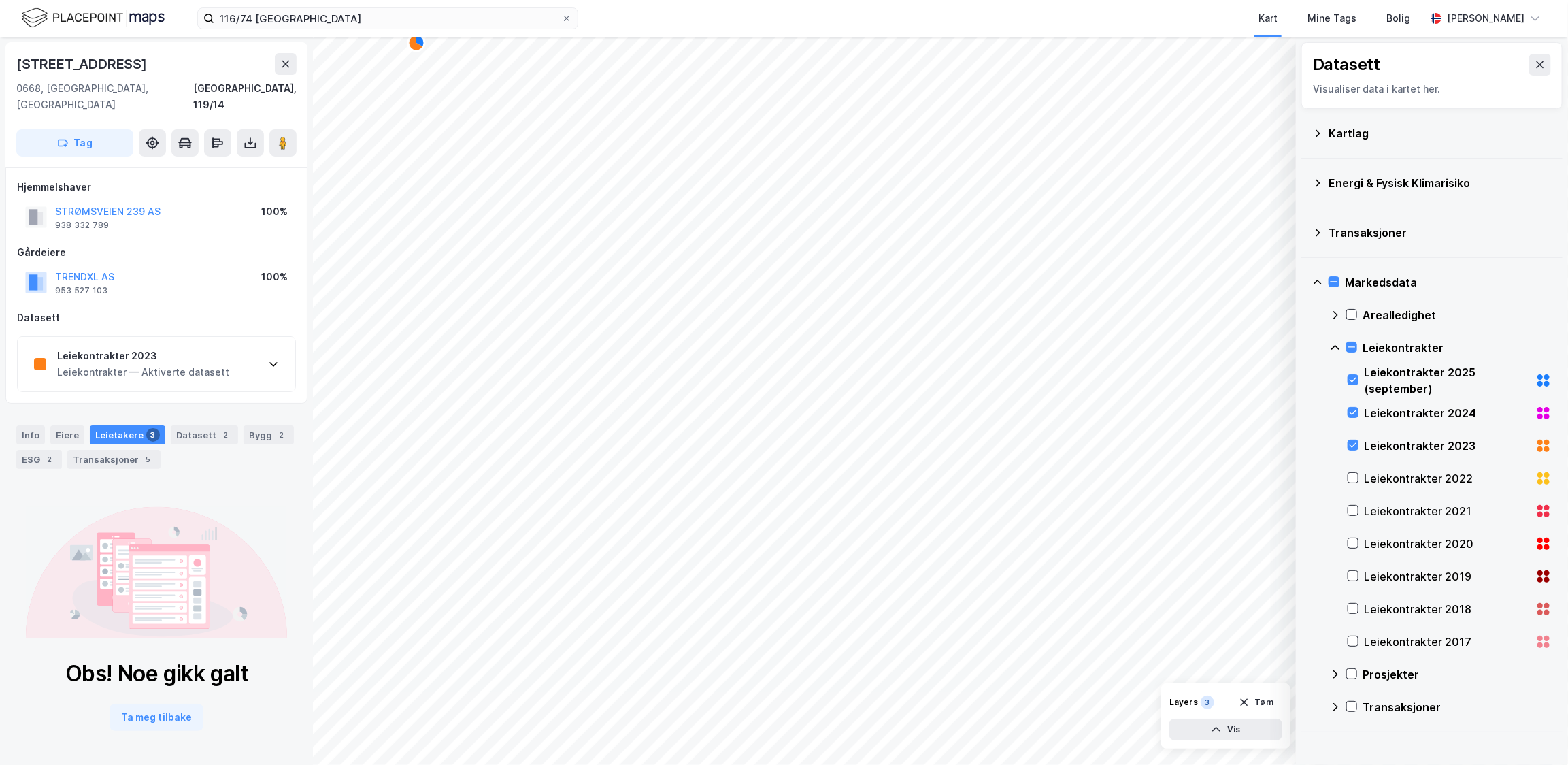
click at [160, 364] on div "Leiekontrakter — Aktiverte datasett" at bounding box center [143, 372] width 172 height 17
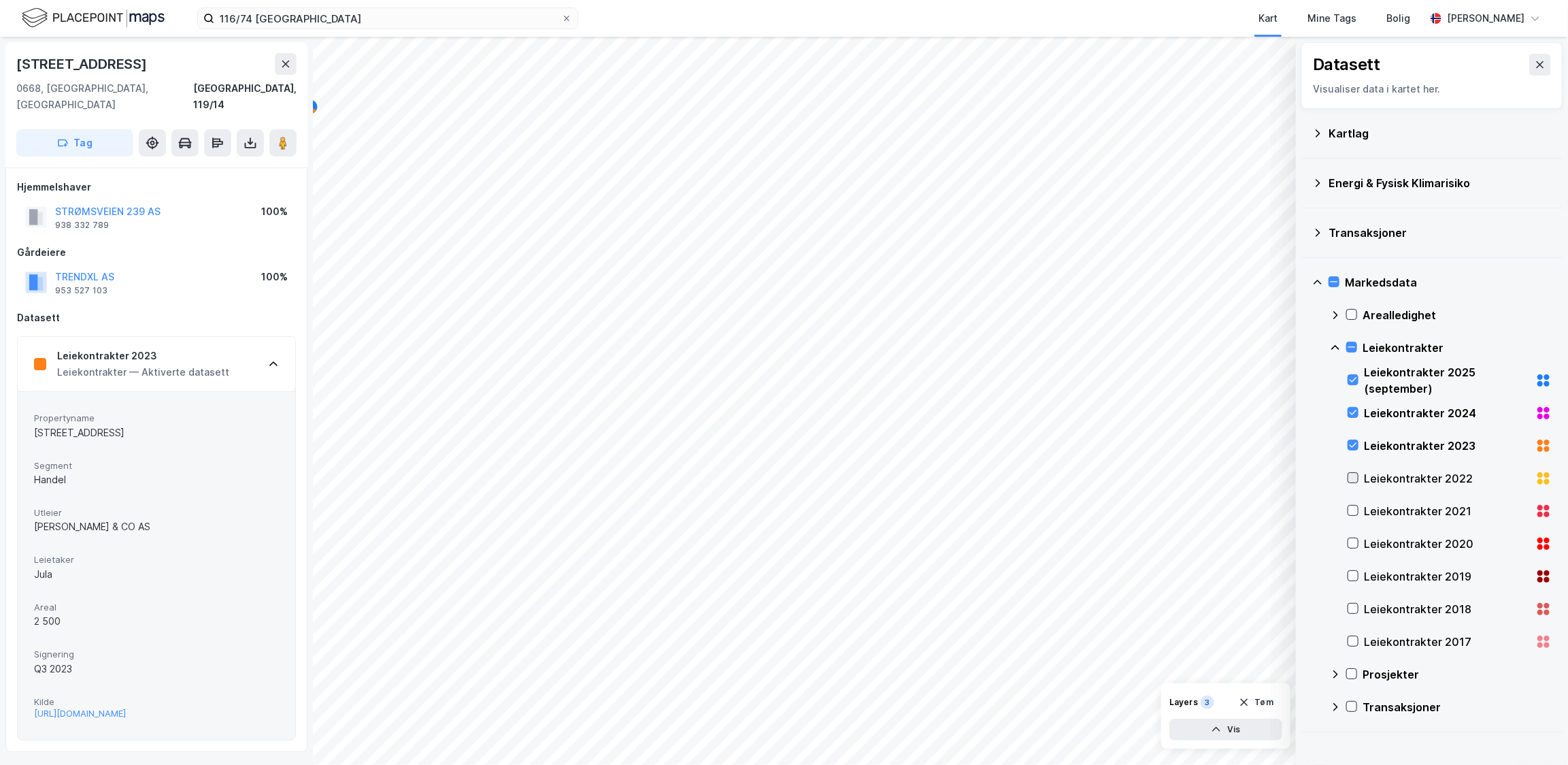
click at [1354, 476] on icon at bounding box center [1353, 478] width 8 height 5
click at [267, 352] on div "Leiekontrakter 2023 Leiekontrakter — Aktiverte datasett" at bounding box center [156, 364] width 277 height 55
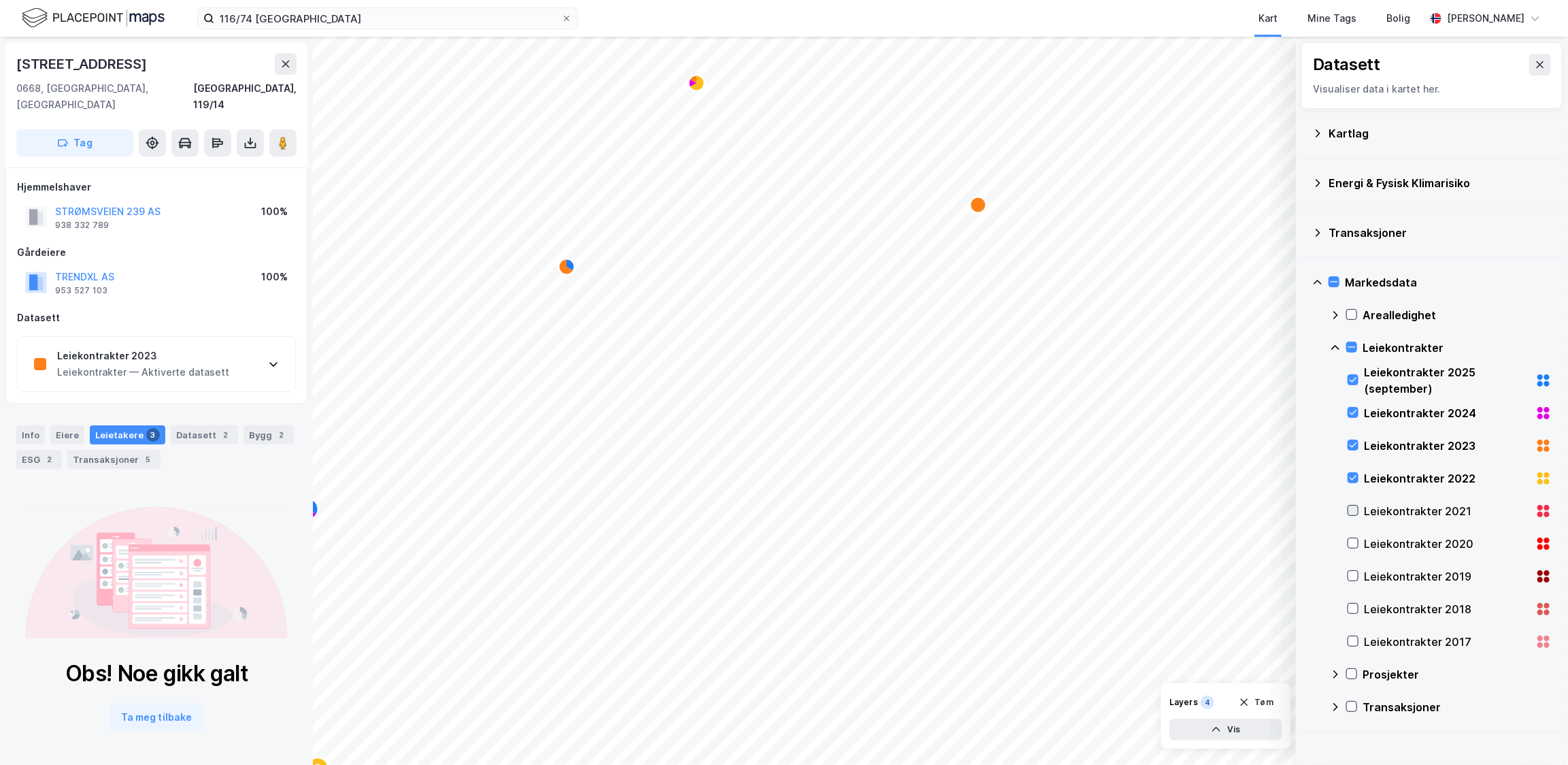
click at [1350, 506] on icon at bounding box center [1353, 511] width 10 height 10
click at [1354, 544] on icon at bounding box center [1353, 543] width 10 height 10
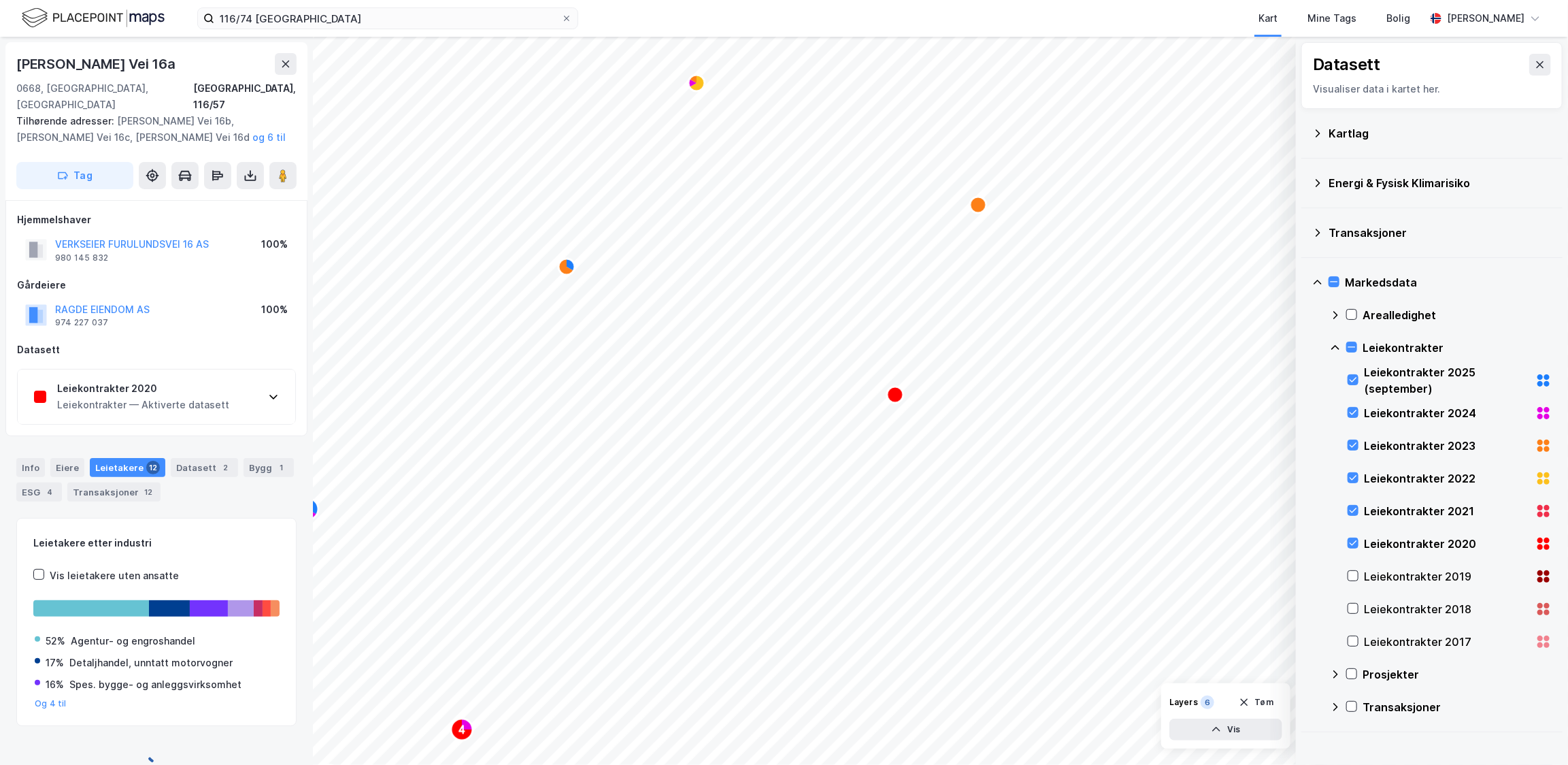
scroll to position [15, 0]
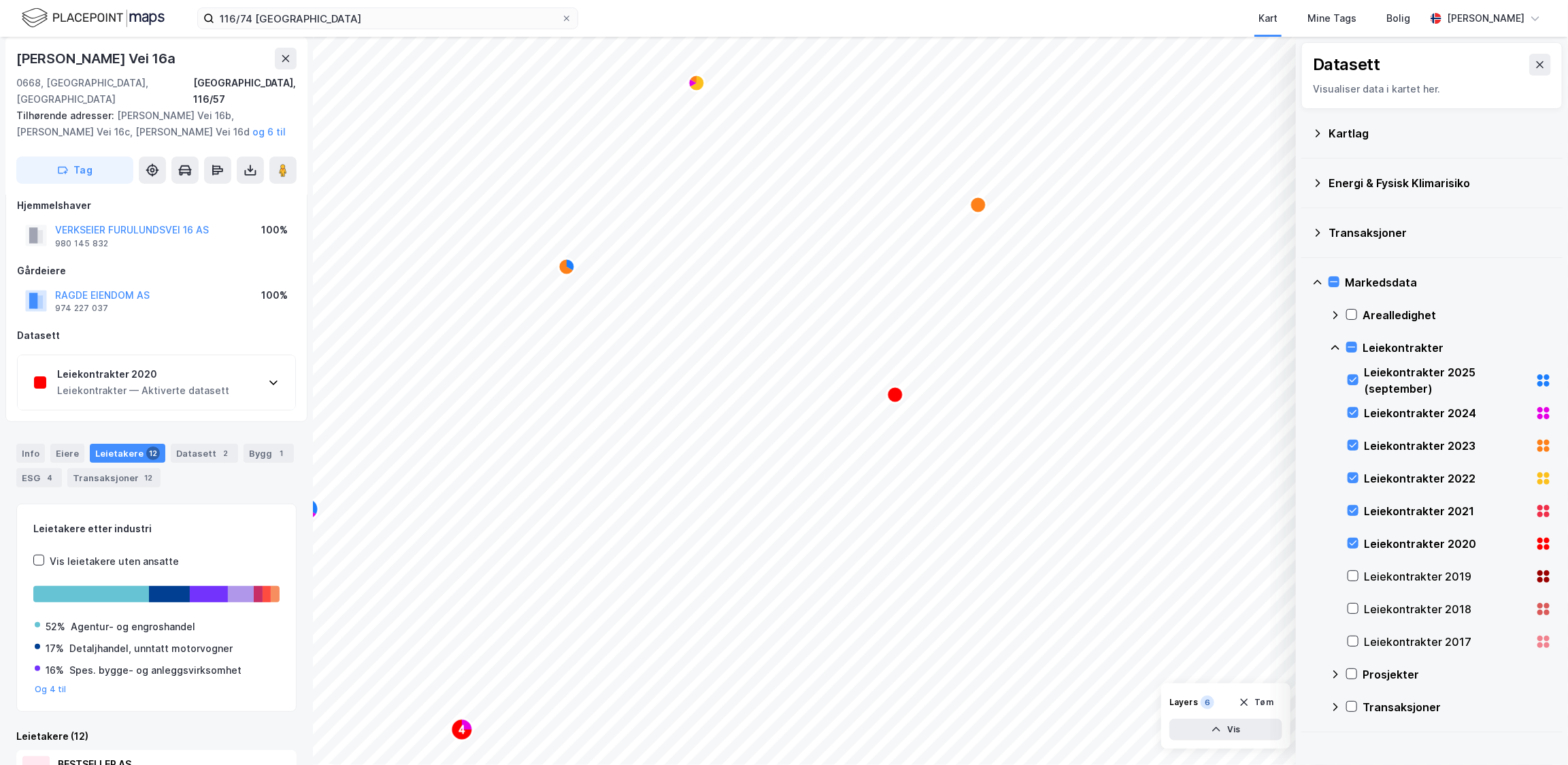
click at [223, 381] on div "Leiekontrakter 2020 Leiekontrakter — Aktiverte datasett" at bounding box center [156, 382] width 277 height 55
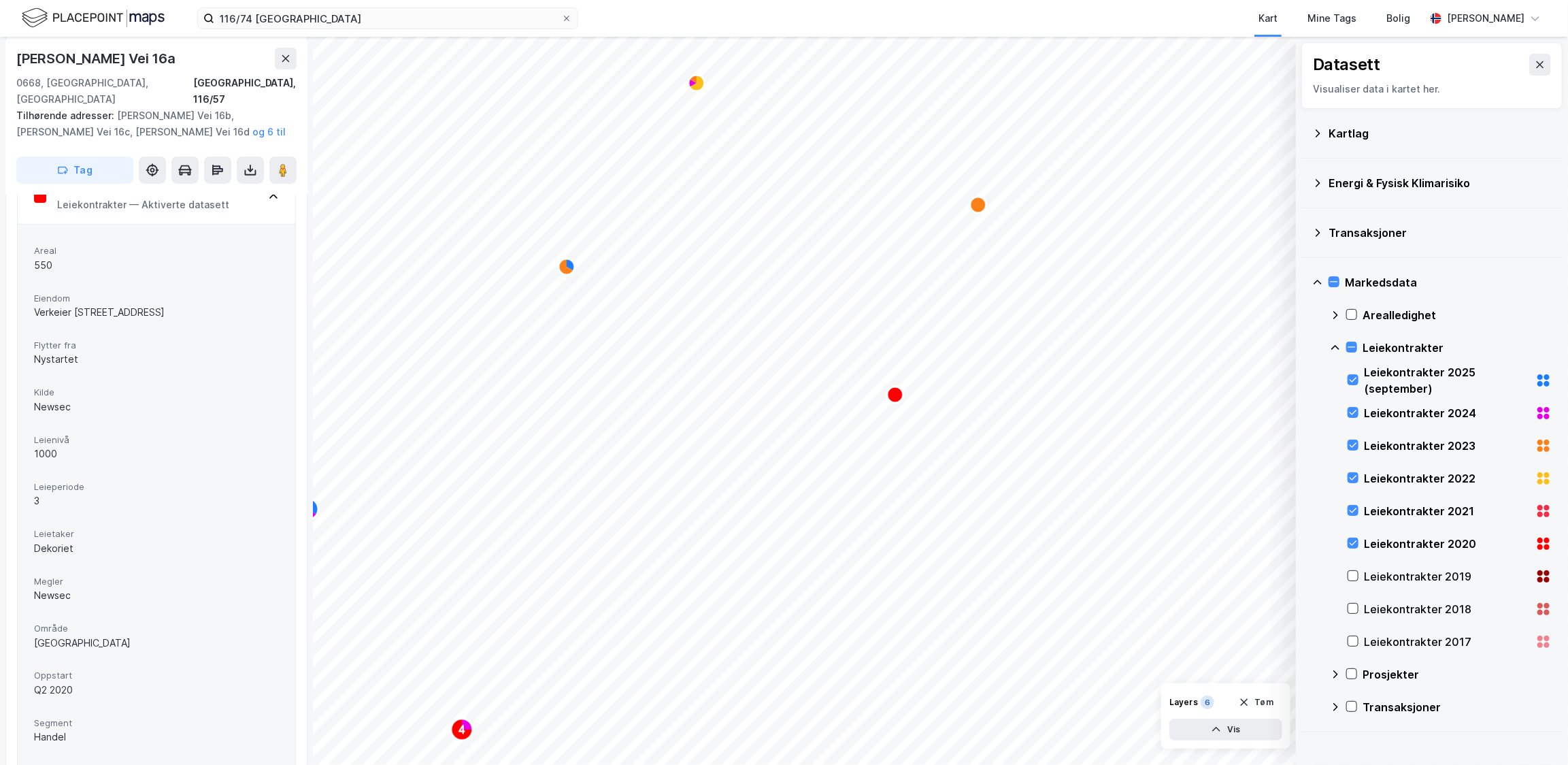
scroll to position [0, 0]
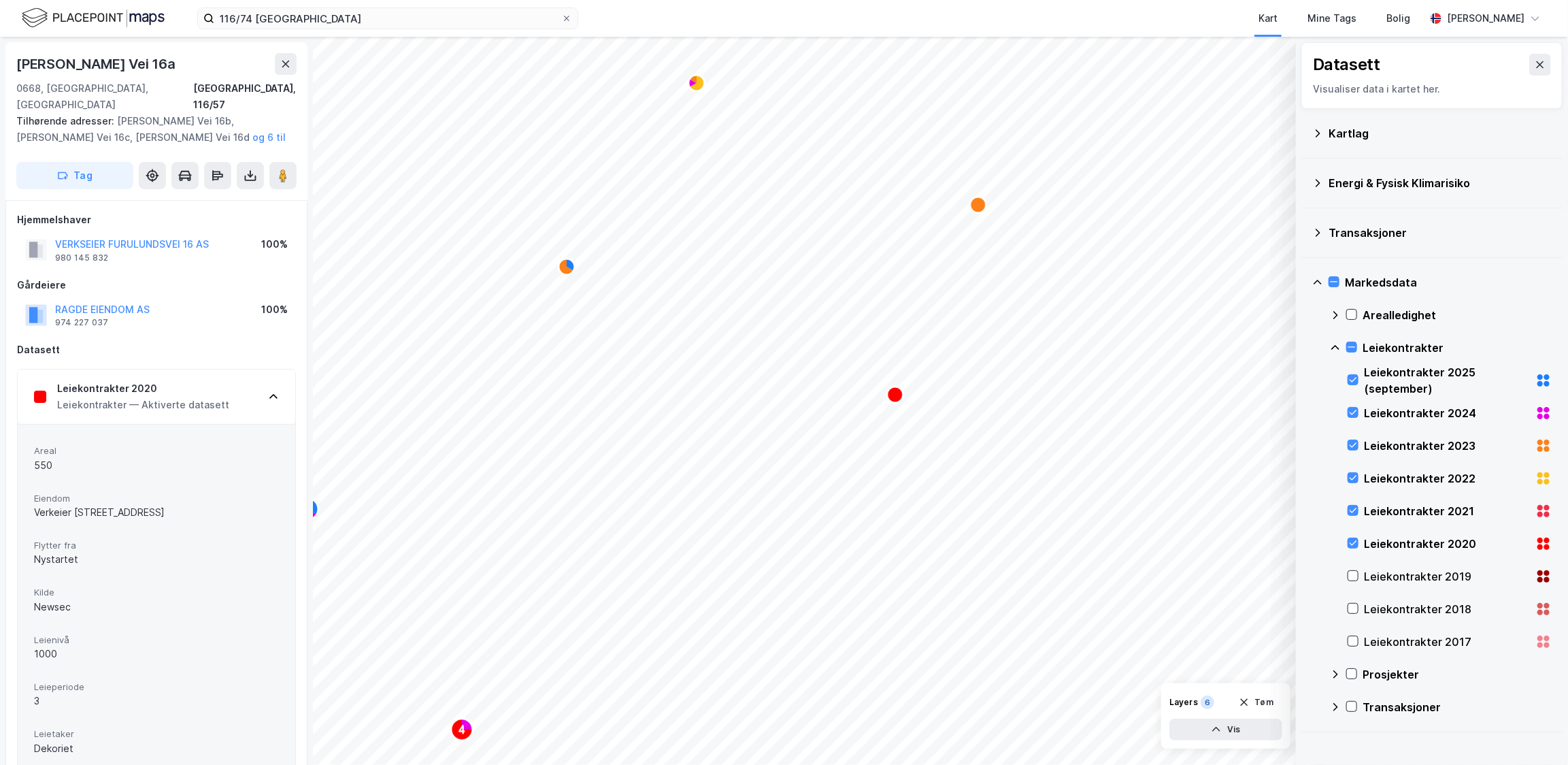
click at [256, 379] on div "Leiekontrakter 2020 Leiekontrakter — Aktiverte datasett" at bounding box center [156, 397] width 277 height 55
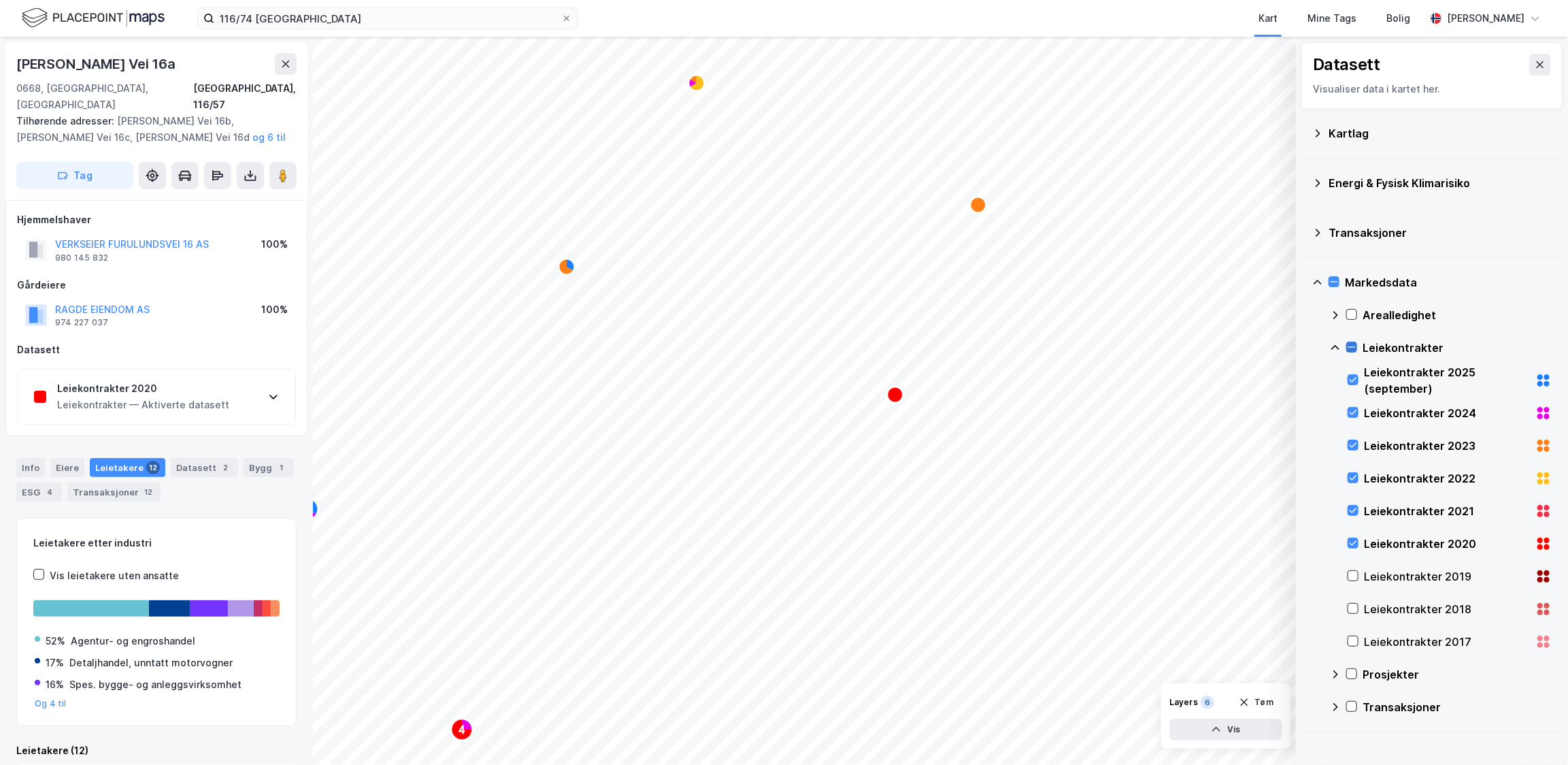
click at [1349, 348] on icon at bounding box center [1352, 347] width 10 height 10
click at [1347, 349] on icon at bounding box center [1352, 347] width 10 height 10
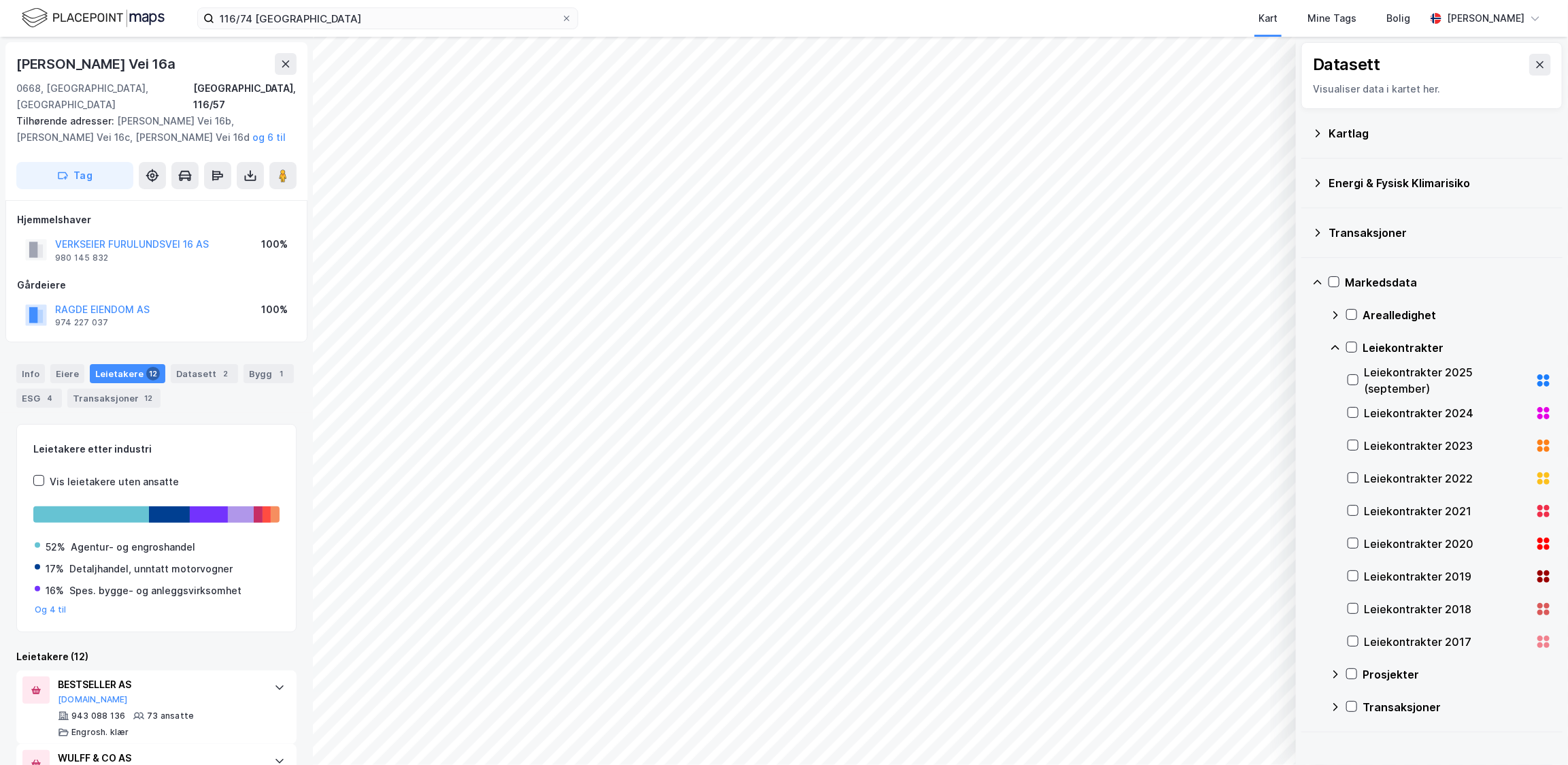
click at [1337, 348] on icon at bounding box center [1335, 347] width 11 height 11
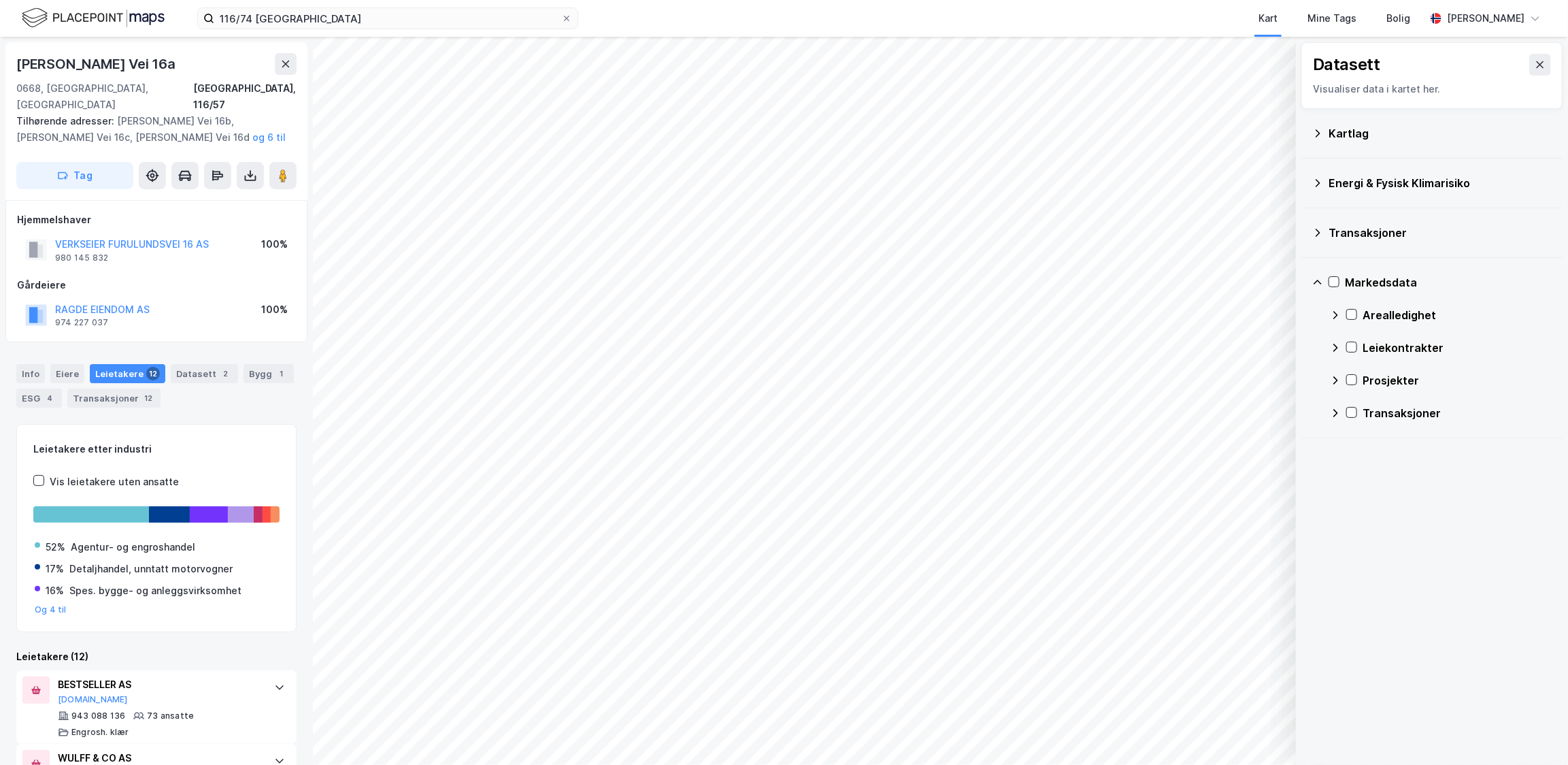
click at [1336, 318] on icon at bounding box center [1335, 314] width 11 height 11
click at [1337, 313] on icon at bounding box center [1335, 314] width 11 height 11
click at [1337, 315] on icon at bounding box center [1335, 314] width 11 height 11
click at [1336, 347] on icon at bounding box center [1336, 347] width 5 height 8
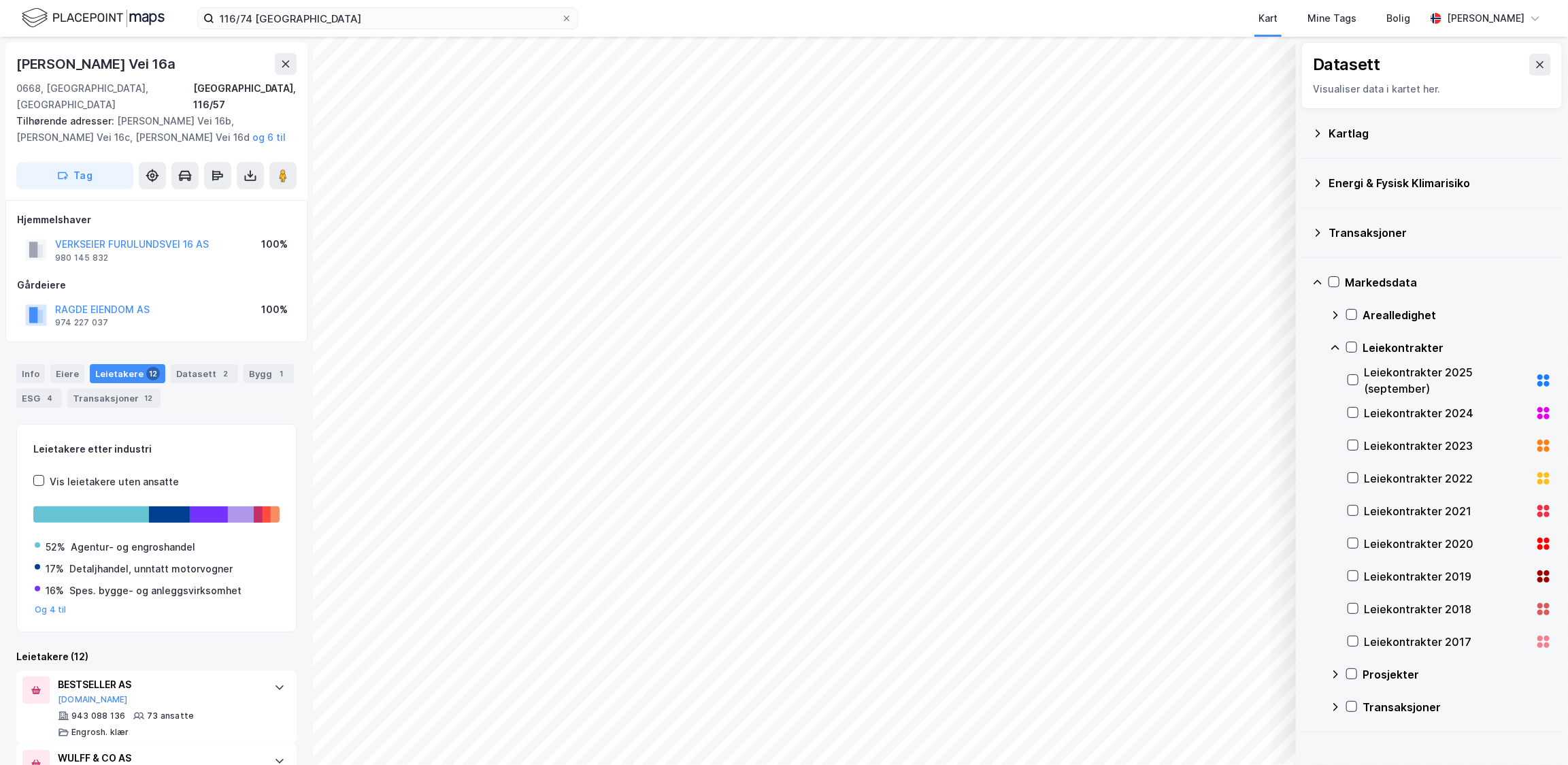
click at [1336, 348] on icon at bounding box center [1335, 347] width 11 height 11
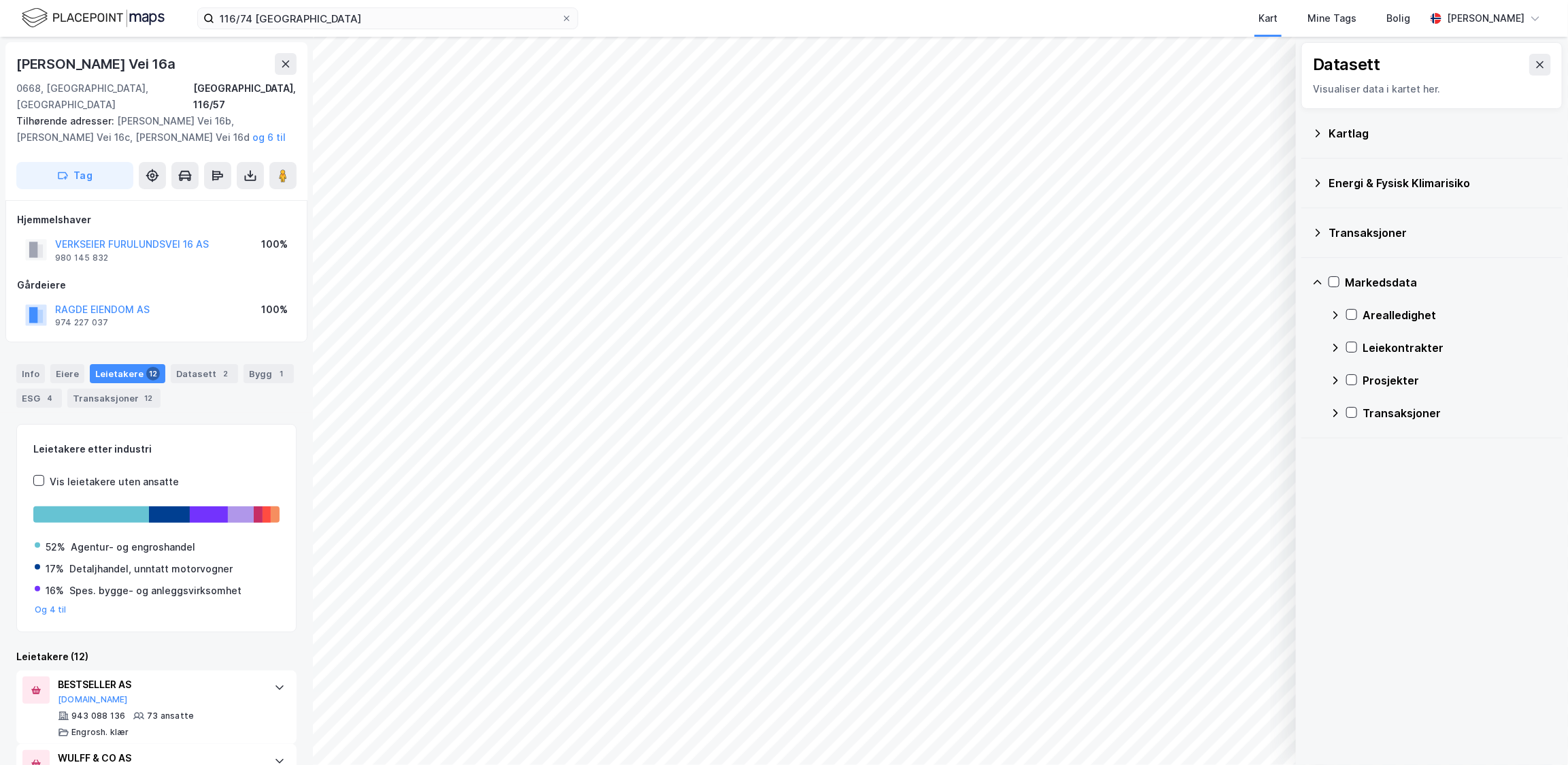
drag, startPoint x: 1315, startPoint y: 279, endPoint x: 1318, endPoint y: 264, distance: 15.3
click at [1315, 279] on icon at bounding box center [1317, 282] width 11 height 11
click at [1316, 135] on icon at bounding box center [1317, 132] width 11 height 11
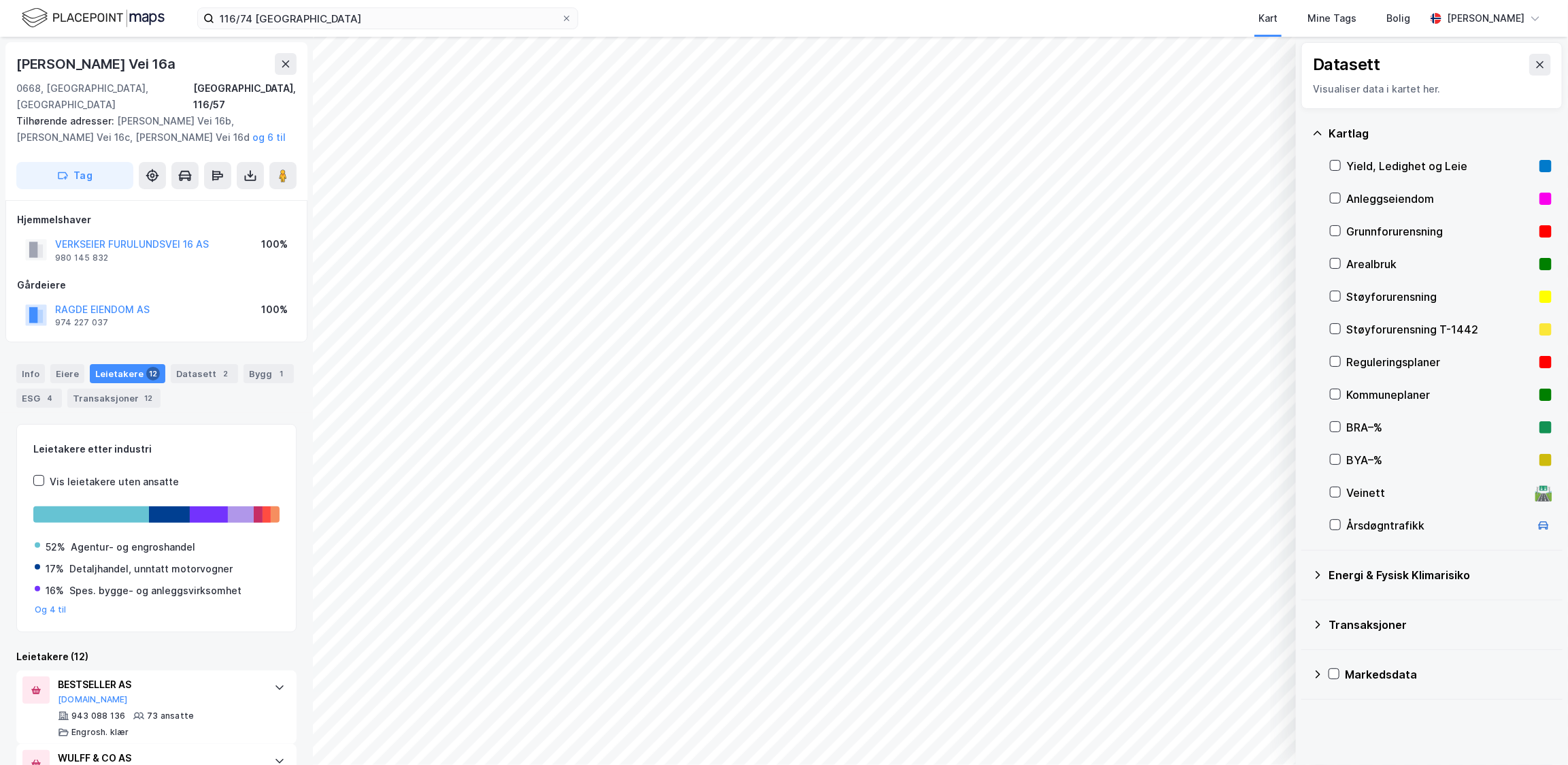
click at [1343, 168] on div "Yield, Ledighet og Leie" at bounding box center [1441, 166] width 222 height 33
click at [283, 63] on icon at bounding box center [285, 63] width 11 height 11
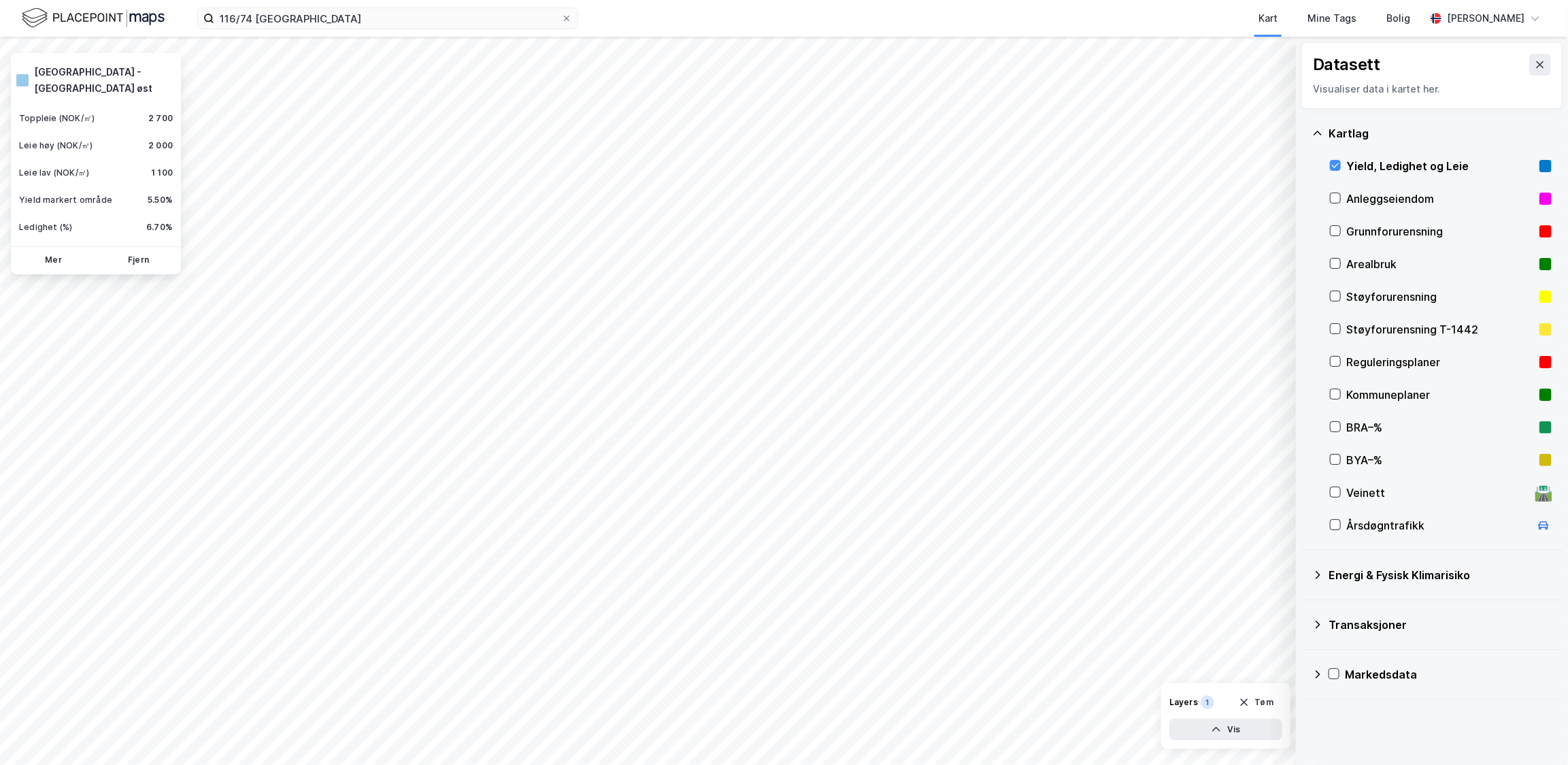
click at [1341, 165] on div "Yield, Ledighet og Leie" at bounding box center [1441, 166] width 222 height 33
drag, startPoint x: 1537, startPoint y: 67, endPoint x: 1497, endPoint y: 89, distance: 45.7
click at [1536, 67] on button at bounding box center [1540, 64] width 21 height 21
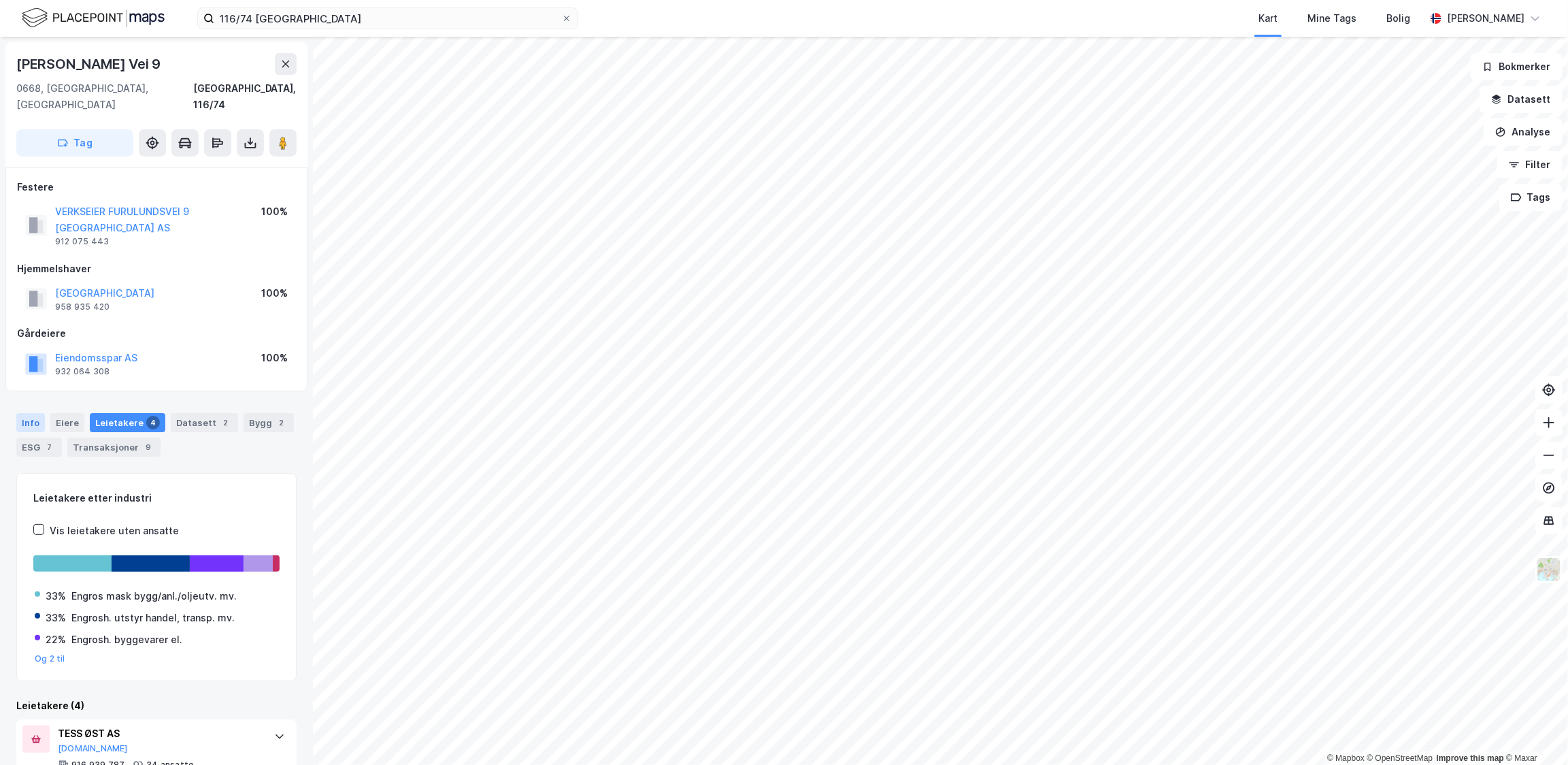
click at [32, 413] on div "Info" at bounding box center [30, 422] width 28 height 19
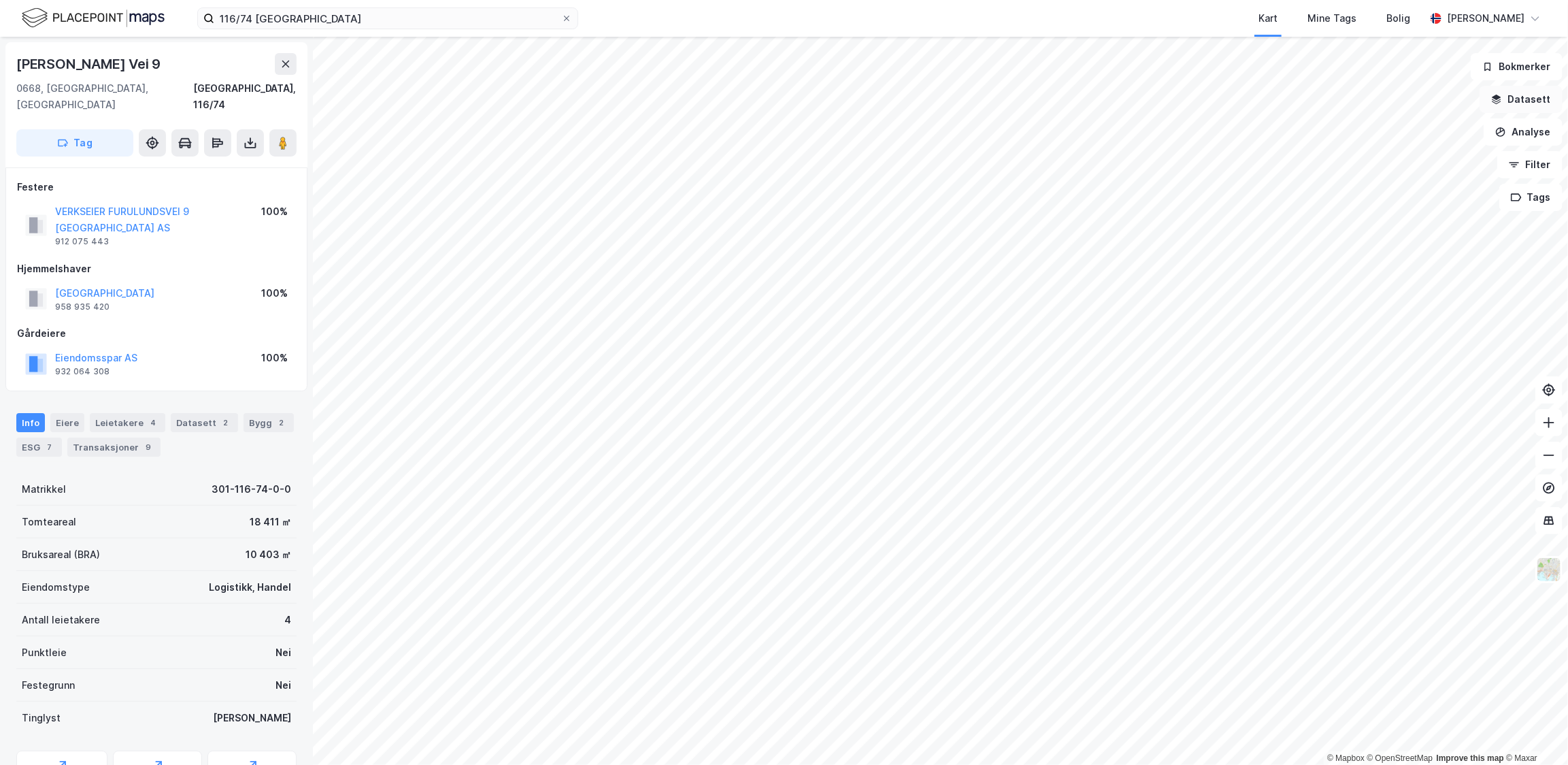
click at [1526, 105] on button "Datasett" at bounding box center [1520, 99] width 83 height 27
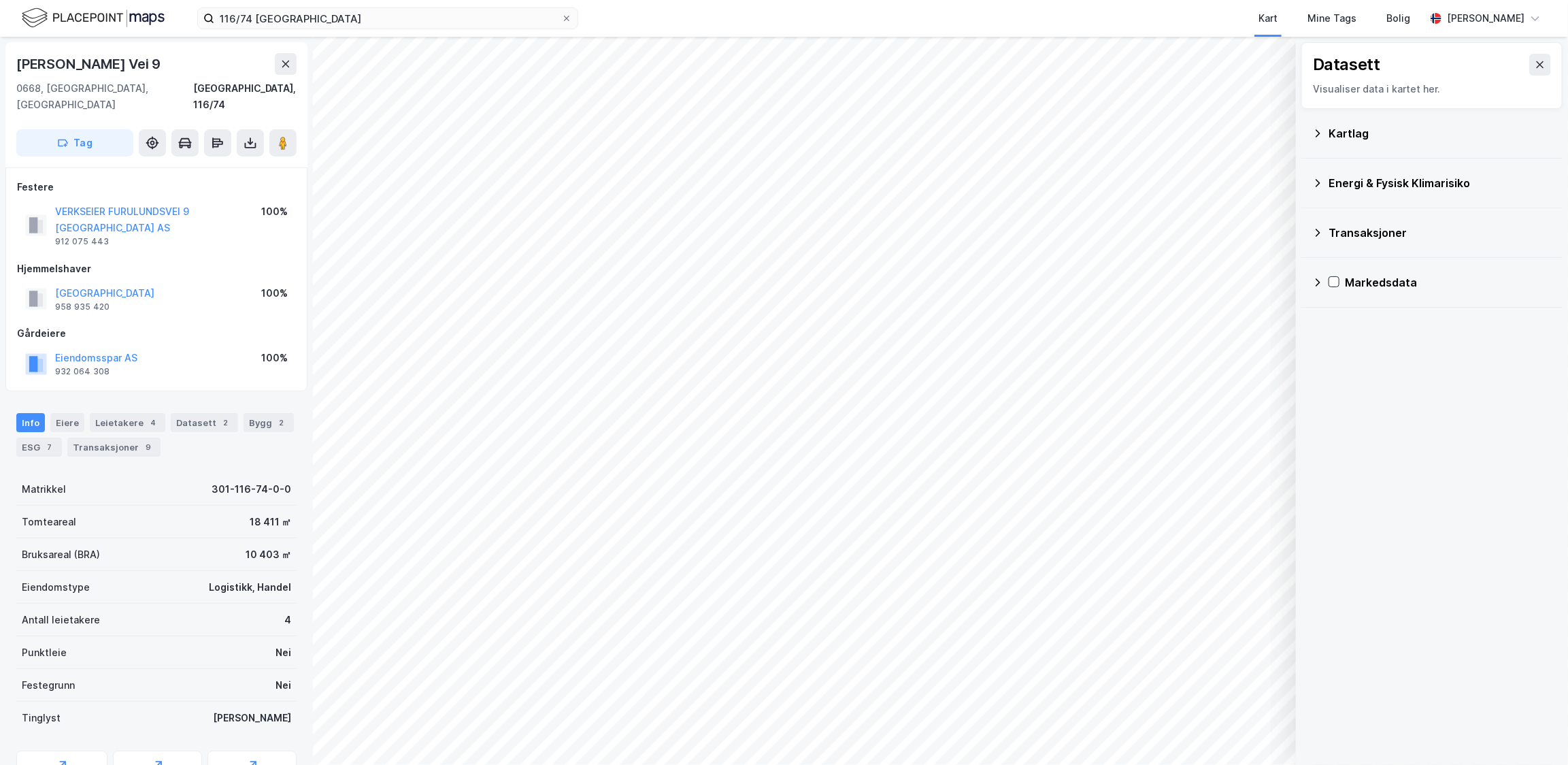
click at [1322, 237] on icon at bounding box center [1317, 233] width 11 height 11
click at [1351, 266] on icon at bounding box center [1352, 265] width 10 height 10
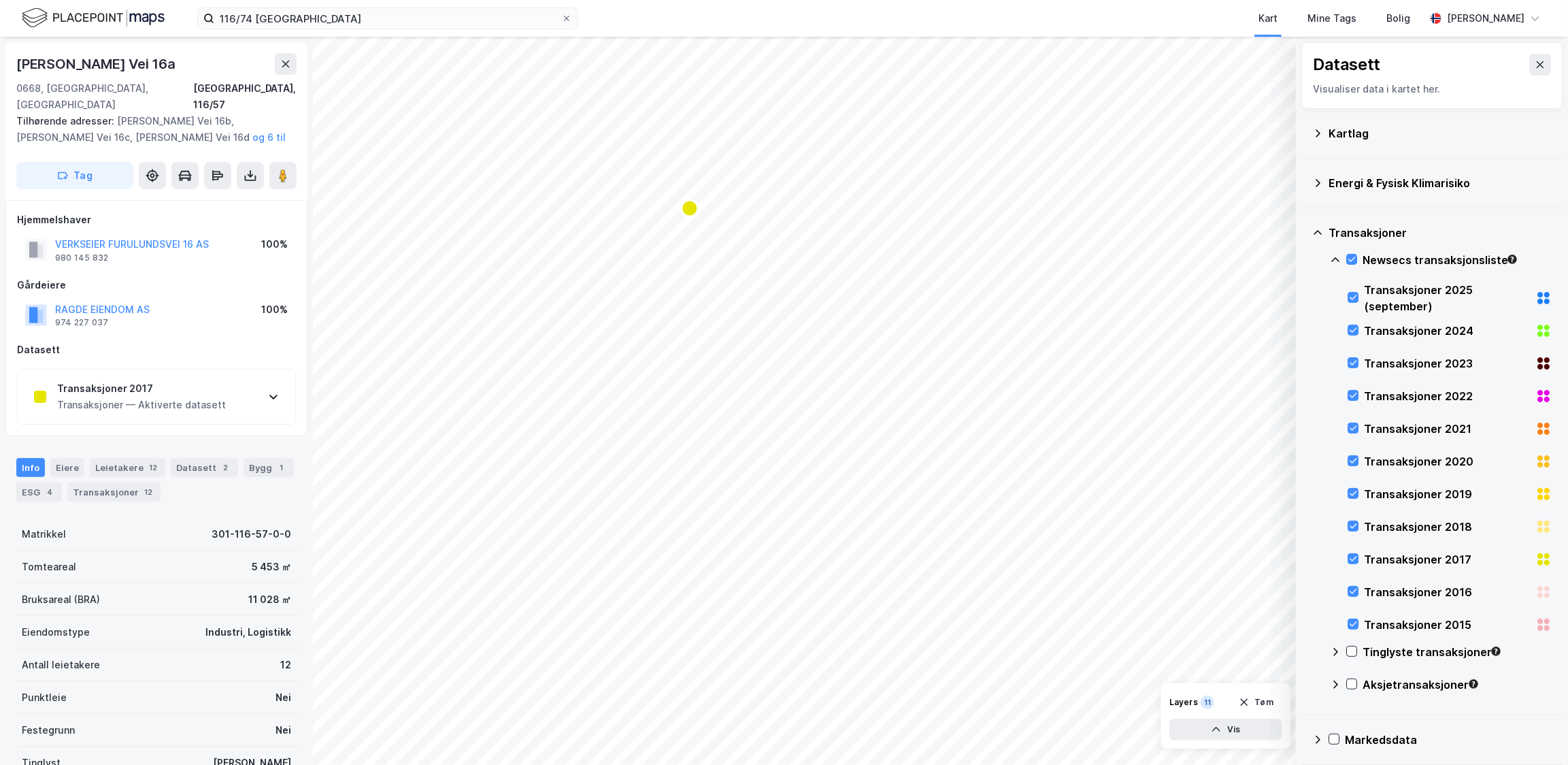
click at [178, 398] on div "Transaksjoner — Aktiverte datasett" at bounding box center [141, 405] width 168 height 17
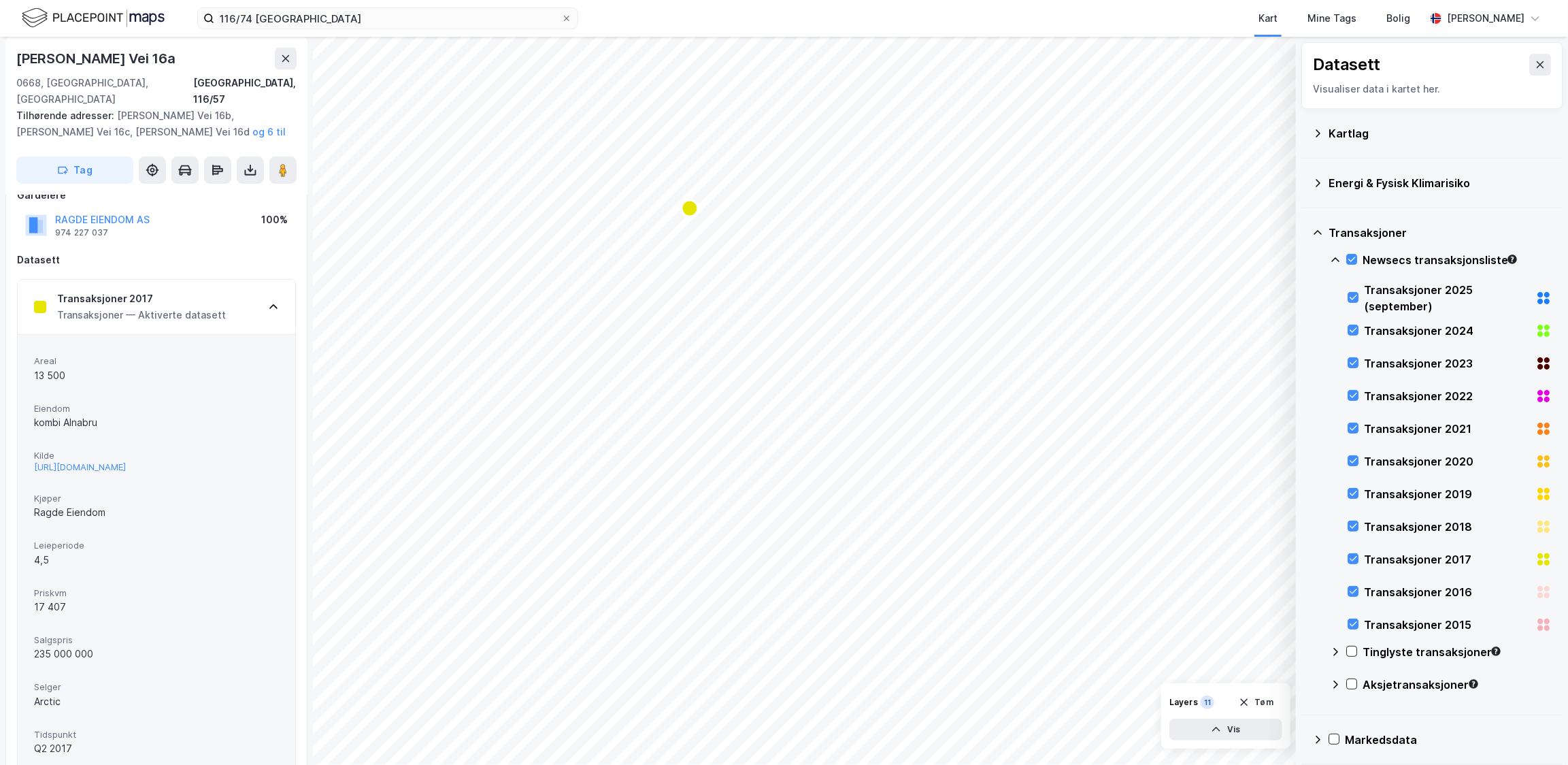
scroll to position [62, 0]
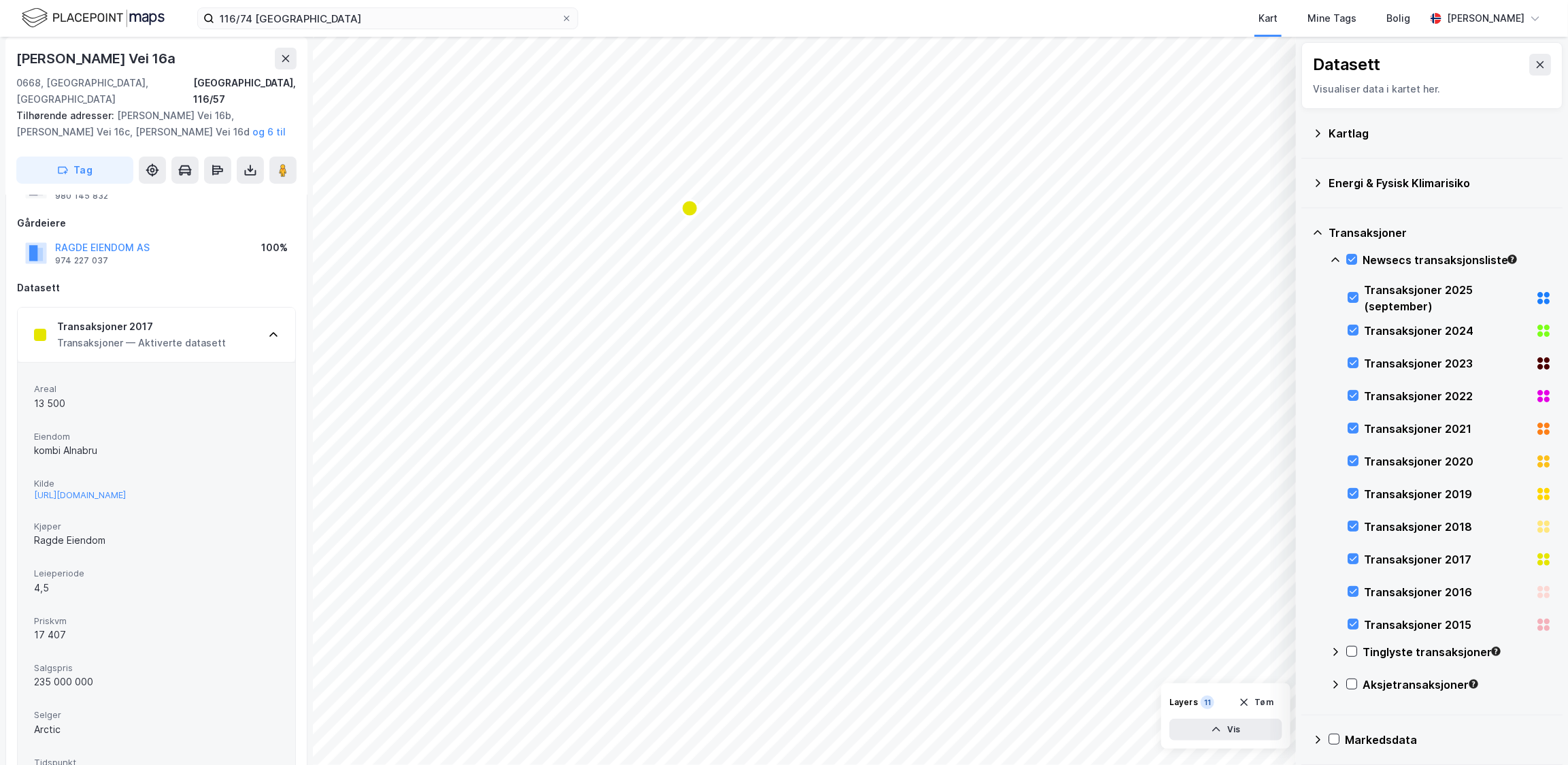
click at [277, 332] on icon at bounding box center [273, 334] width 11 height 11
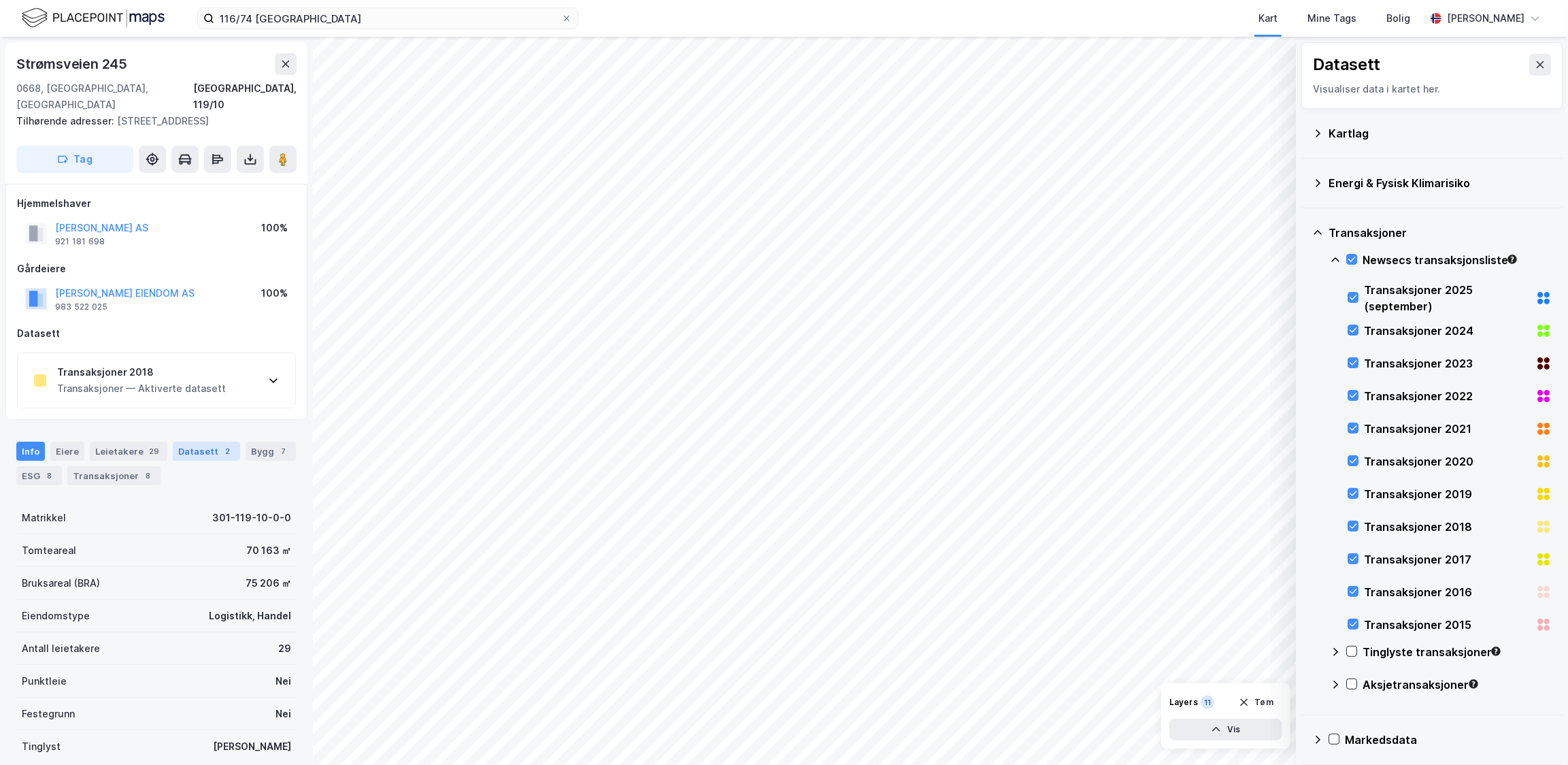
scroll to position [62, 0]
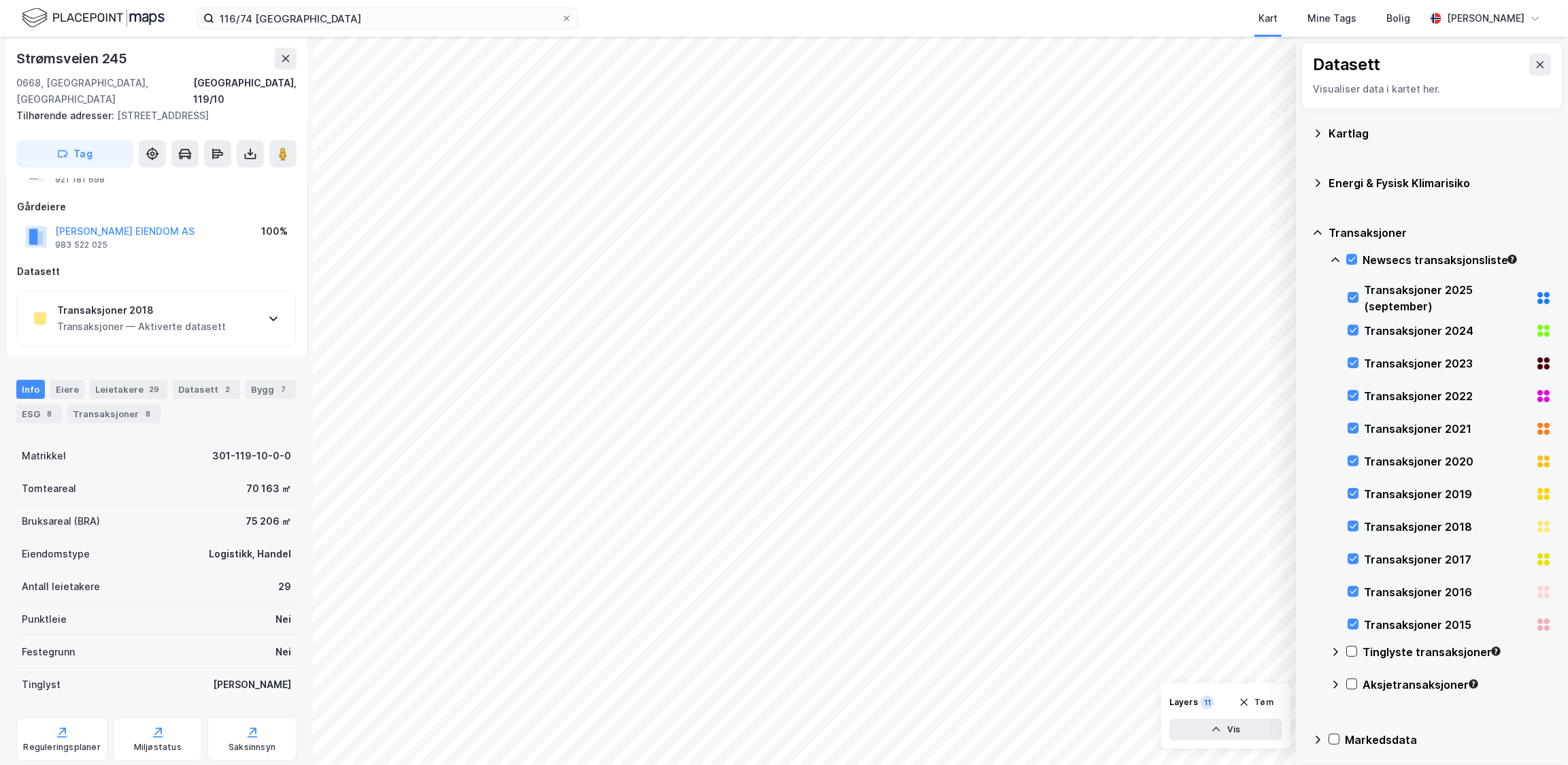
click at [197, 320] on div "Transaksjoner 2018 Transaksjoner — Aktiverte datasett" at bounding box center [156, 318] width 277 height 55
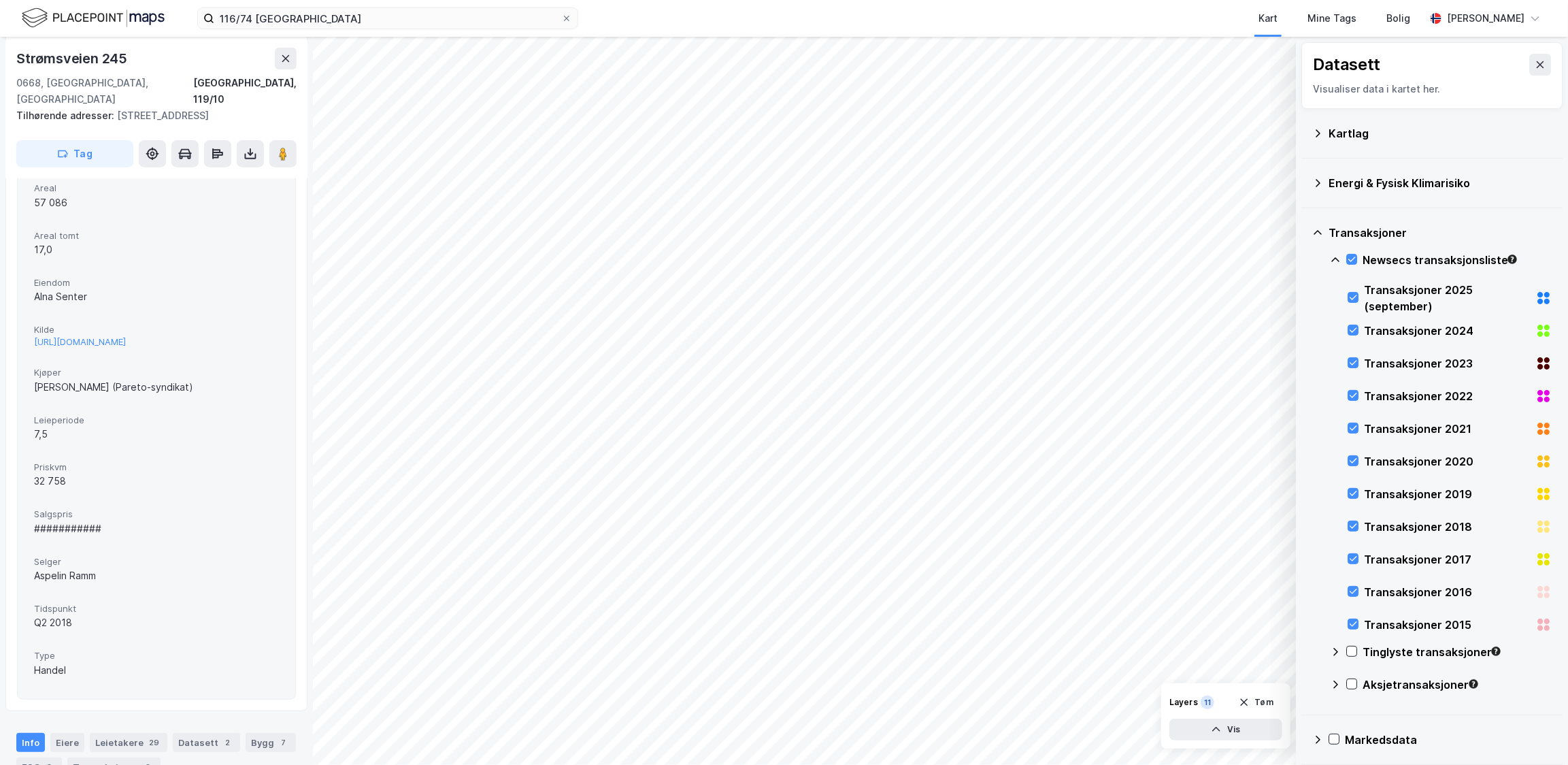
scroll to position [248, 0]
click at [89, 524] on div "###########" at bounding box center [157, 528] width 245 height 17
click at [89, 524] on div "###########" at bounding box center [157, 528] width 245 height 17
drag, startPoint x: 89, startPoint y: 524, endPoint x: 197, endPoint y: 531, distance: 108.2
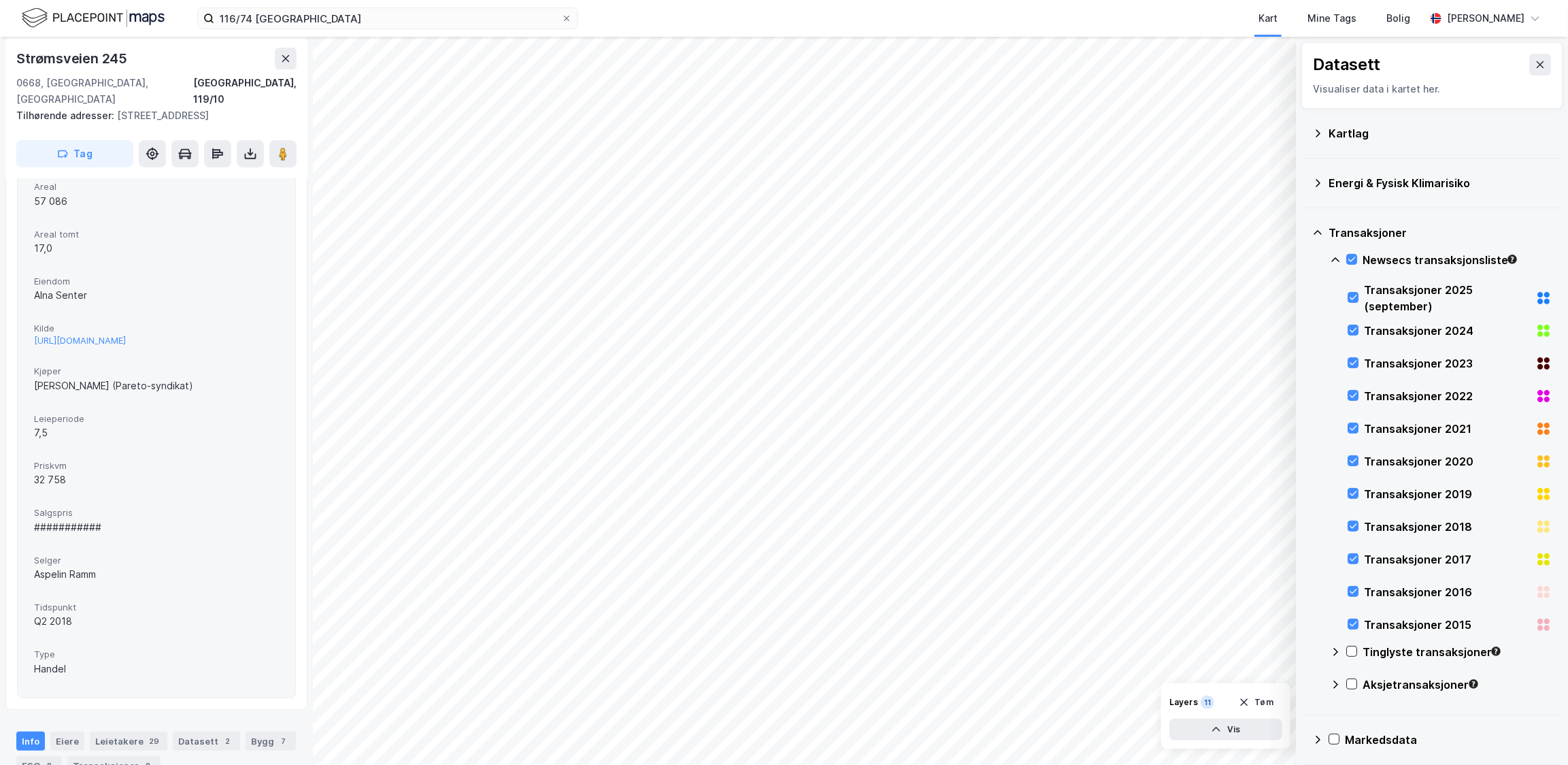
click at [197, 531] on div "Salgspris ###########" at bounding box center [157, 521] width 245 height 36
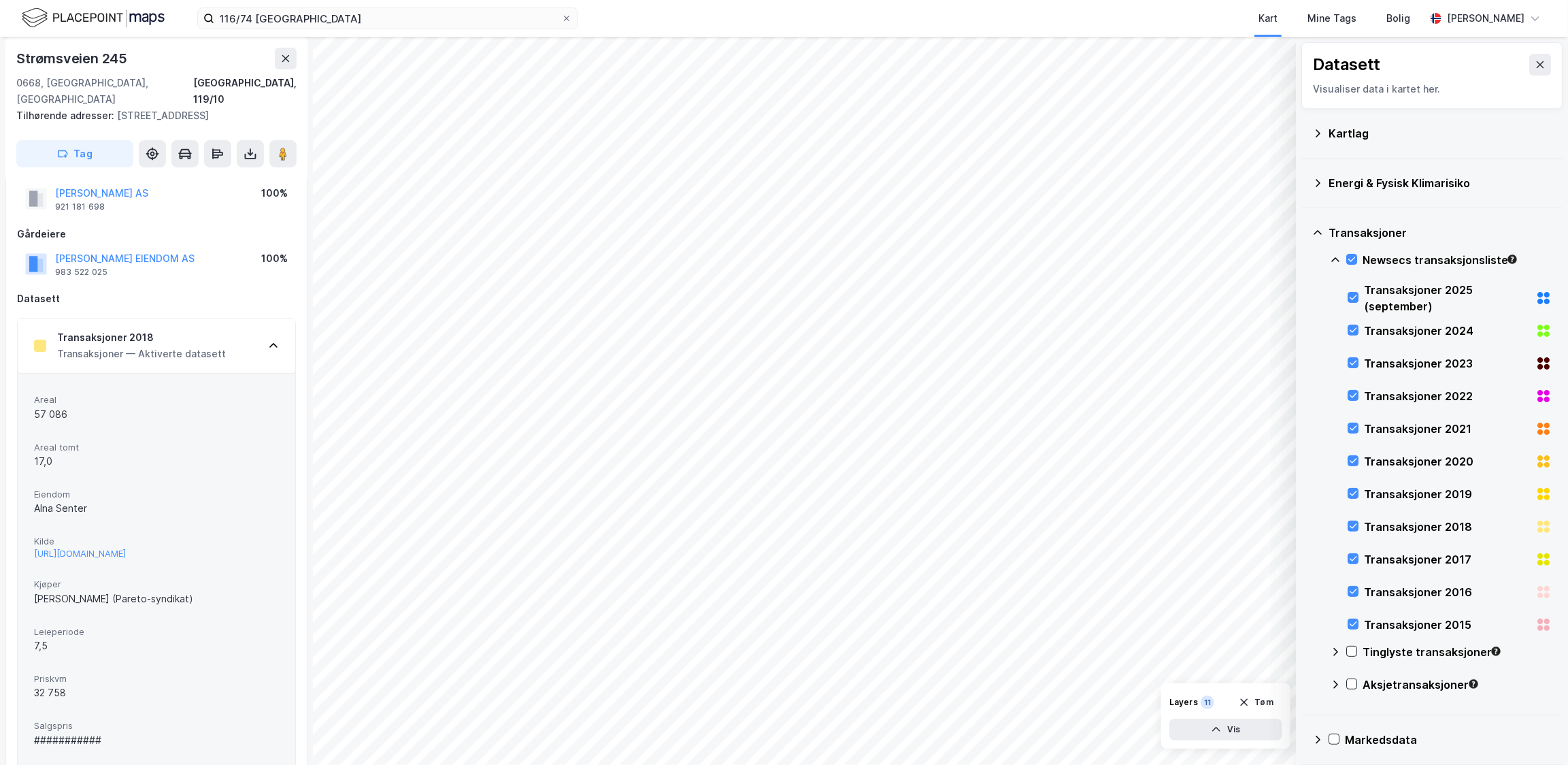
scroll to position [0, 0]
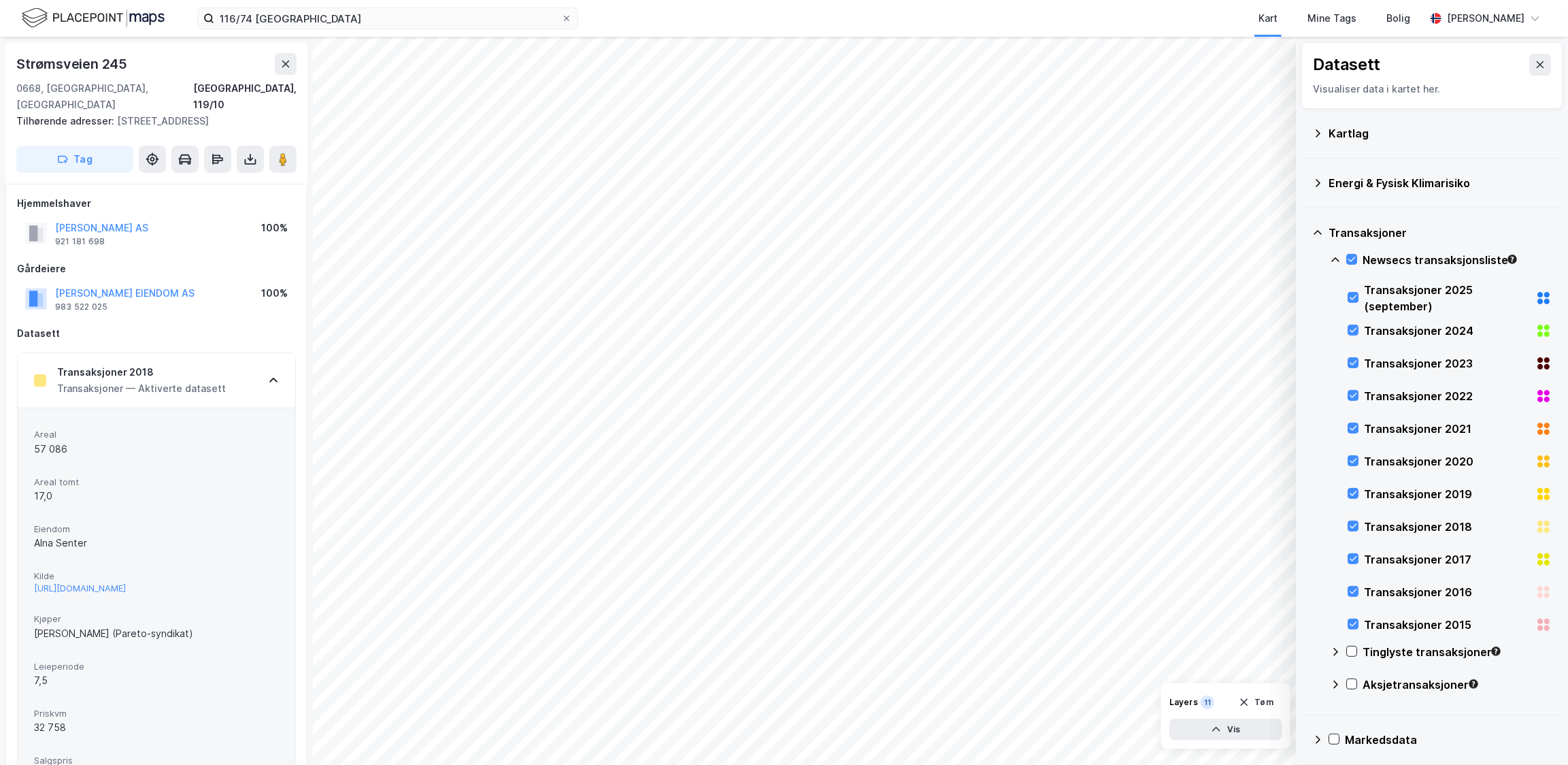
click at [222, 372] on div "Transaksjoner 2018 Transaksjoner — Aktiverte datasett" at bounding box center [156, 381] width 277 height 55
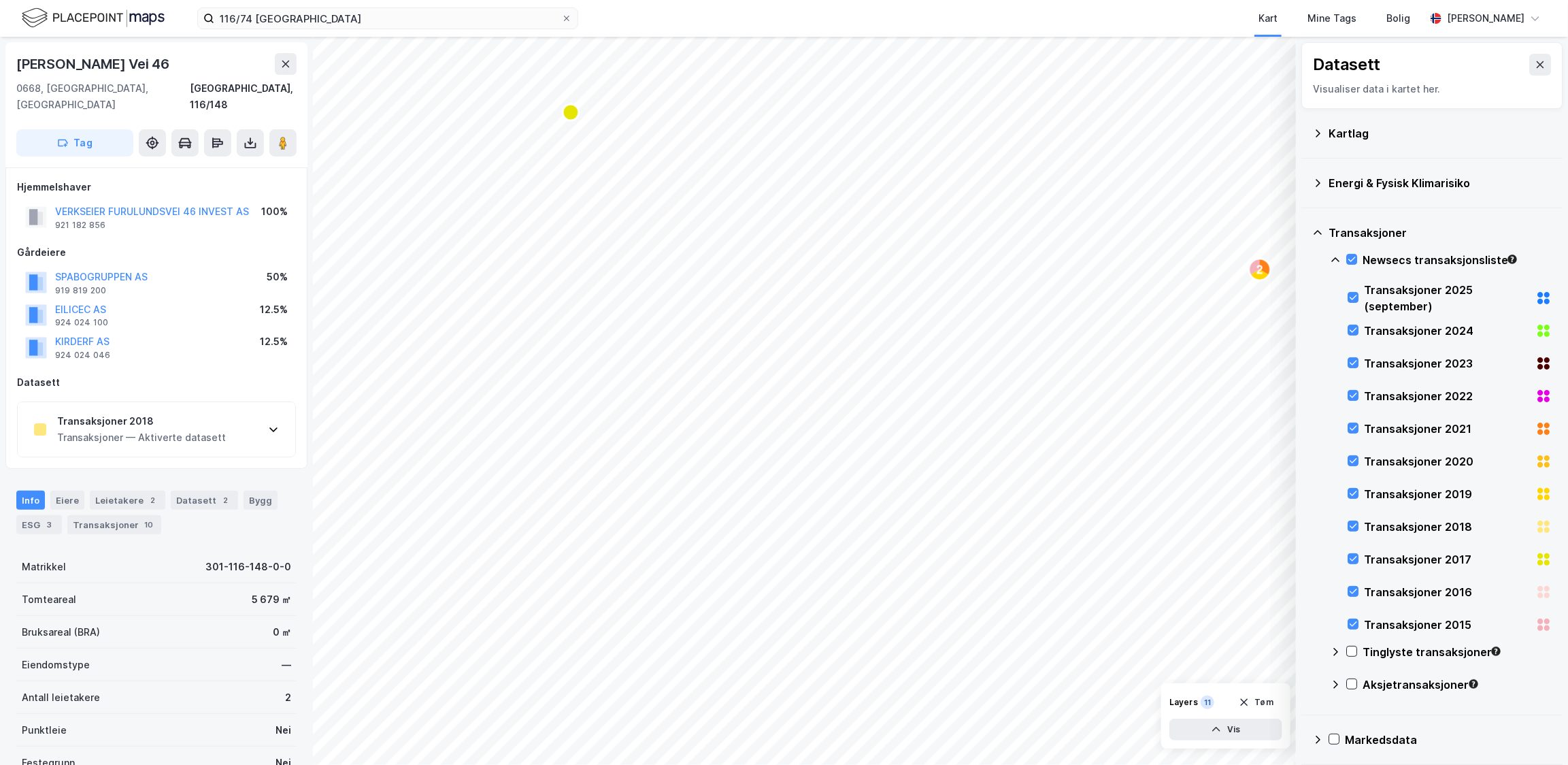
click at [180, 413] on div "Transaksjoner 2018" at bounding box center [141, 420] width 168 height 17
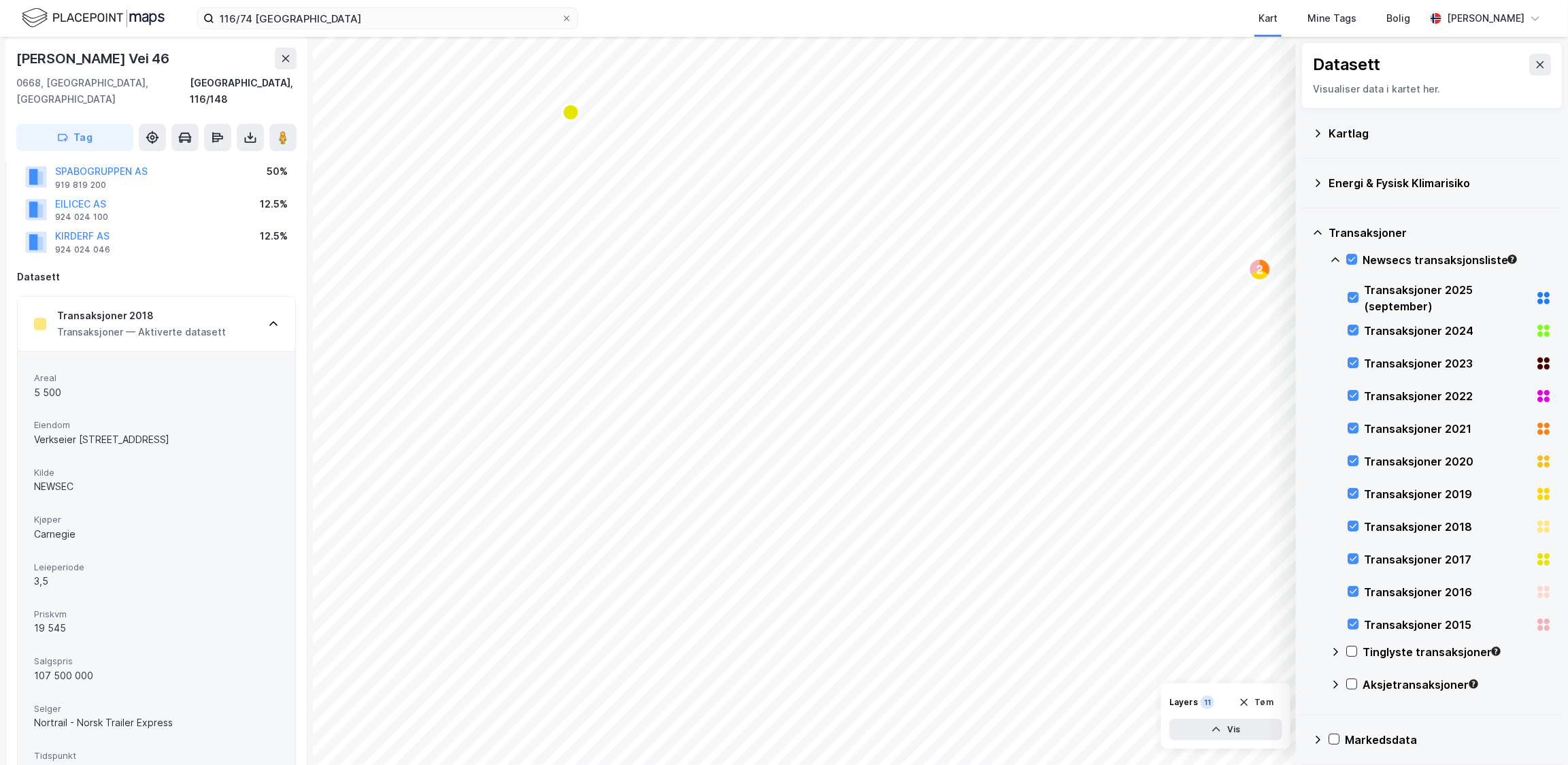
scroll to position [124, 0]
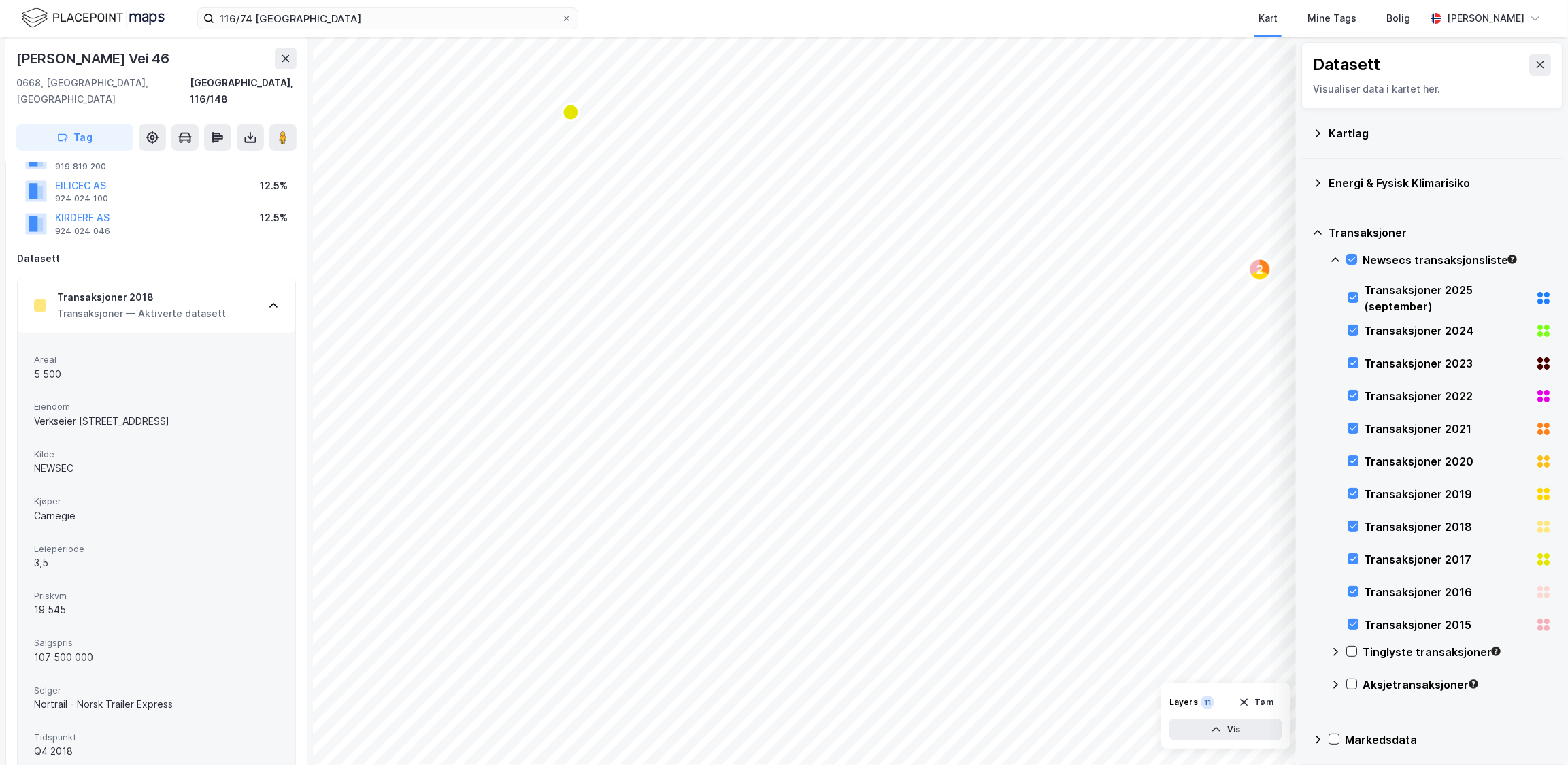
click at [238, 294] on div "Transaksjoner 2018 Transaksjoner — Aktiverte datasett" at bounding box center [156, 306] width 277 height 55
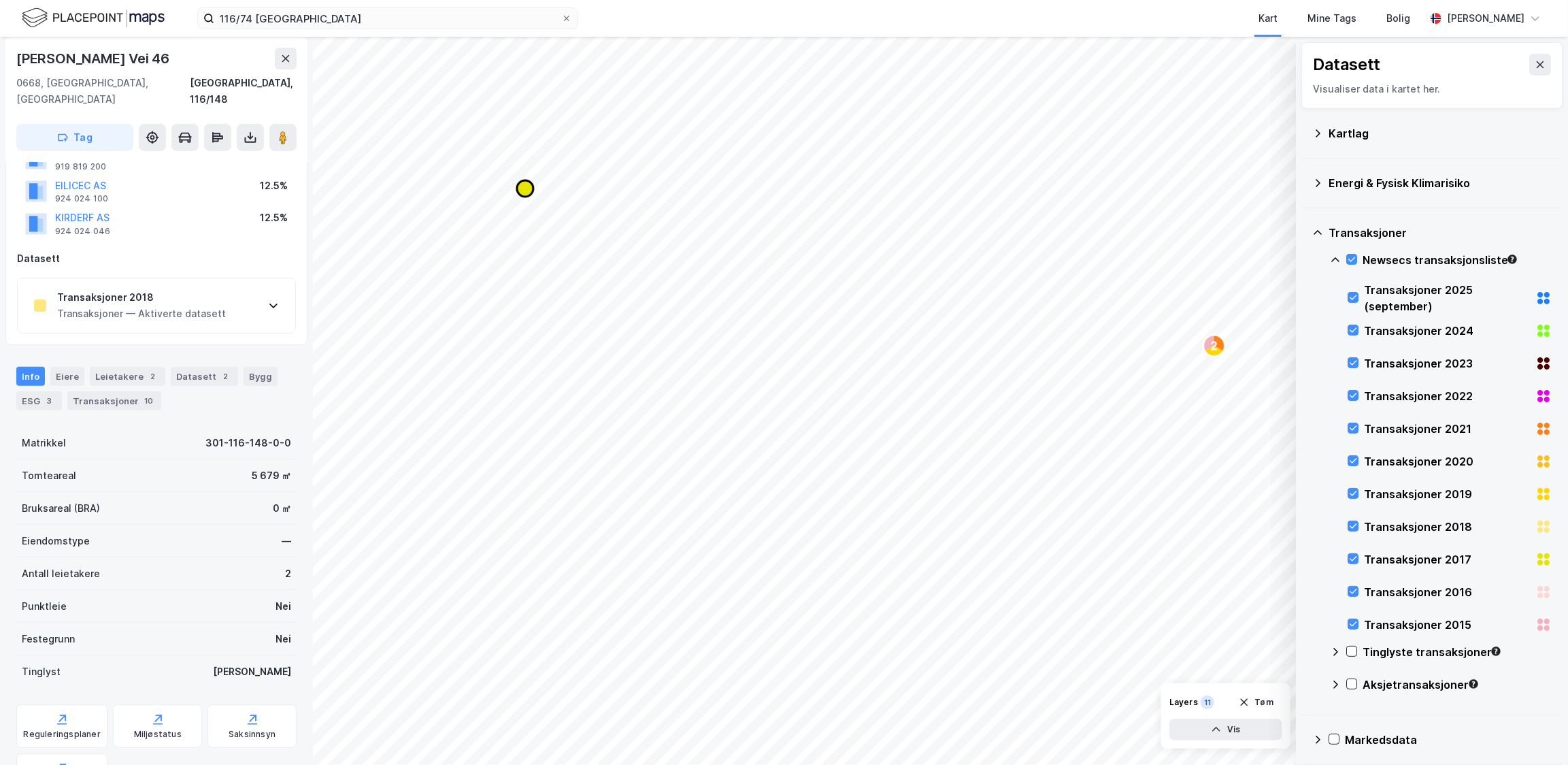
click at [527, 191] on icon "Map marker" at bounding box center [524, 188] width 17 height 17
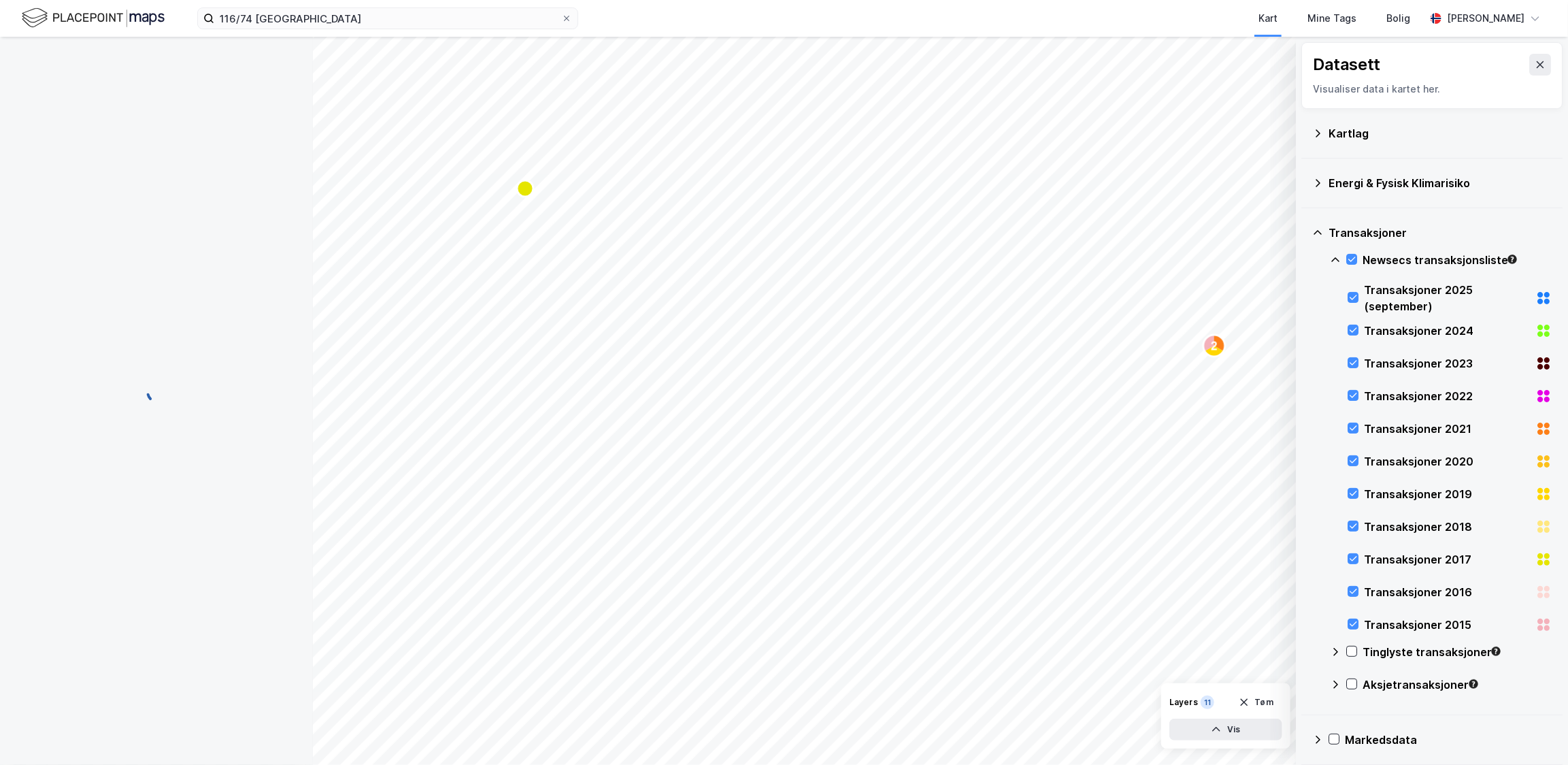
scroll to position [124, 0]
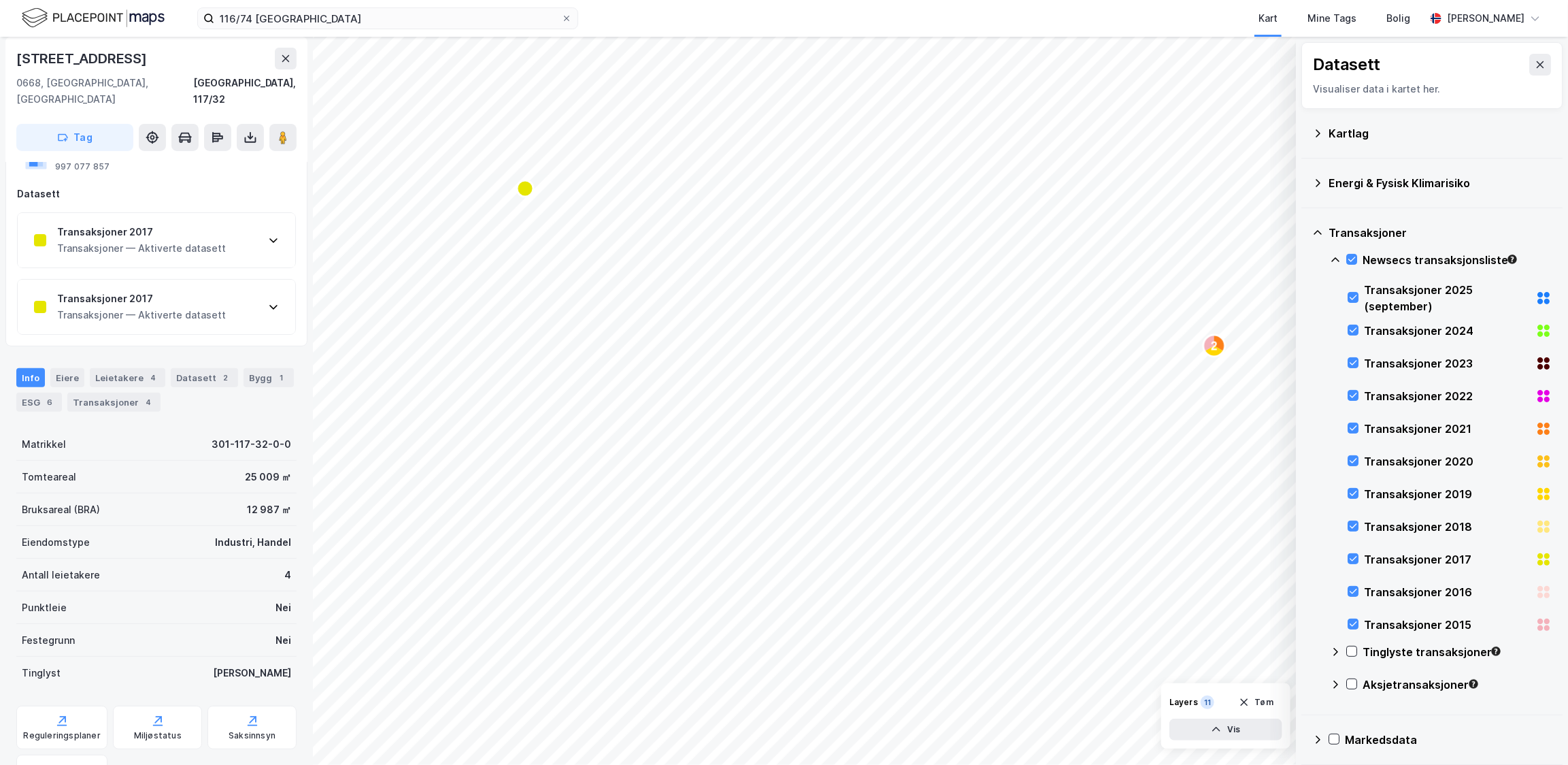
click at [214, 224] on div "Transaksjoner 2017" at bounding box center [141, 232] width 168 height 17
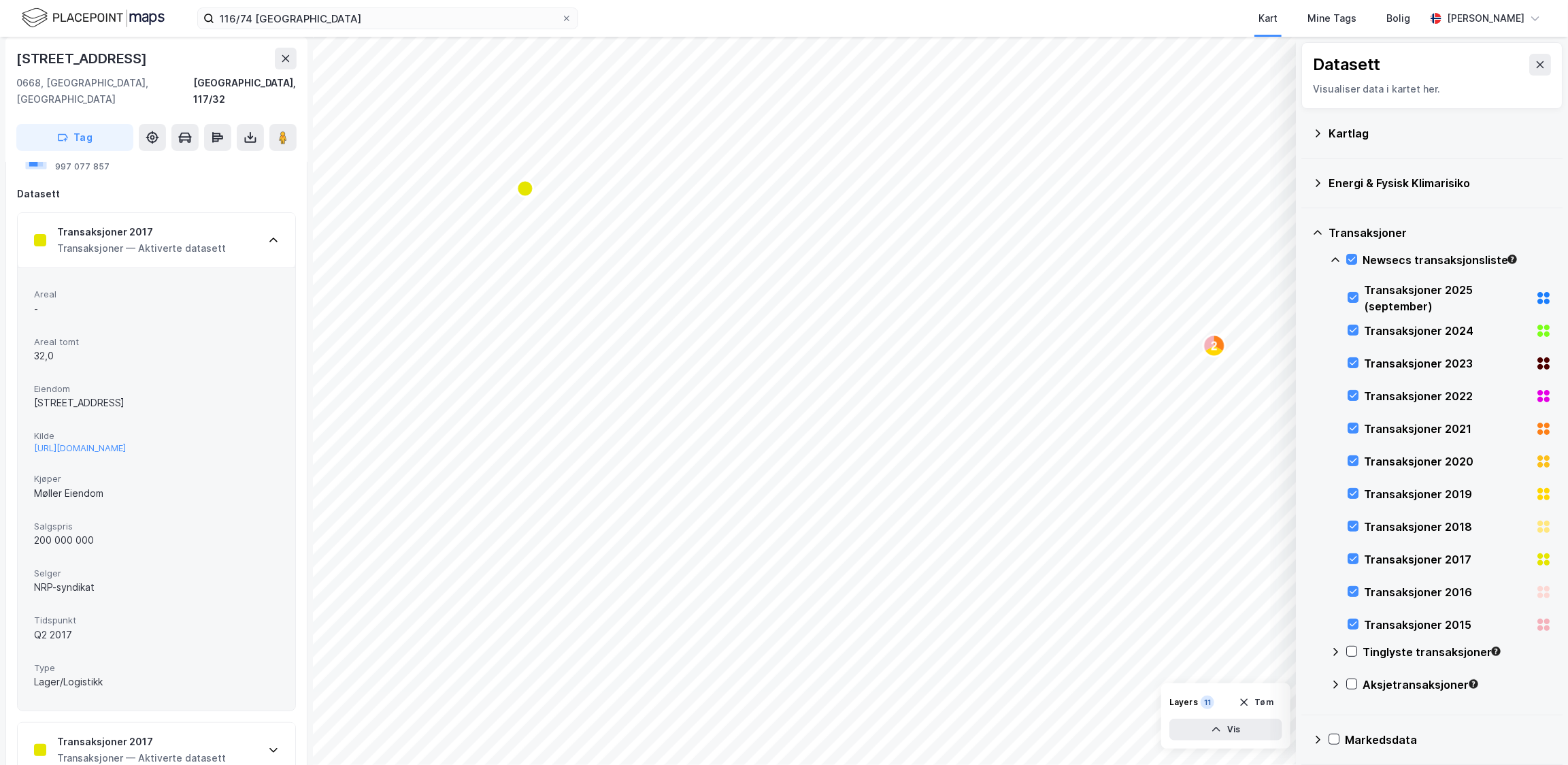
click at [214, 240] on div "Transaksjoner — Aktiverte datasett" at bounding box center [141, 248] width 168 height 17
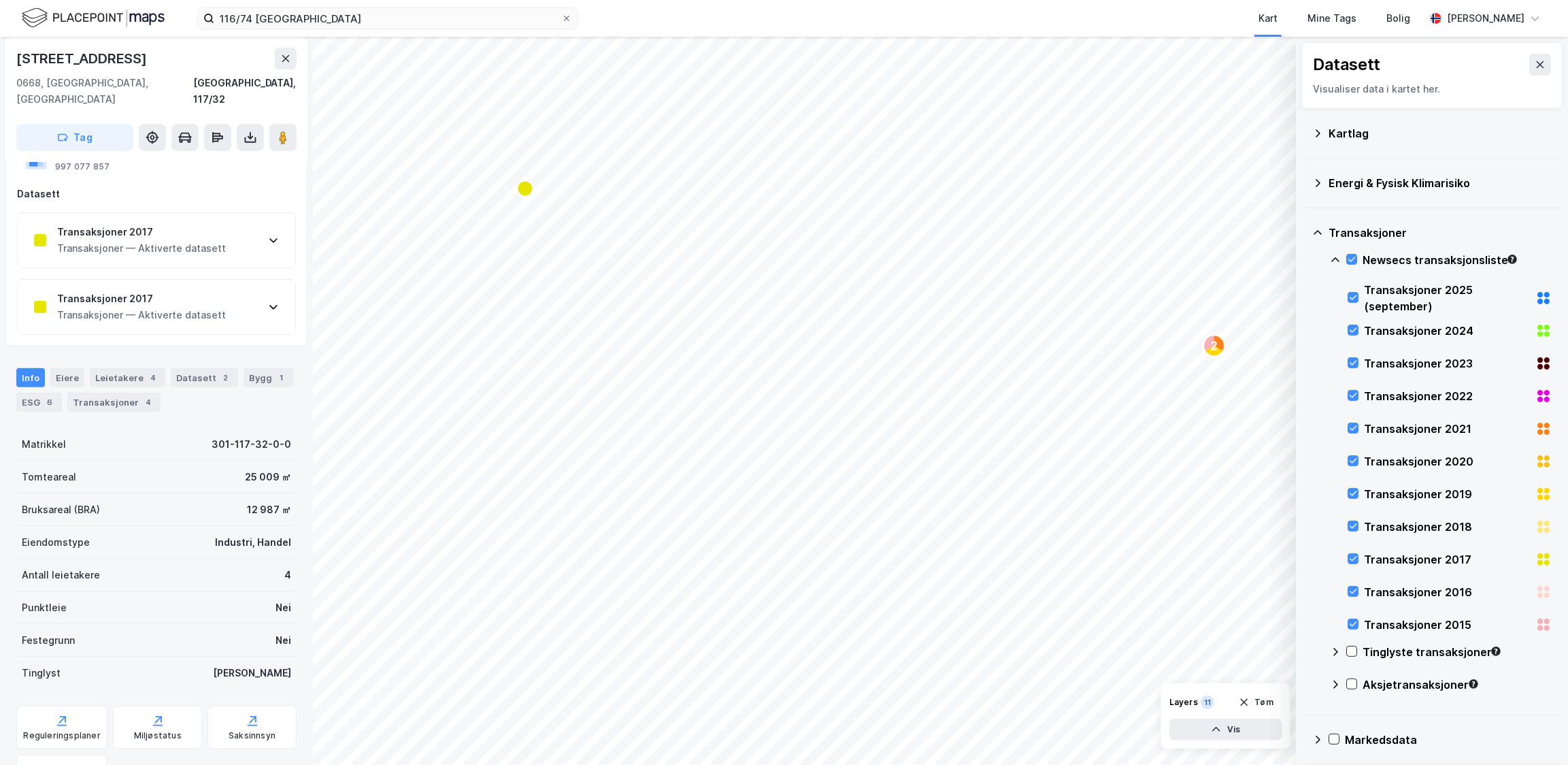
click at [213, 279] on div "Transaksjoner 2017 Transaksjoner — Aktiverte datasett" at bounding box center [156, 307] width 277 height 55
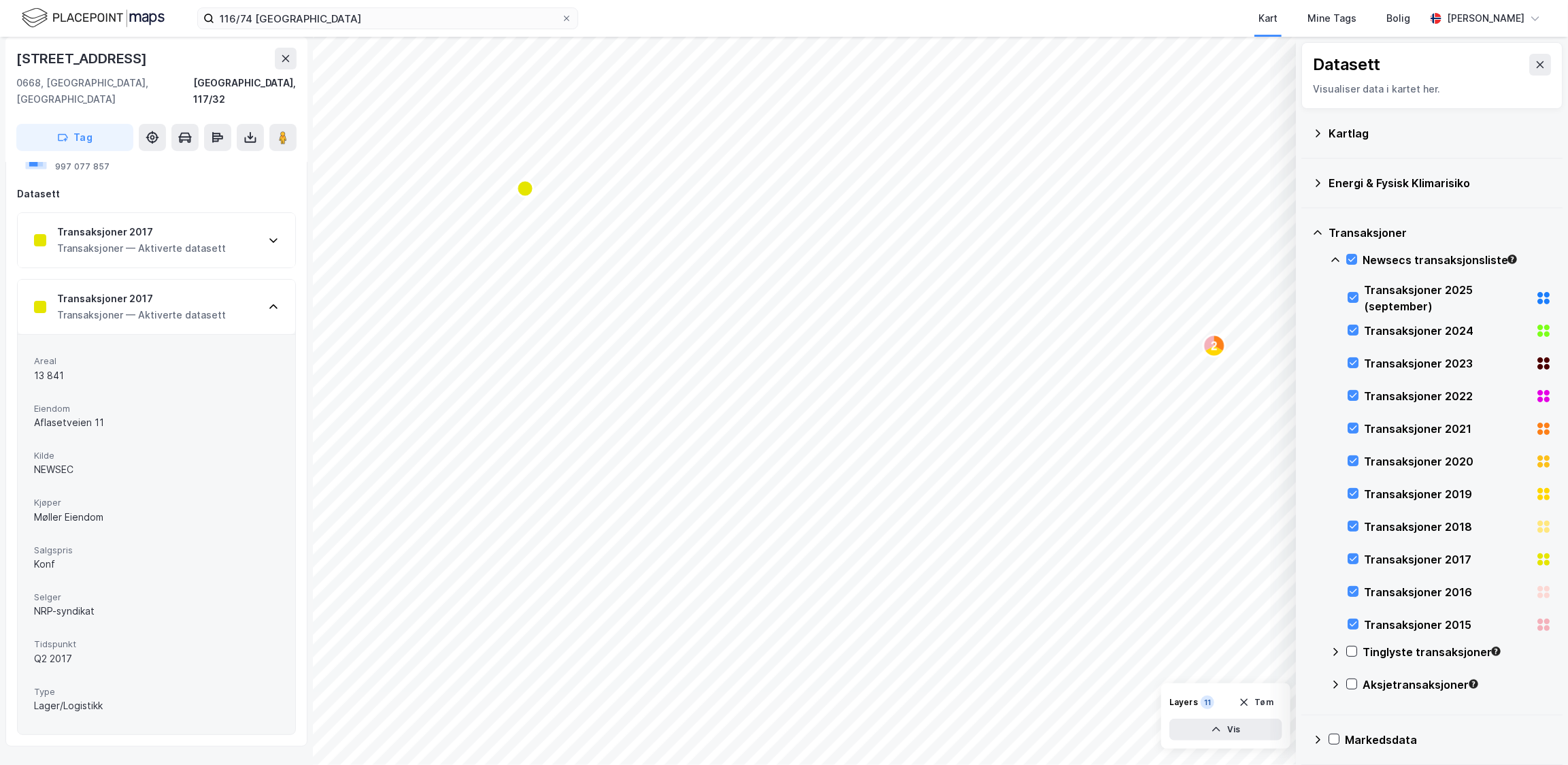
click at [215, 307] on div "Transaksjoner — Aktiverte datasett" at bounding box center [141, 314] width 168 height 17
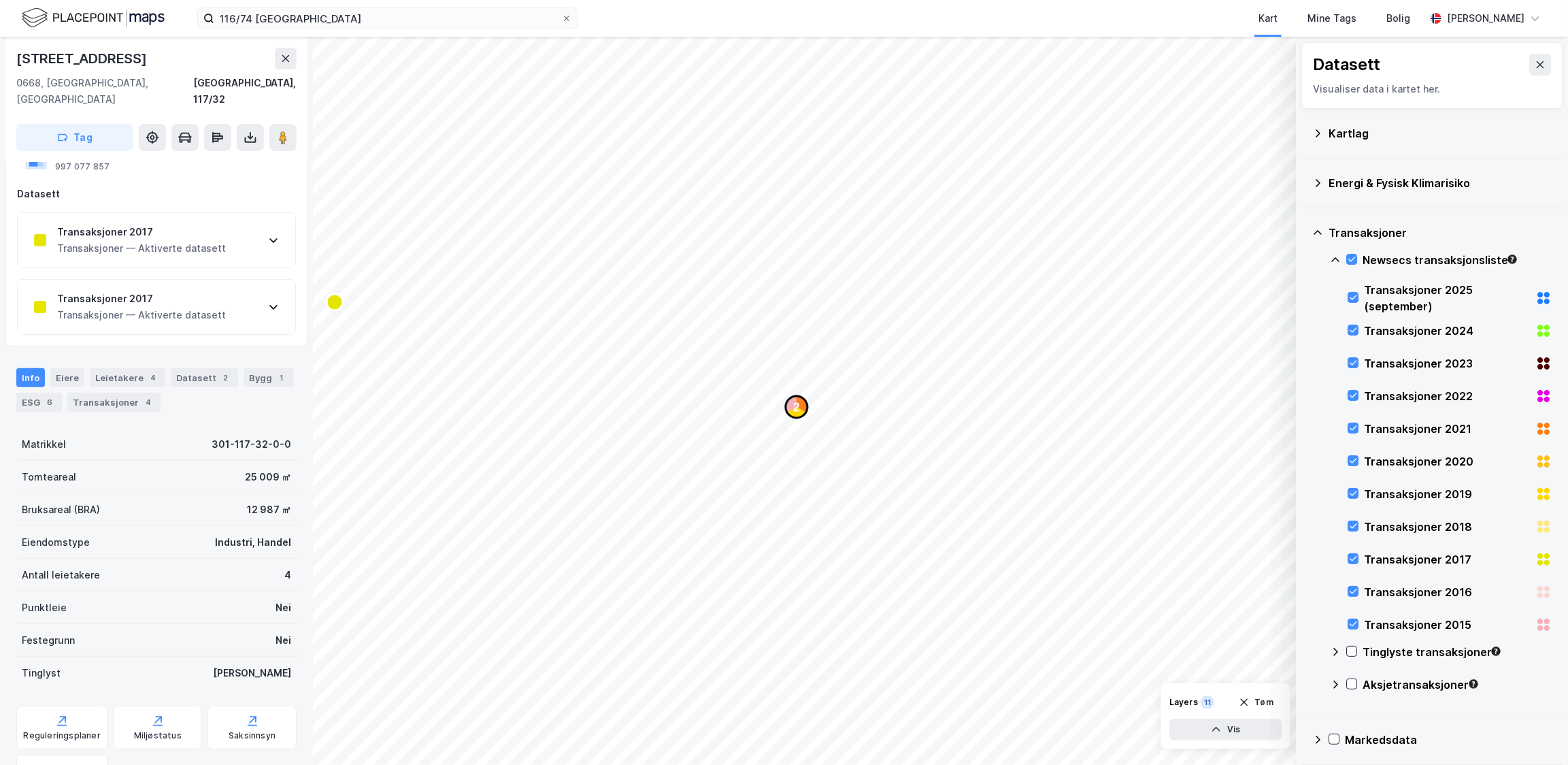
click at [798, 404] on text "2" at bounding box center [797, 408] width 6 height 12
click at [942, 405] on icon "Map marker" at bounding box center [943, 403] width 8 height 17
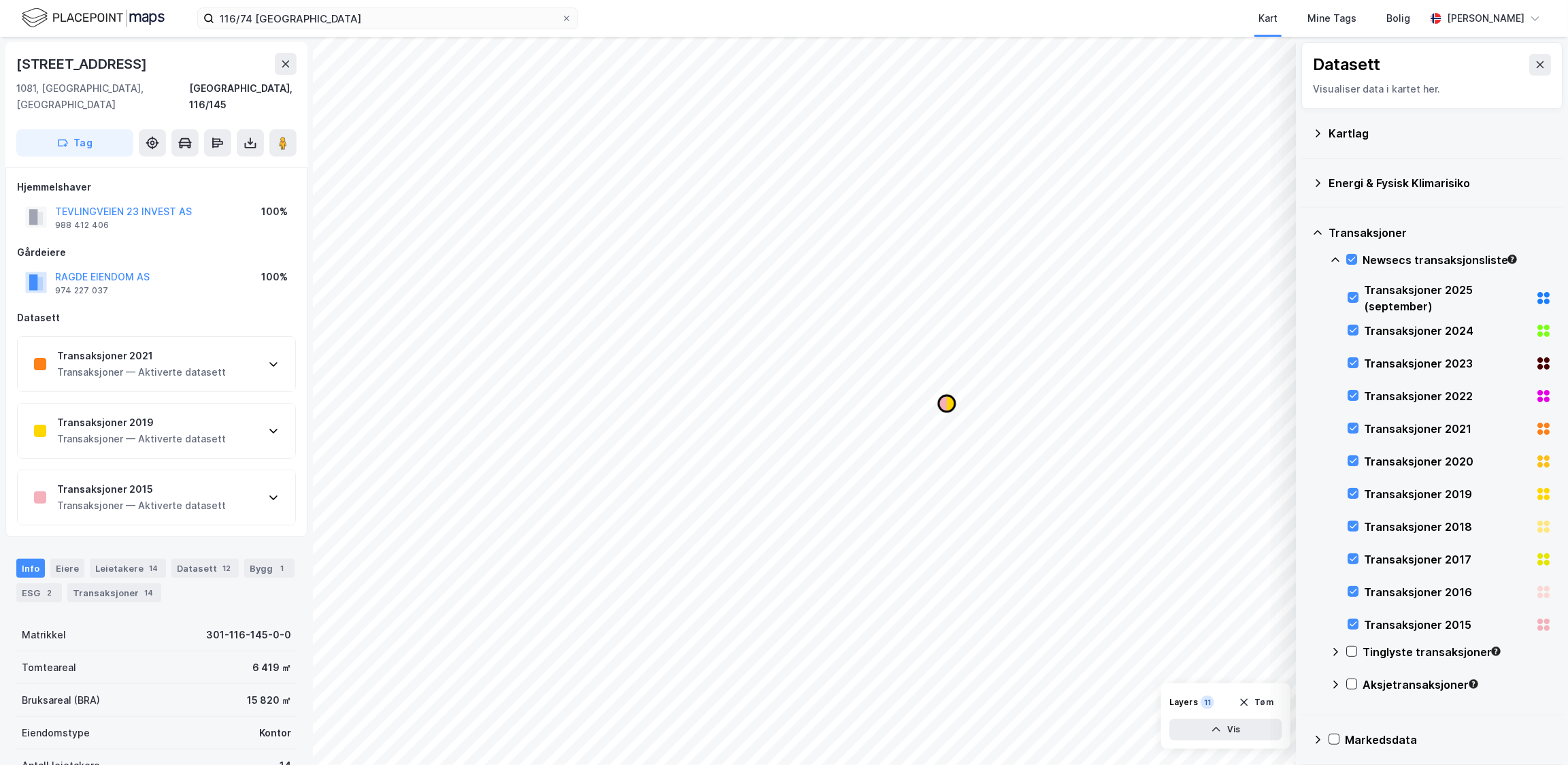
scroll to position [124, 0]
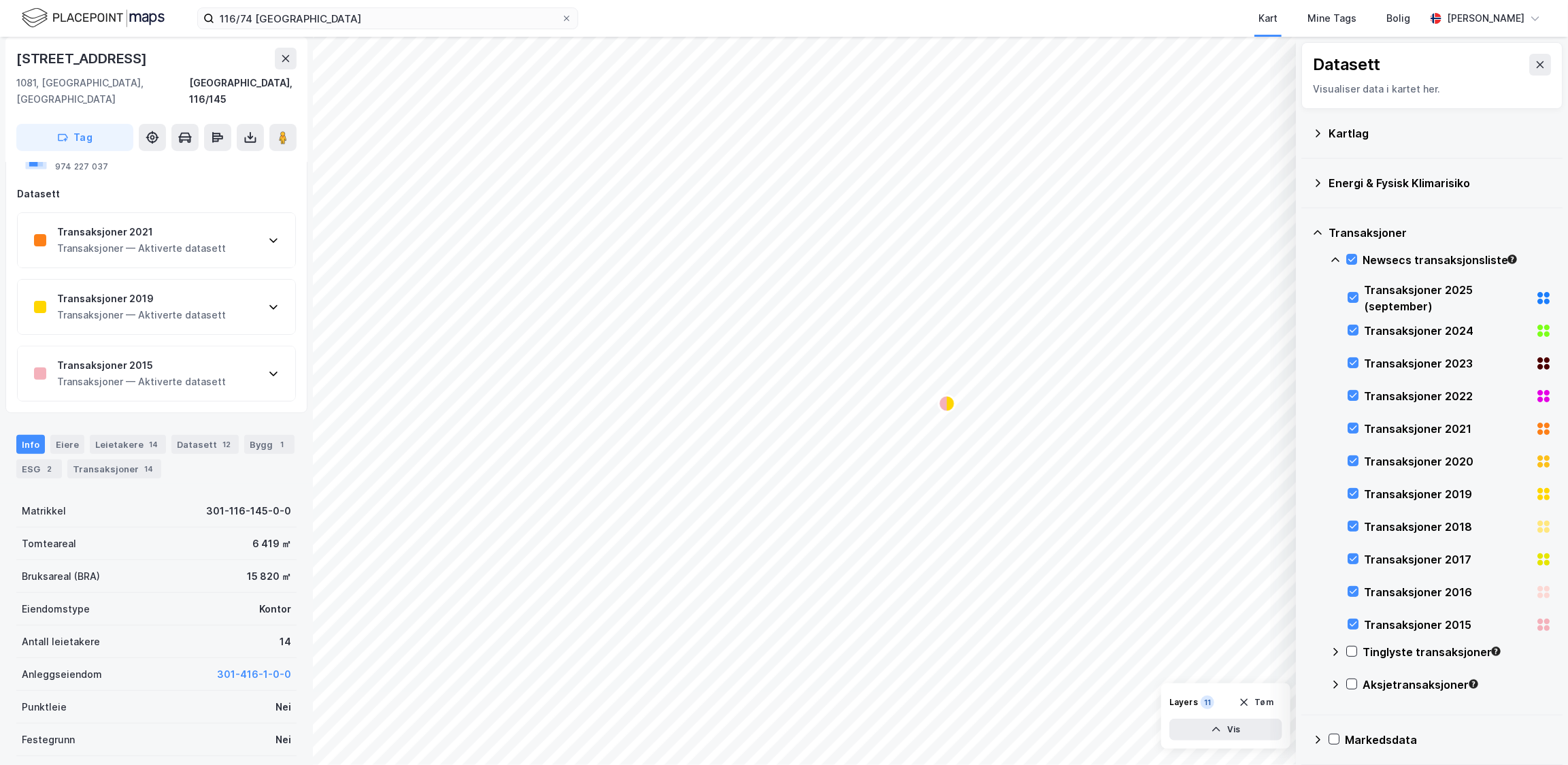
click at [143, 240] on div "Transaksjoner — Aktiverte datasett" at bounding box center [141, 248] width 168 height 17
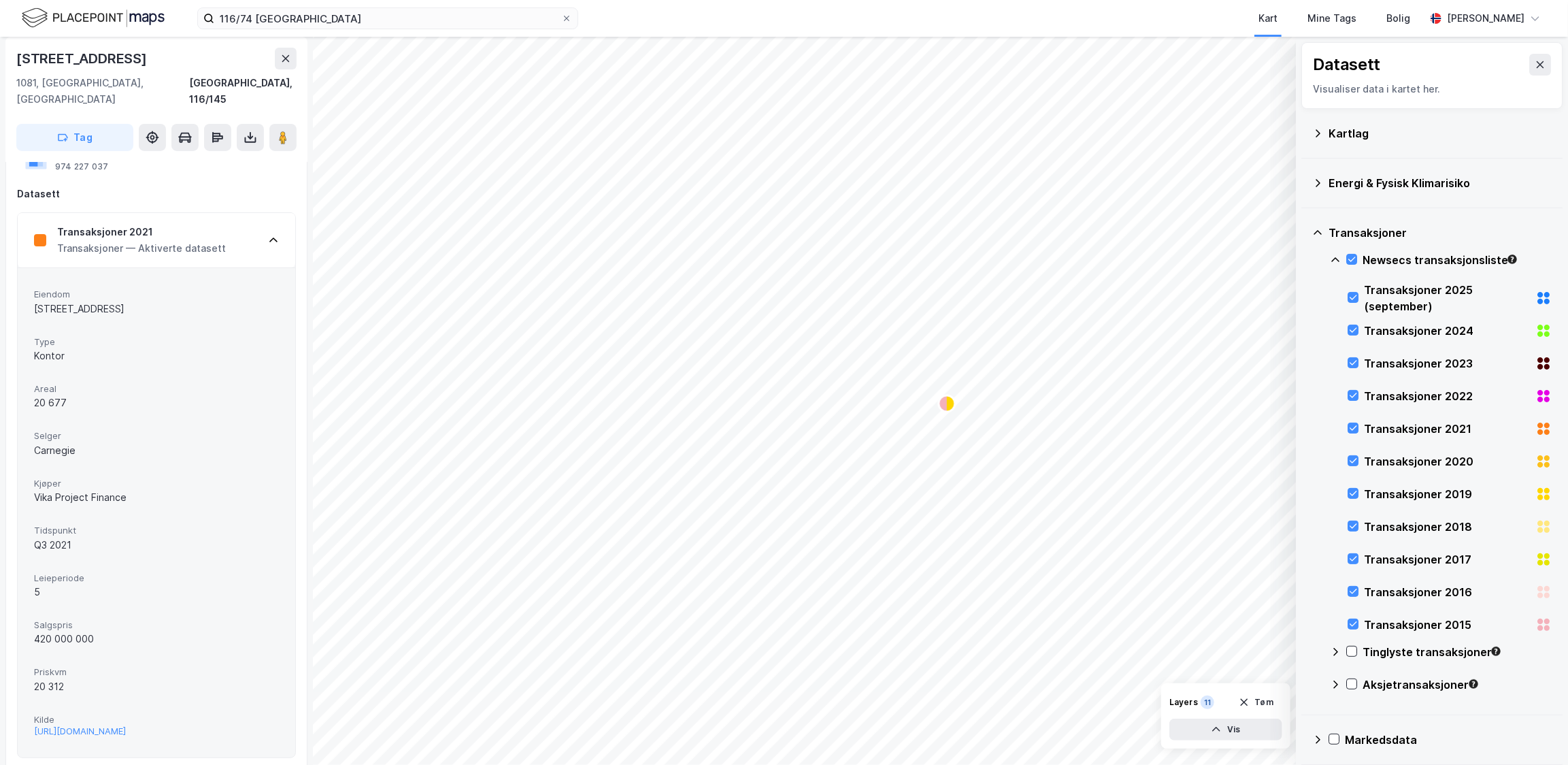
click at [149, 224] on div "Transaksjoner 2021" at bounding box center [141, 232] width 168 height 17
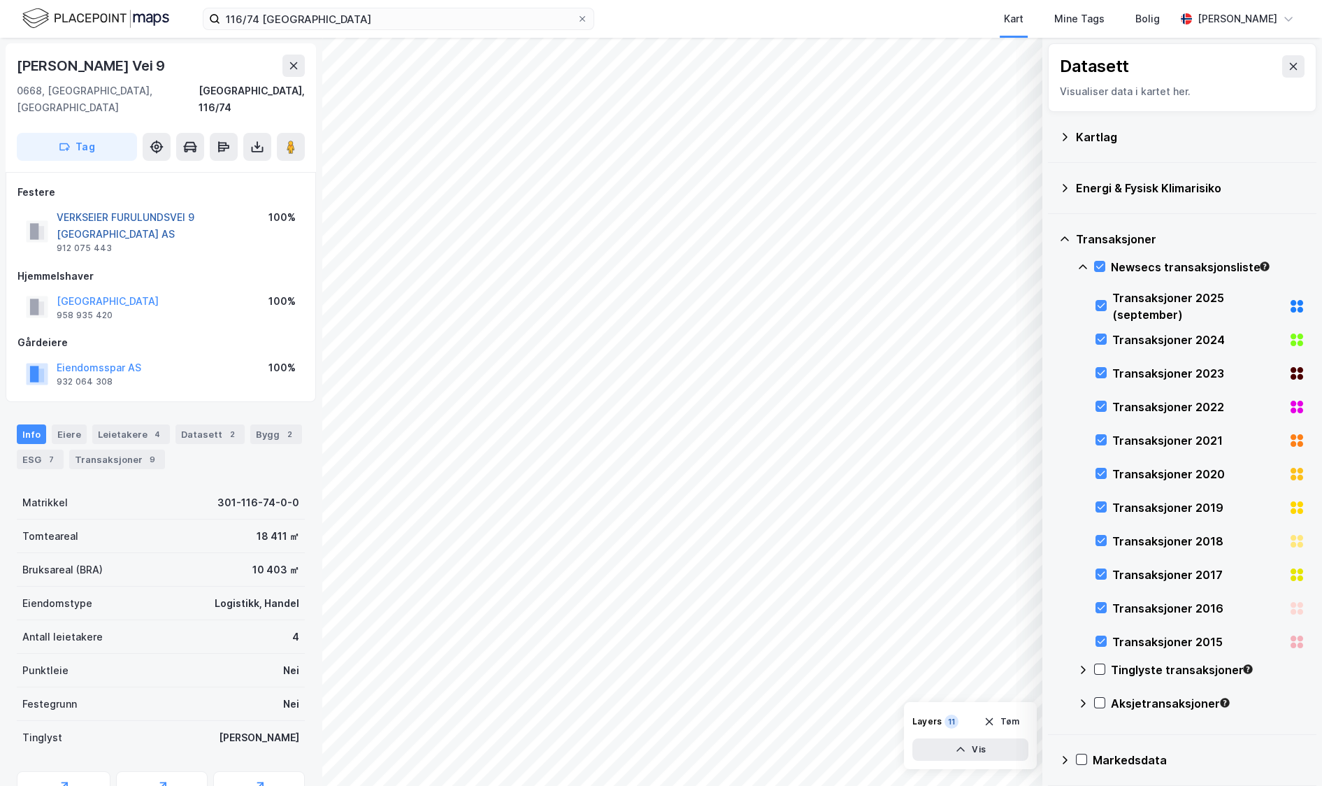
drag, startPoint x: 209, startPoint y: 201, endPoint x: 159, endPoint y: 198, distance: 50.5
click at [0, 0] on button "VERKSEIER FURULUNDSVEI 9 [GEOGRAPHIC_DATA] AS" at bounding box center [0, 0] width 0 height 0
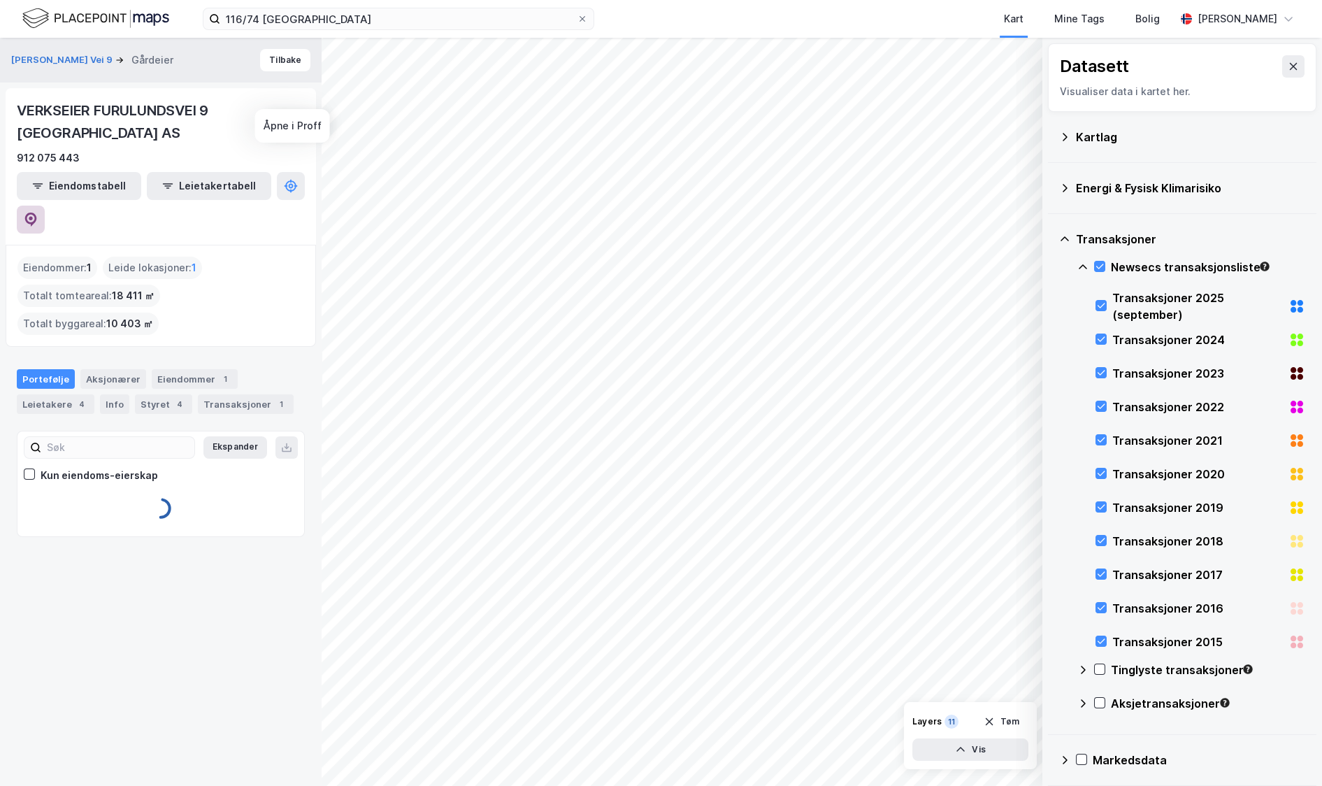
click at [38, 213] on icon at bounding box center [31, 220] width 14 height 14
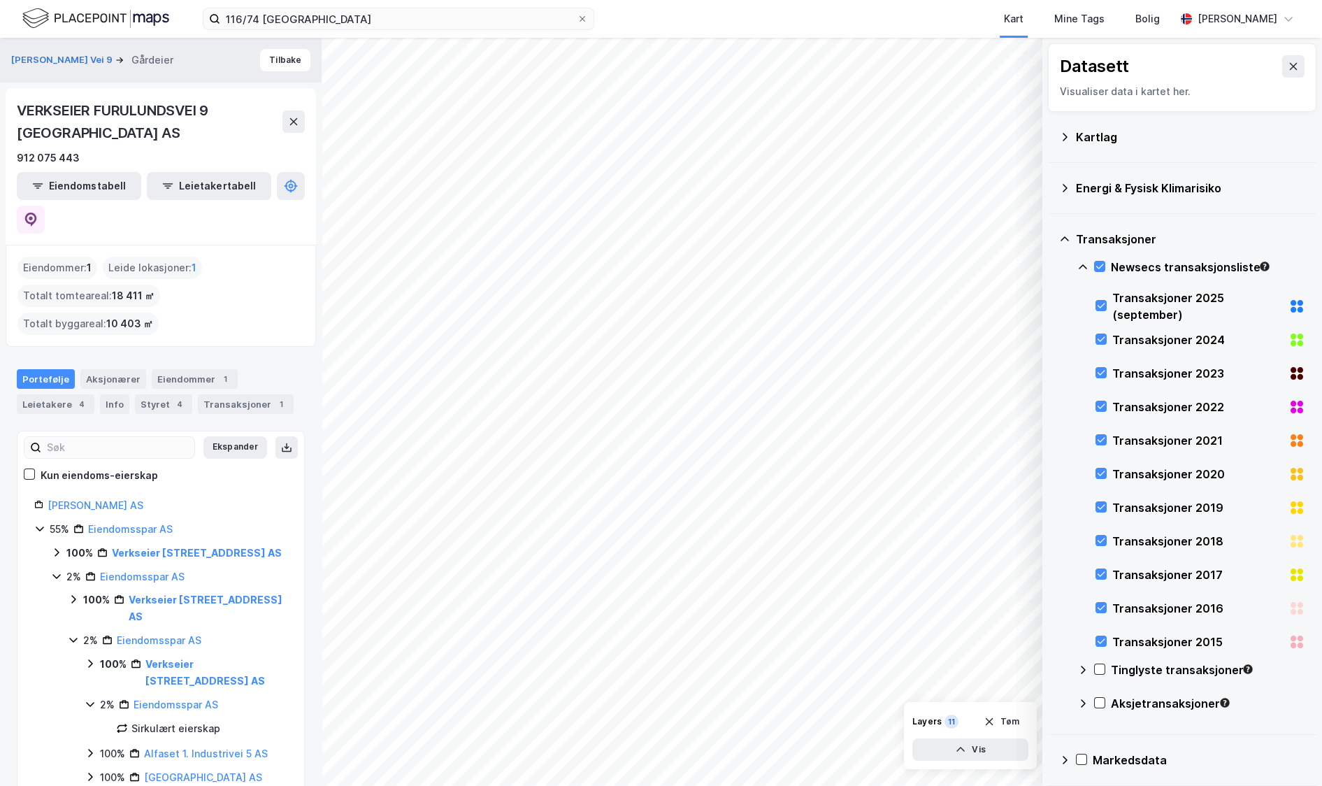
click at [284, 71] on div "[PERSON_NAME] Vei 9 Gårdeier Tilbake" at bounding box center [161, 60] width 322 height 45
click at [284, 68] on button "Tilbake" at bounding box center [285, 60] width 50 height 22
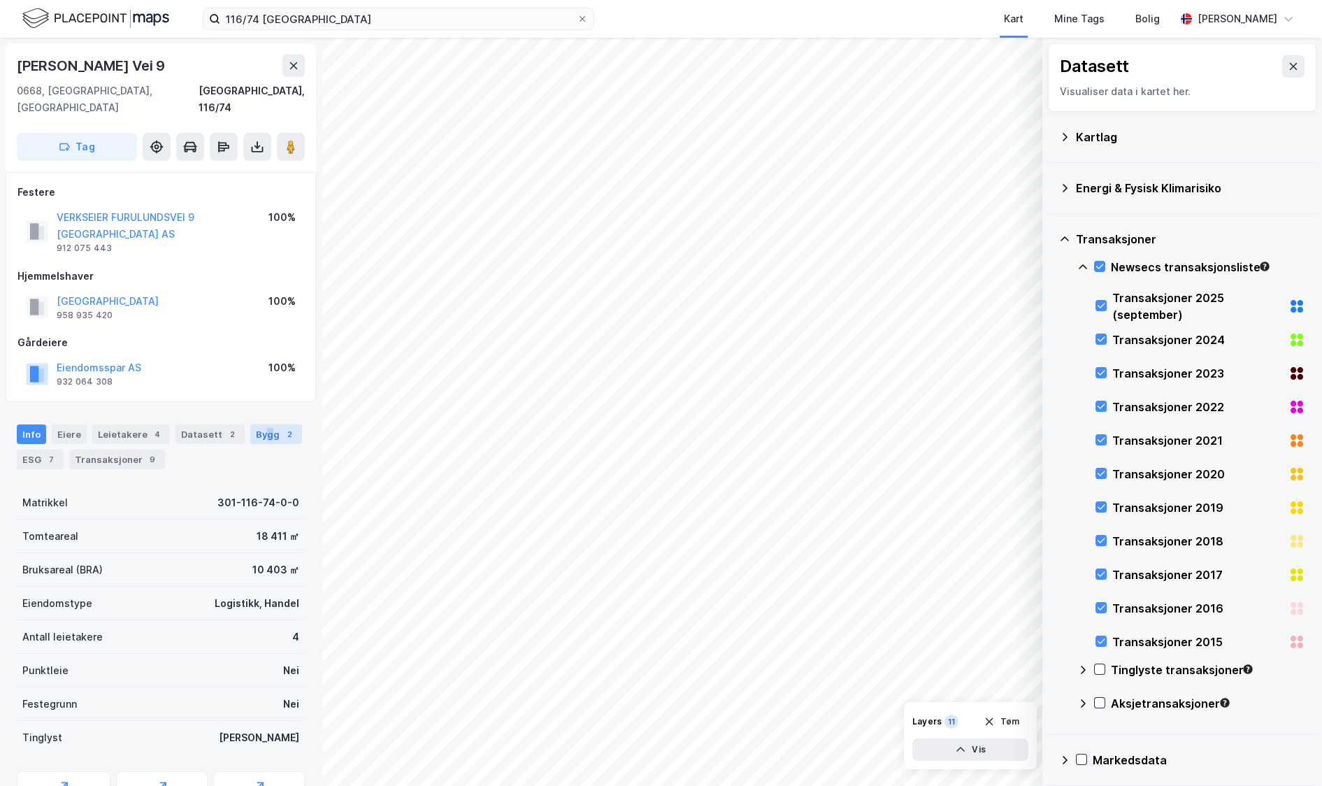
click at [259, 424] on div "Bygg 2" at bounding box center [276, 434] width 52 height 20
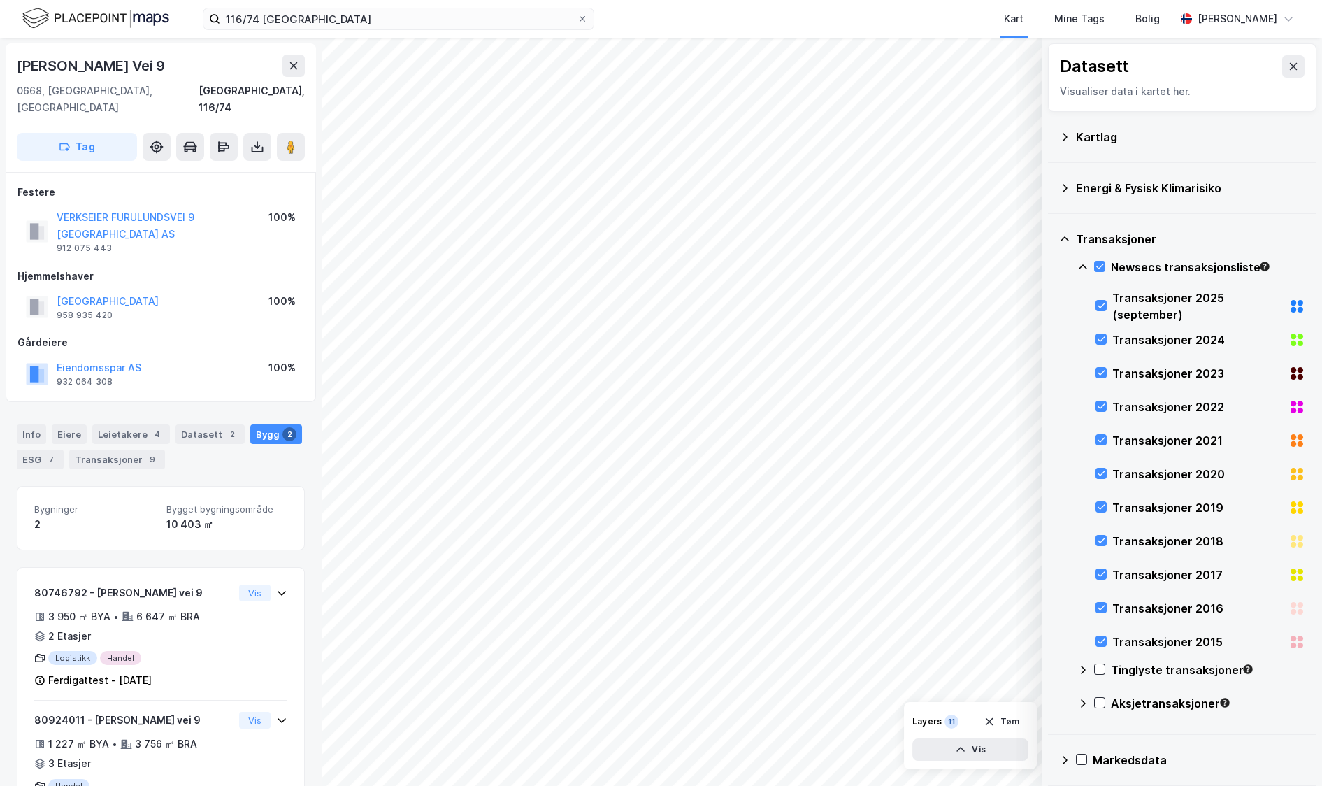
click at [218, 516] on div "10 403 ㎡" at bounding box center [226, 524] width 121 height 17
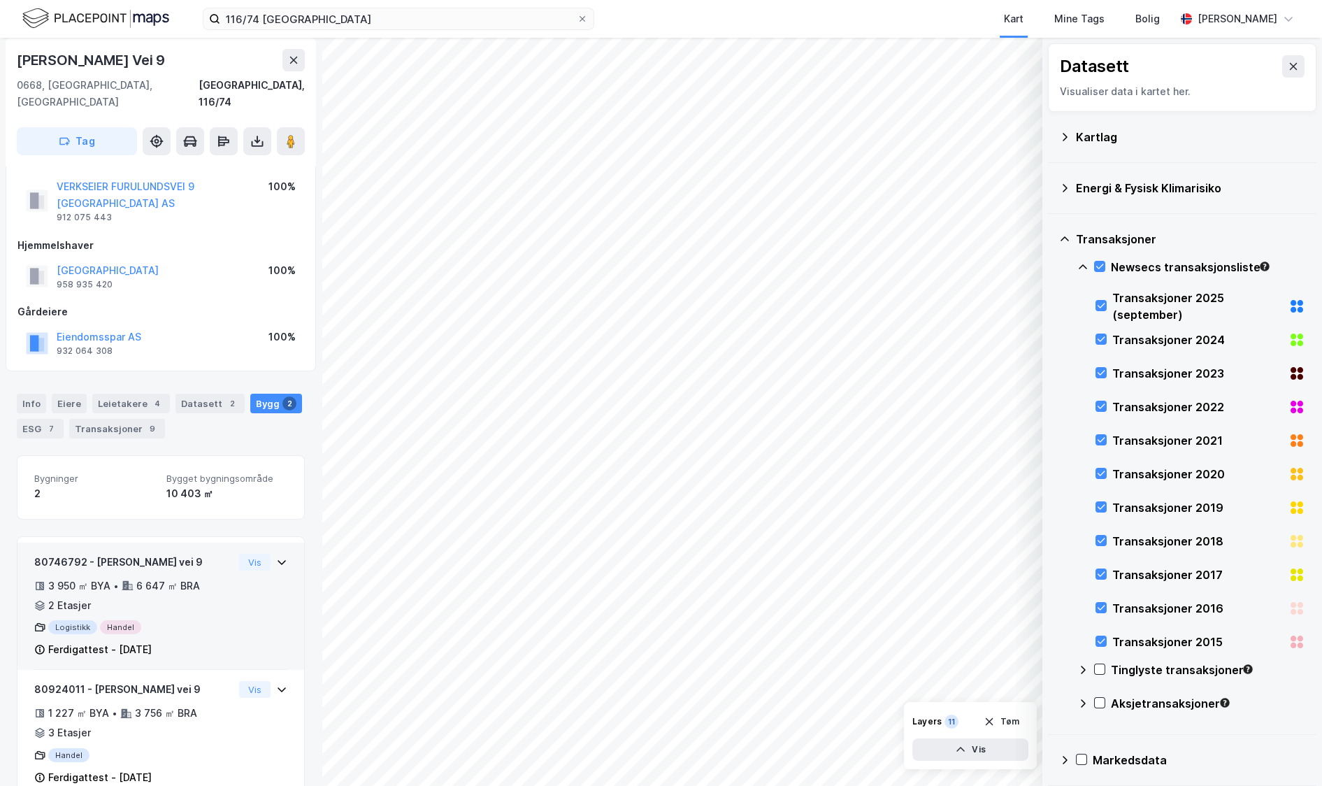
click at [169, 578] on div "6 647 ㎡ BRA" at bounding box center [168, 586] width 64 height 17
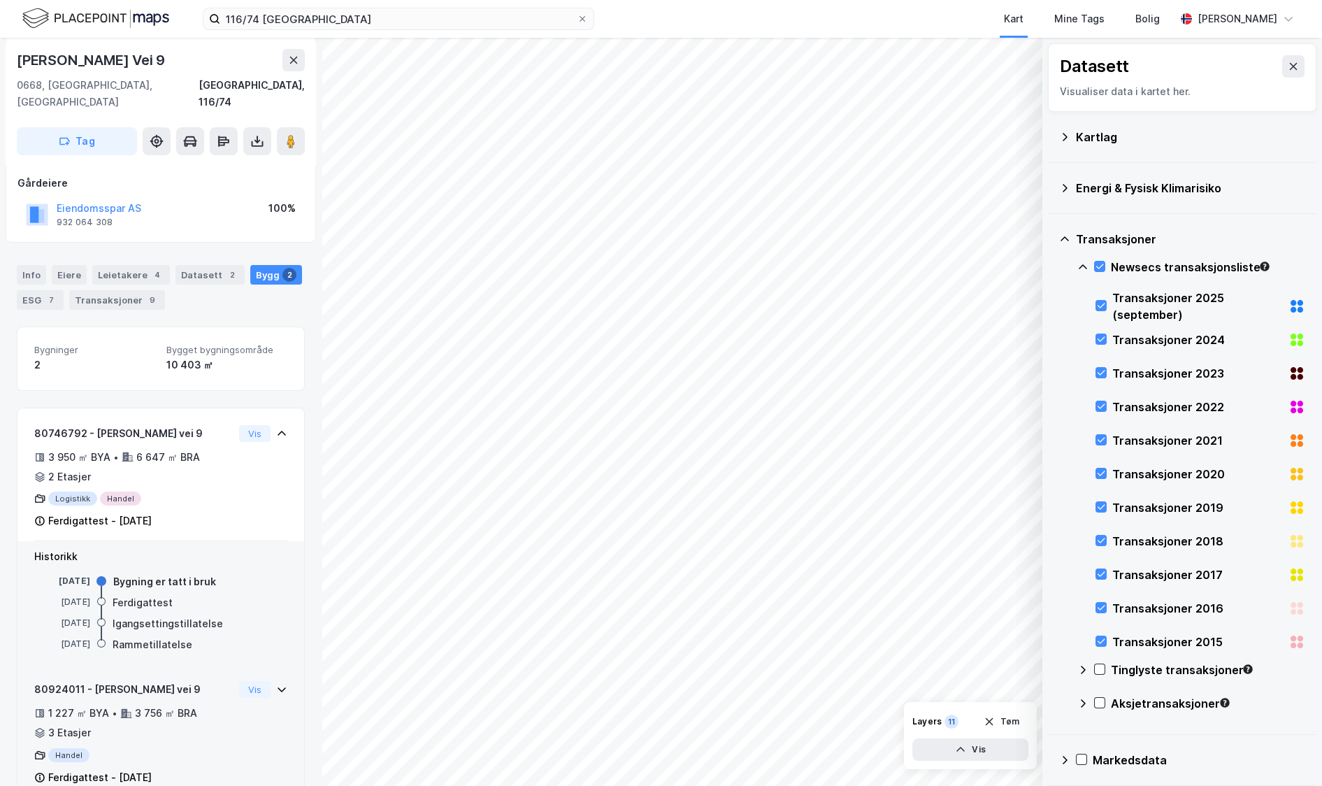
click at [162, 705] on div "3 756 ㎡ BRA" at bounding box center [166, 713] width 62 height 17
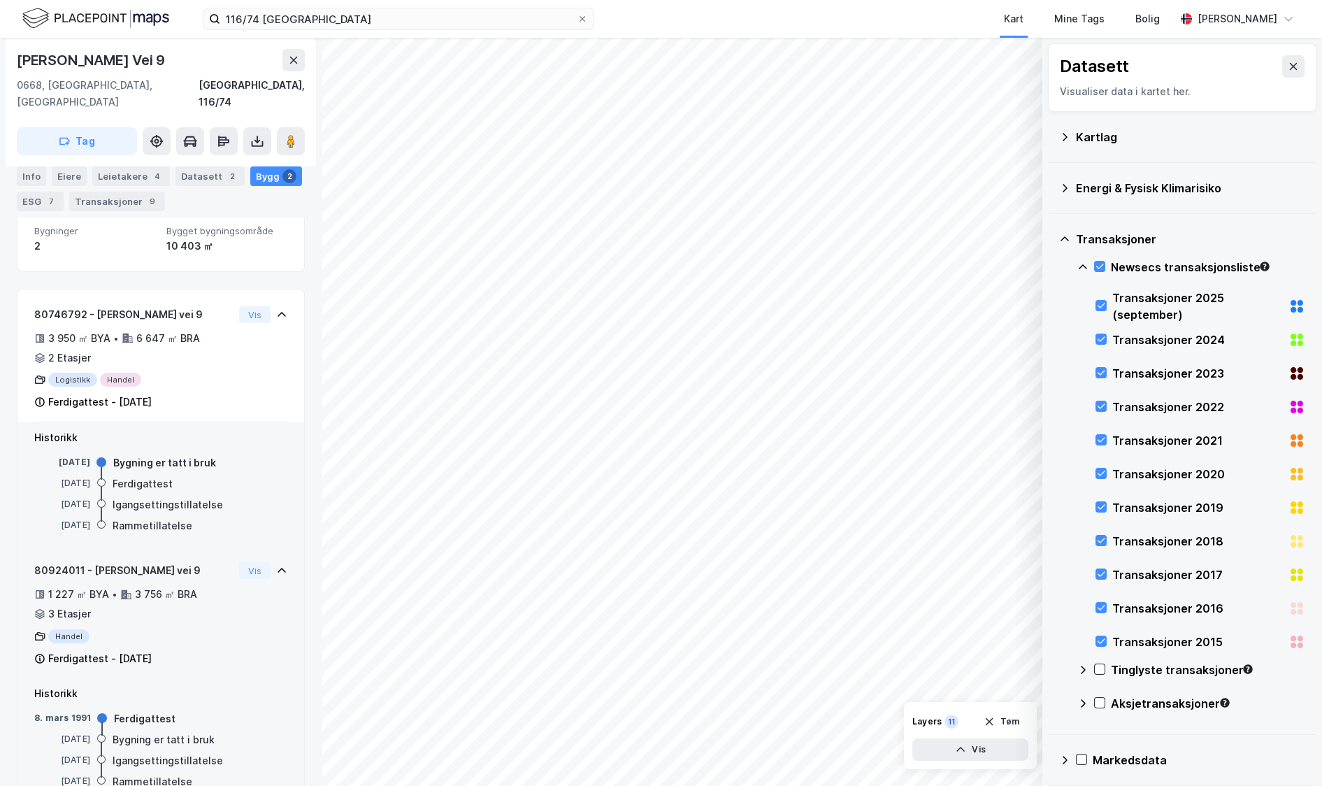
scroll to position [287, 0]
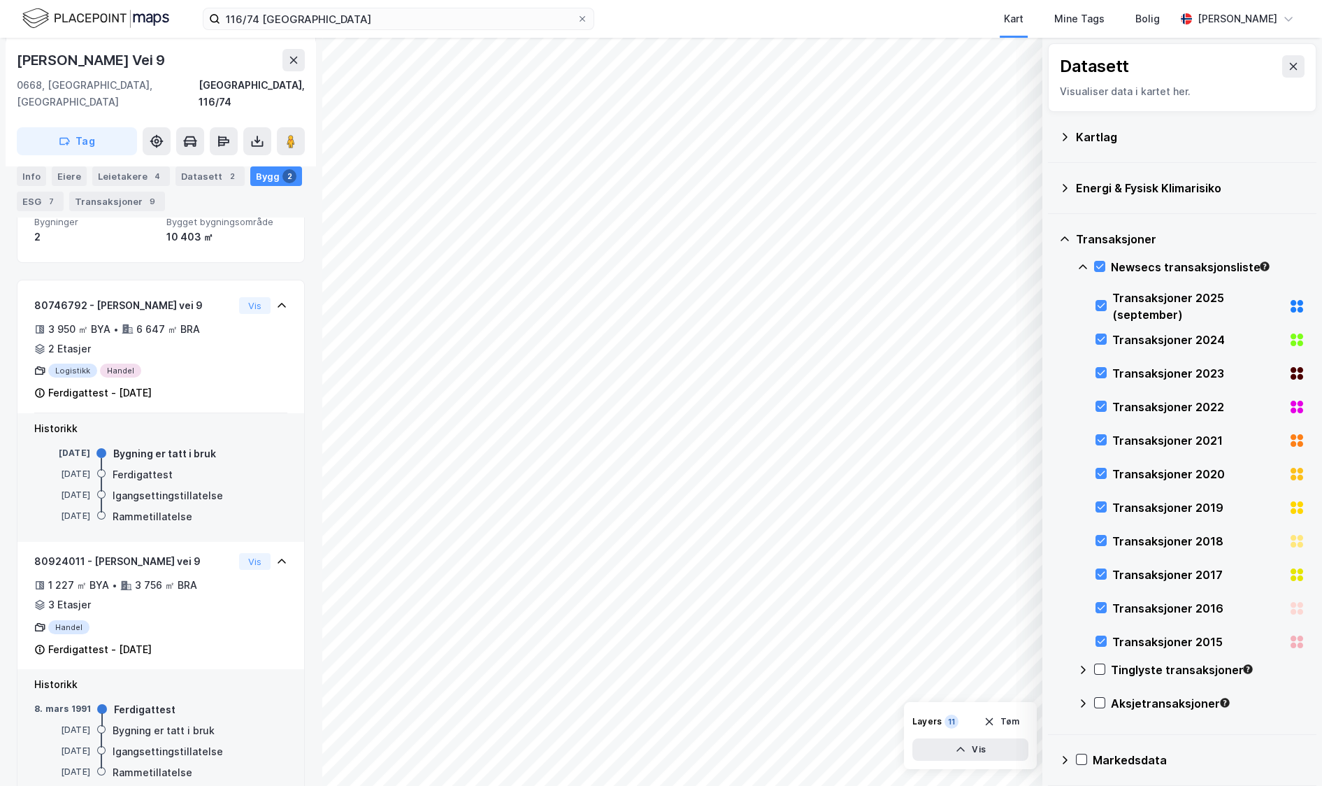
click at [204, 165] on div "Info Eiere Leietakere 4 Datasett 2 Bygg 2 ESG 7 Transaksjoner 9" at bounding box center [161, 183] width 322 height 67
click at [203, 172] on div "Datasett 2" at bounding box center [210, 176] width 69 height 20
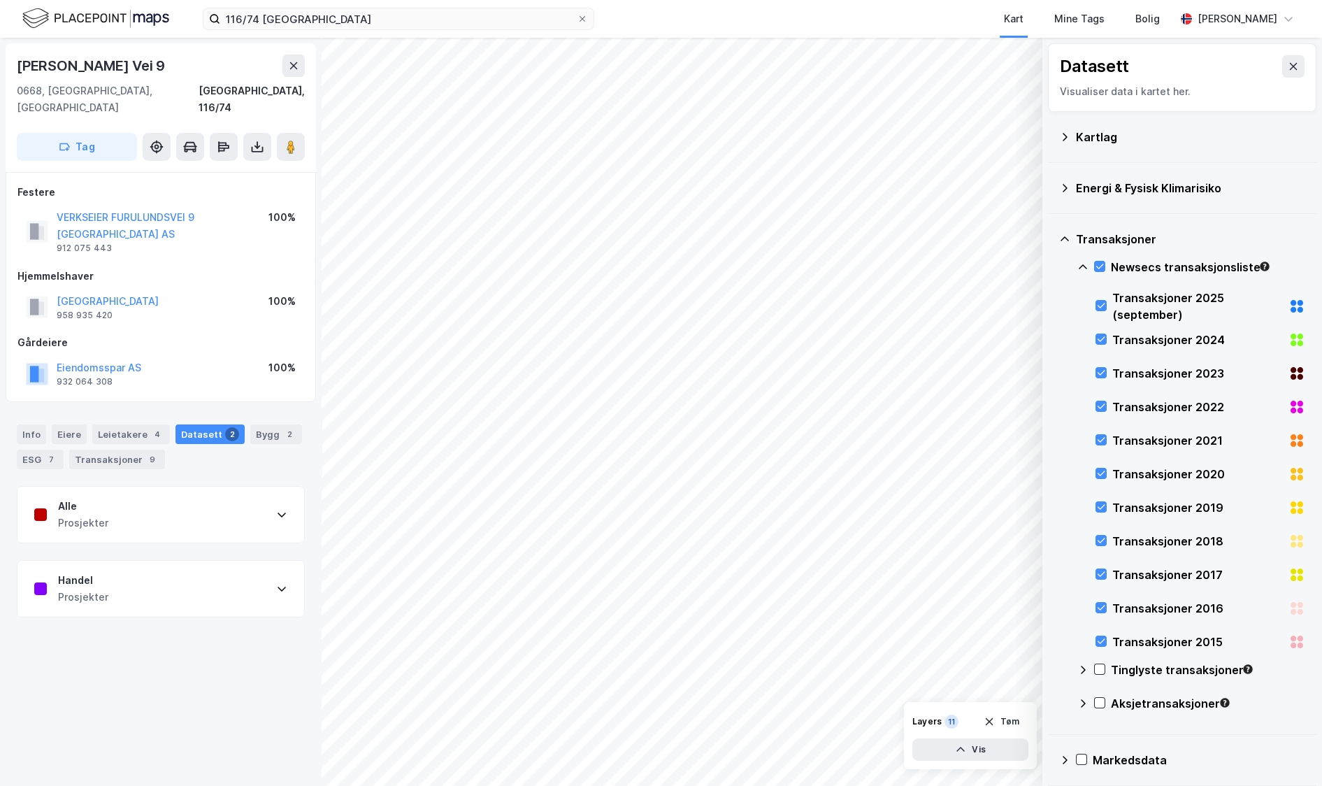
click at [155, 487] on div "Alle Prosjekter" at bounding box center [160, 515] width 287 height 56
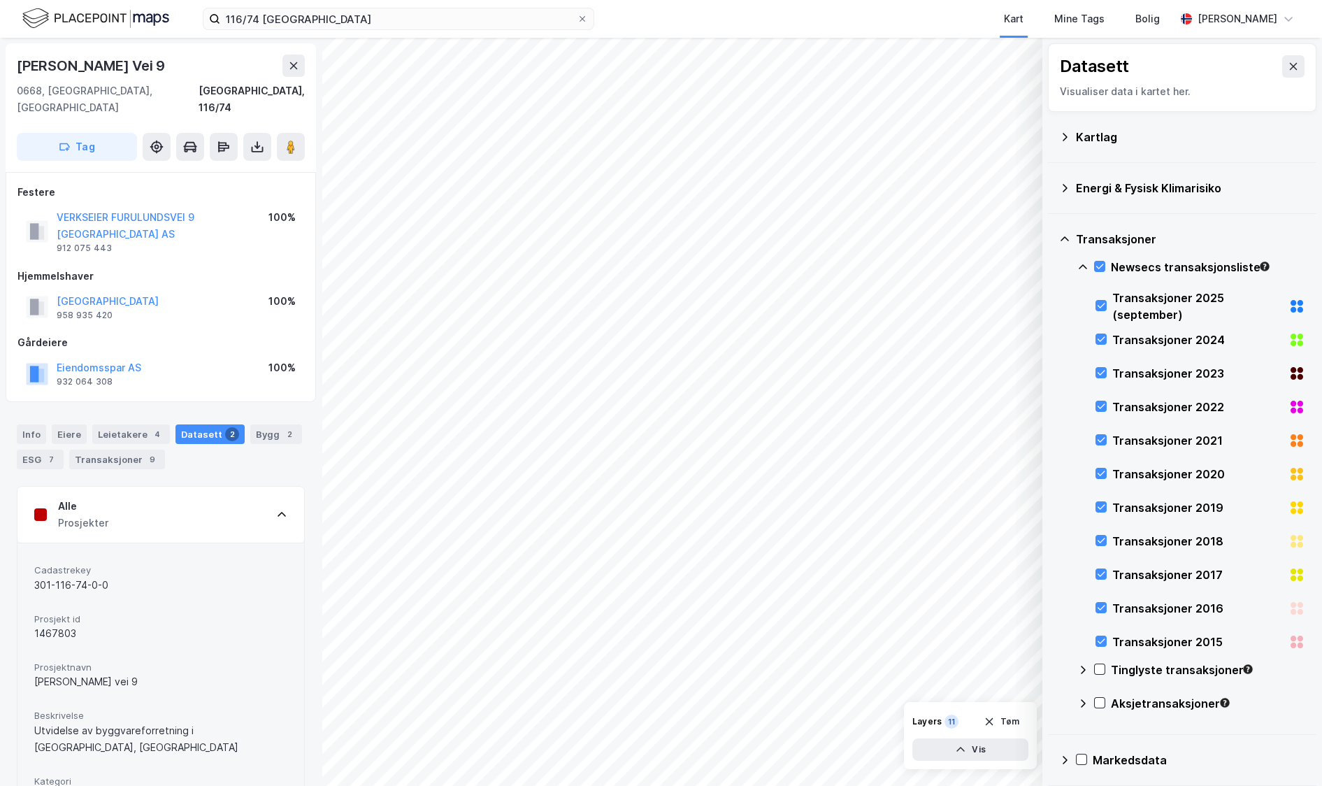
click at [155, 488] on div "Alle Prosjekter" at bounding box center [160, 515] width 287 height 56
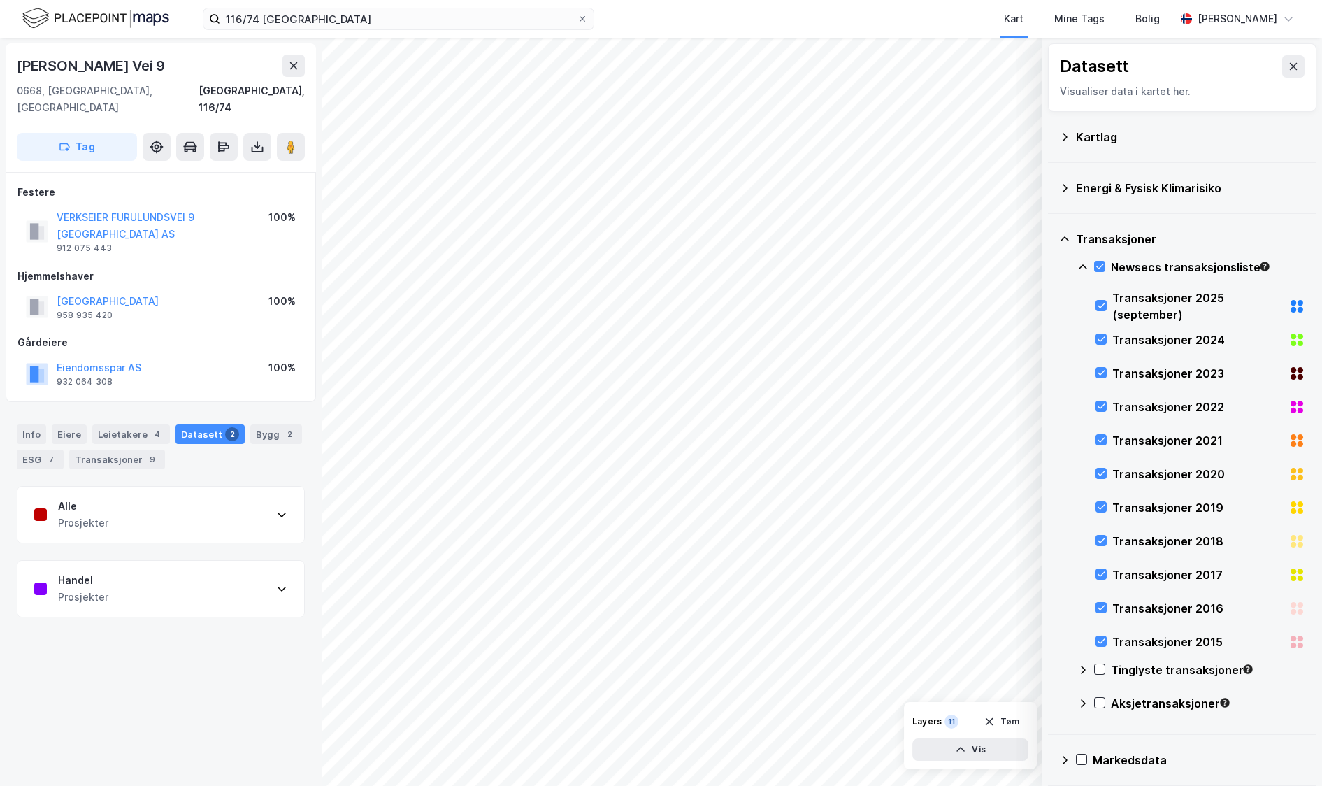
click at [155, 488] on div "Alle Prosjekter" at bounding box center [160, 515] width 287 height 56
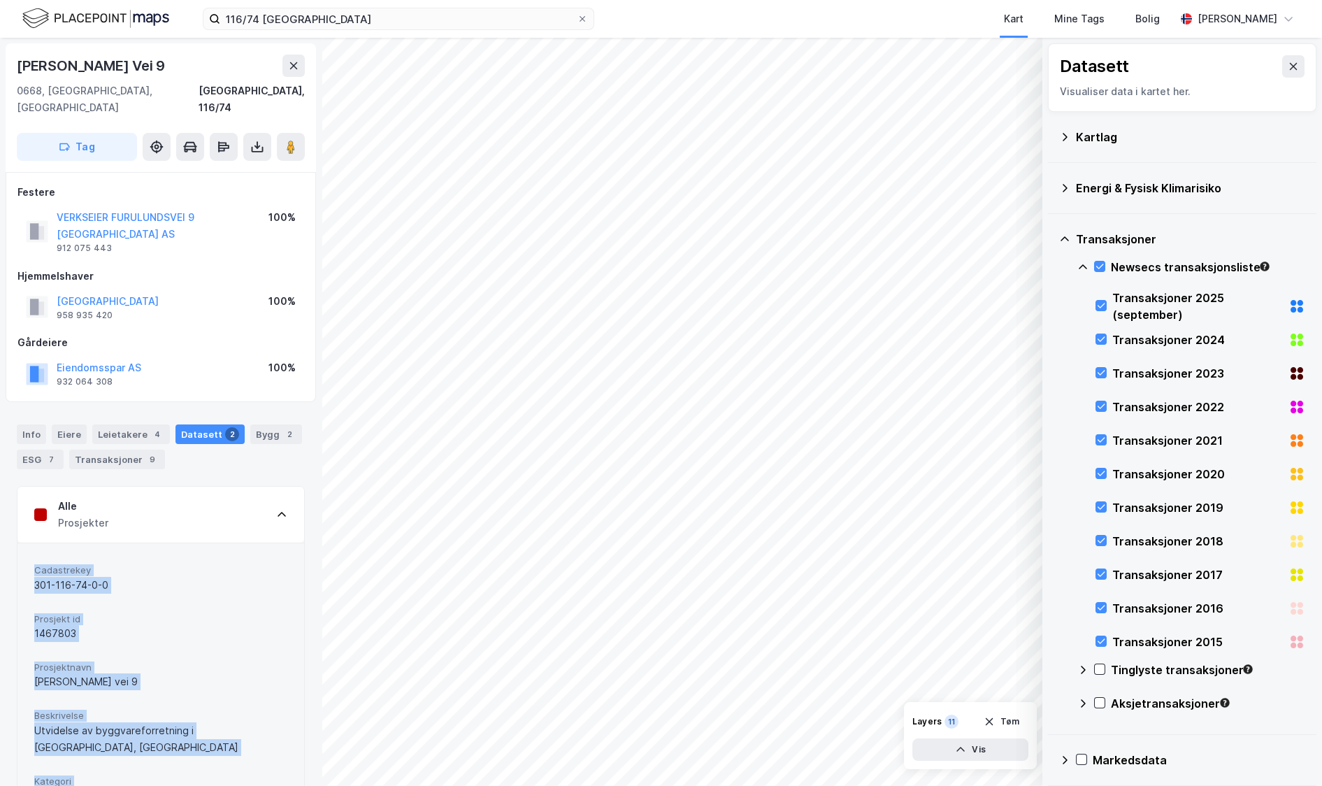
click at [166, 564] on span "Cadastrekey" at bounding box center [160, 570] width 253 height 12
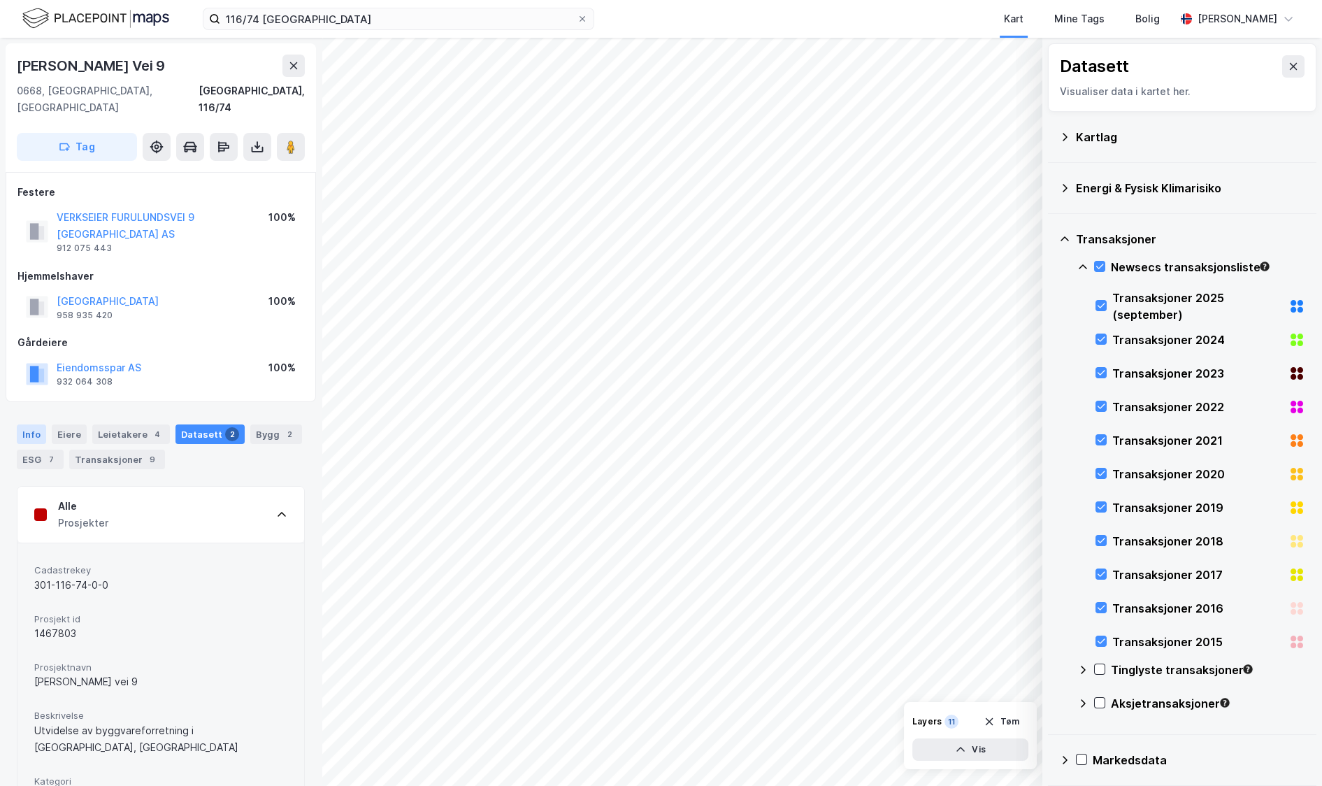
click at [35, 424] on div "Info" at bounding box center [31, 434] width 29 height 20
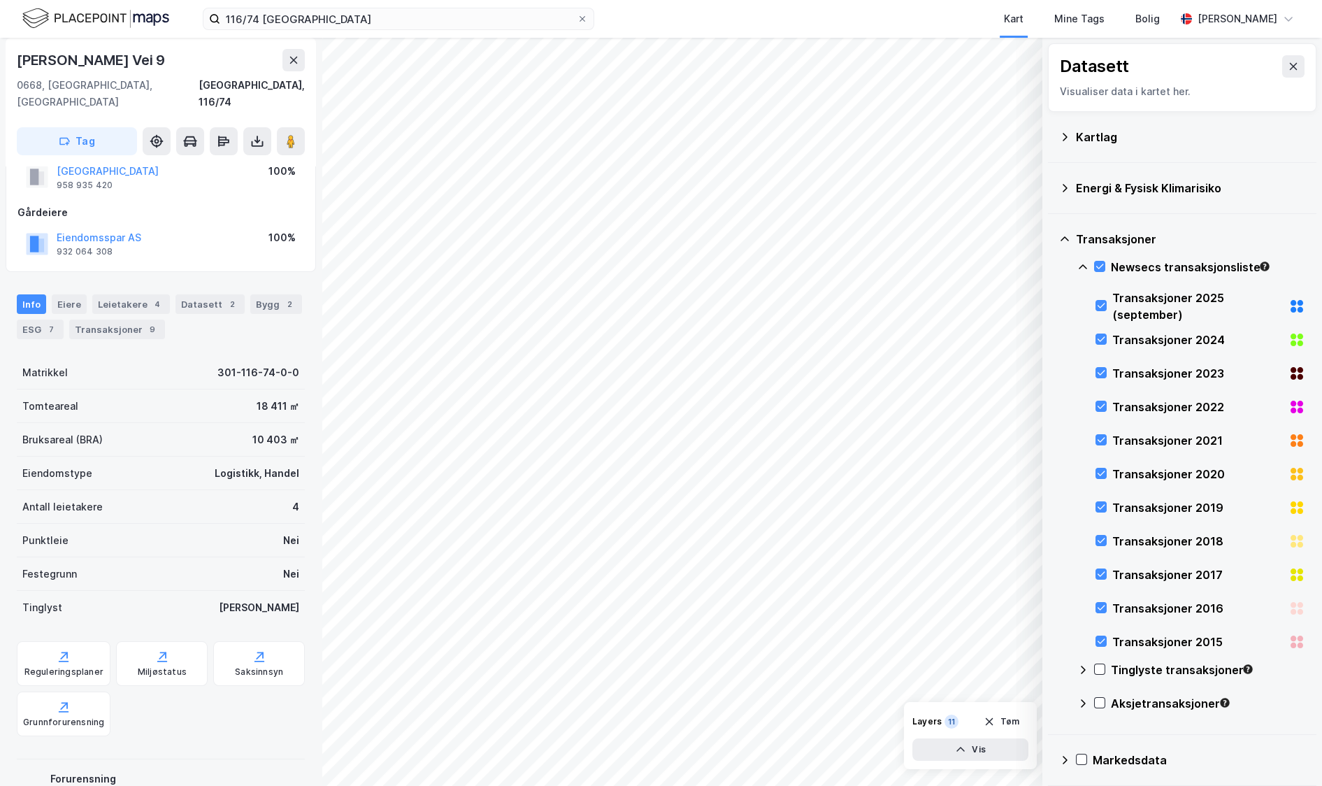
scroll to position [182, 0]
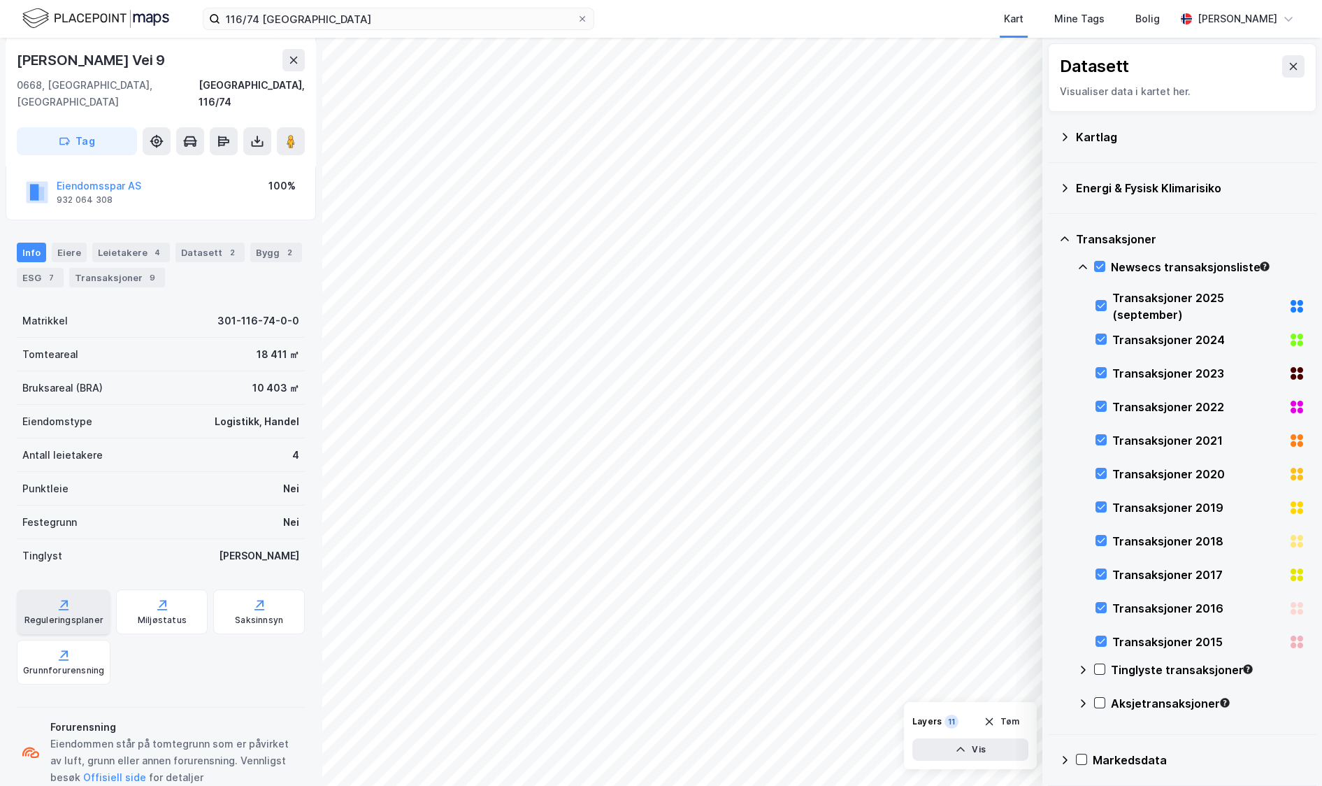
click at [82, 589] on div "Reguleringsplaner" at bounding box center [64, 611] width 94 height 45
